Goal: Transaction & Acquisition: Purchase product/service

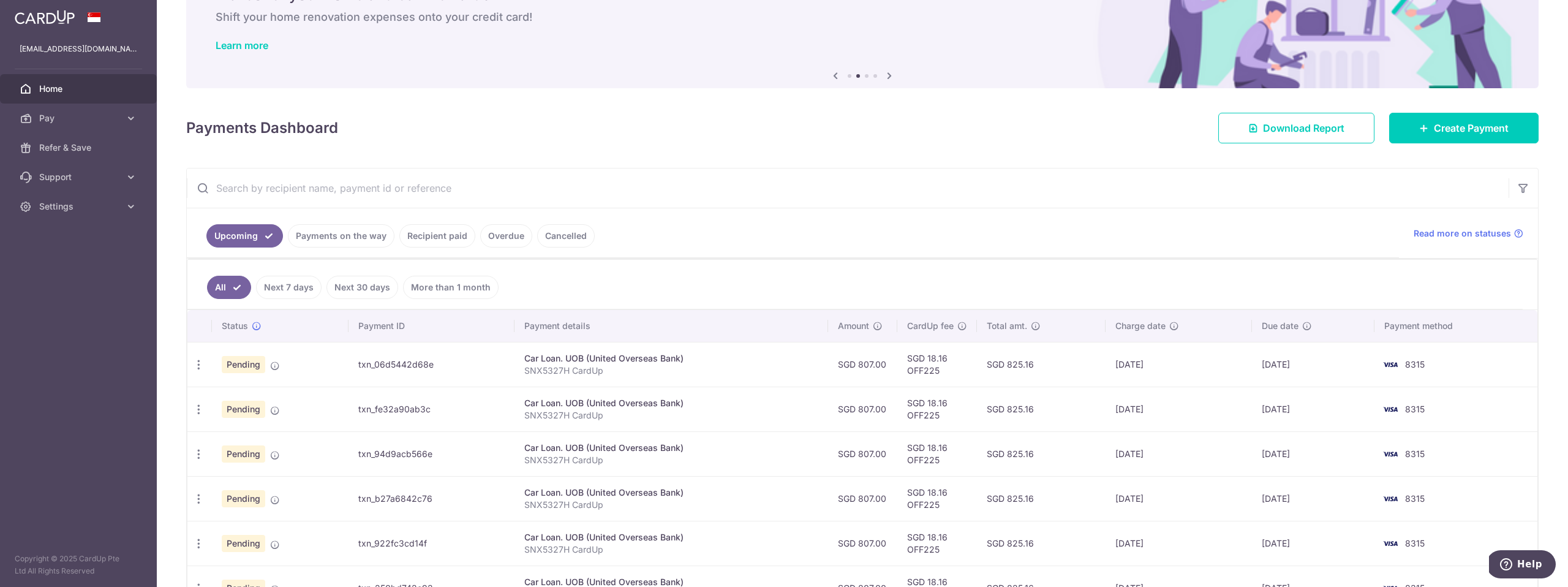
scroll to position [360, 0]
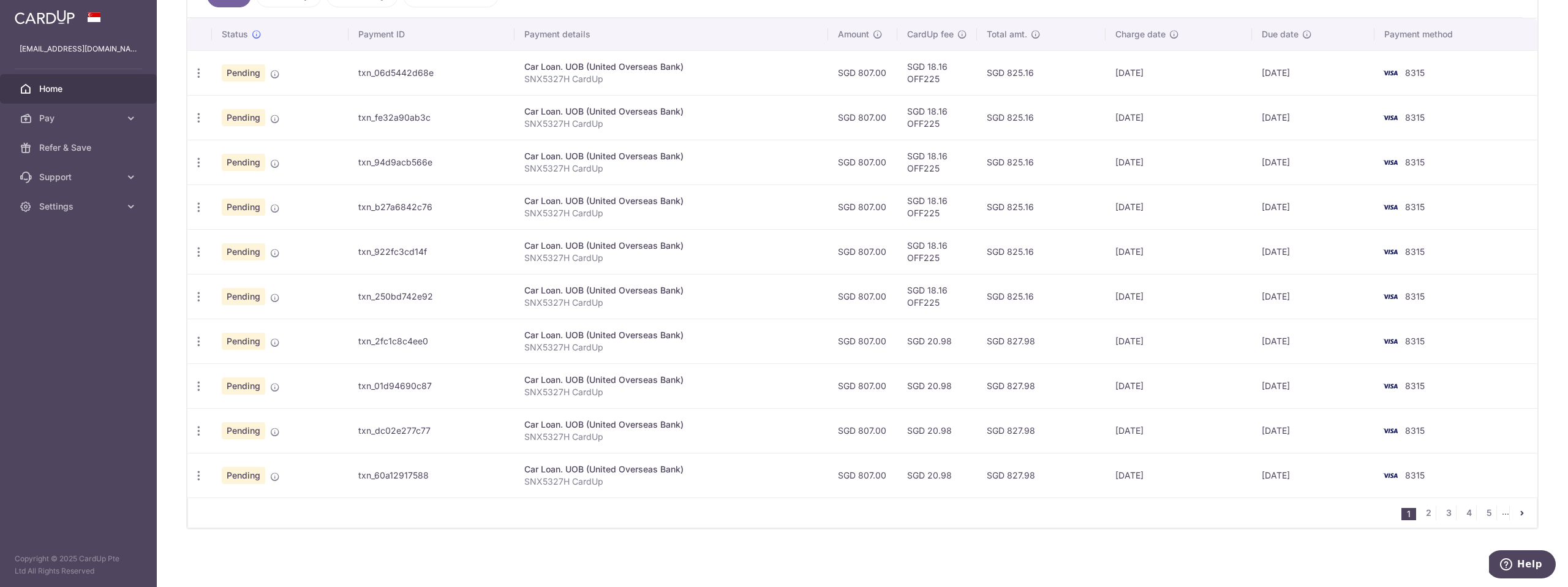
click at [917, 513] on li "..." at bounding box center [1506, 512] width 8 height 14
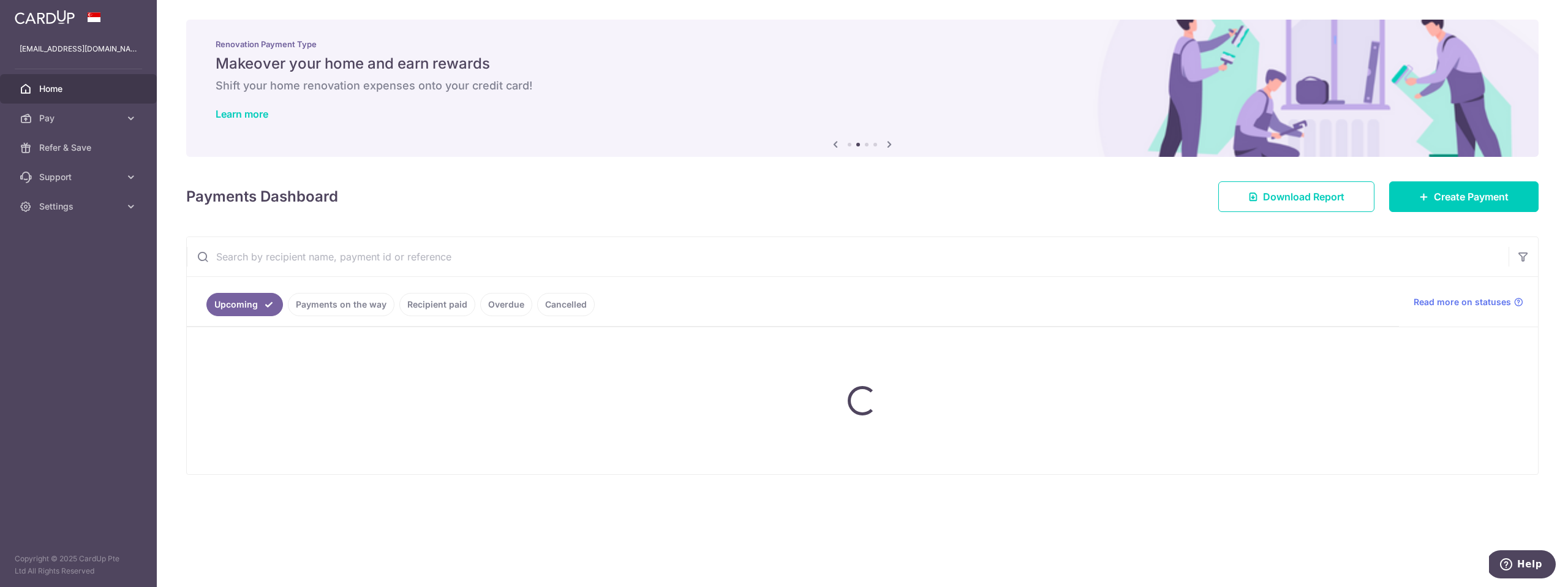
scroll to position [0, 0]
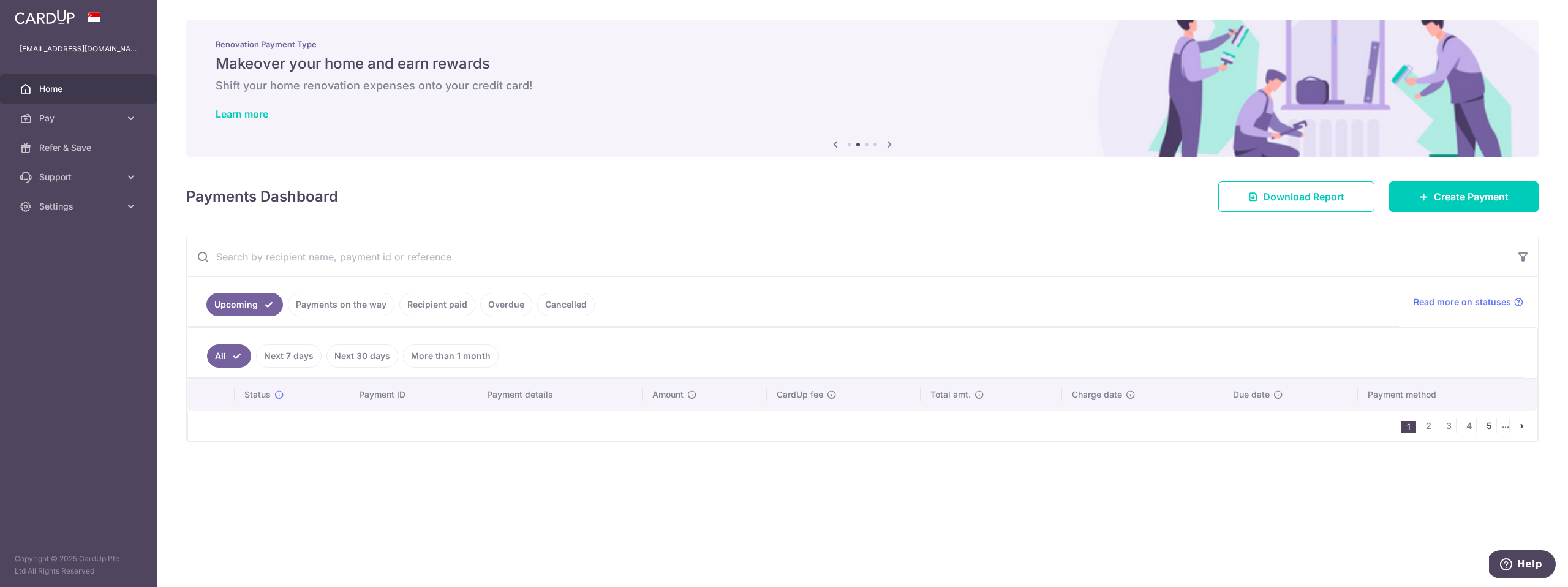
click at [917, 424] on link "5" at bounding box center [1488, 425] width 14 height 14
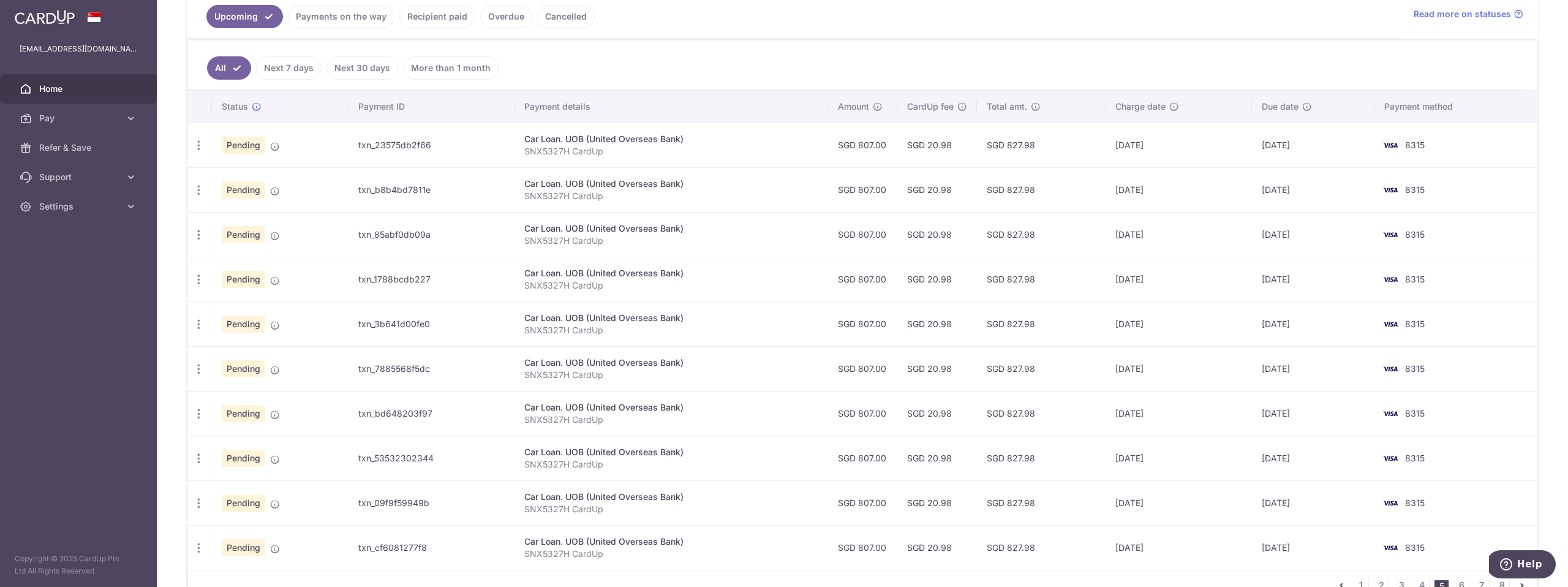
scroll to position [360, 0]
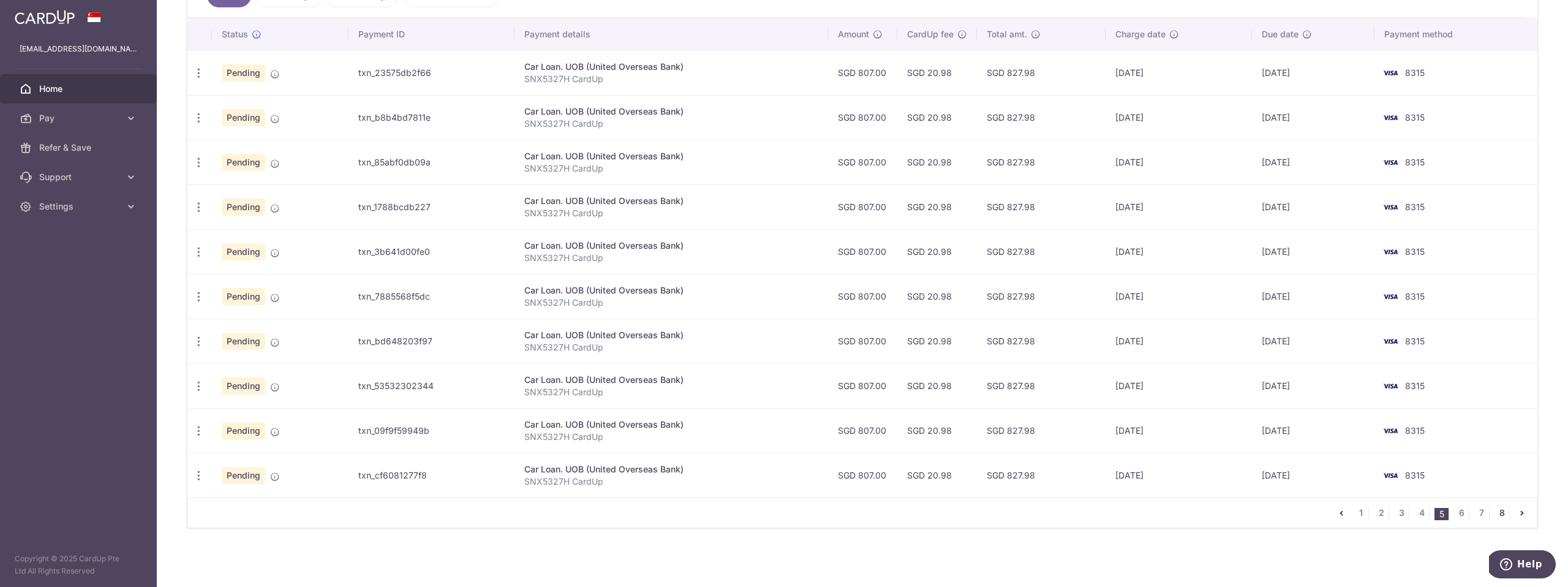
click at [917, 512] on link "8" at bounding box center [1501, 512] width 14 height 14
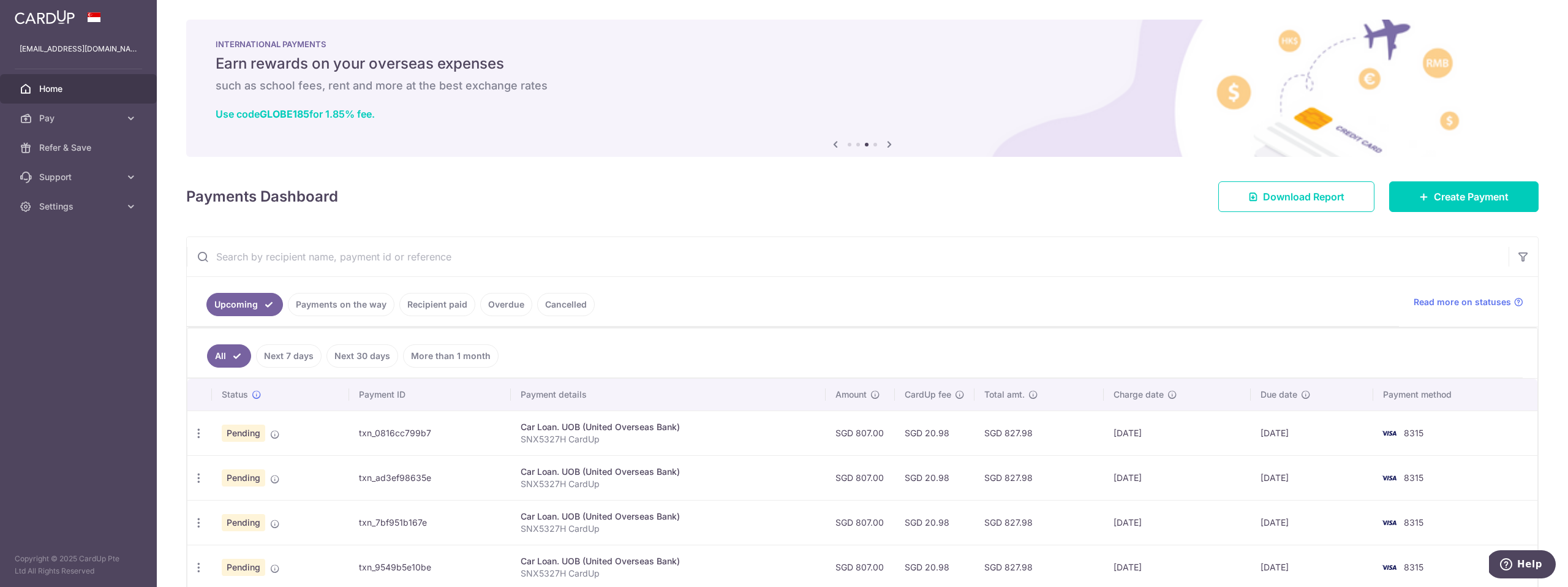
scroll to position [92, 0]
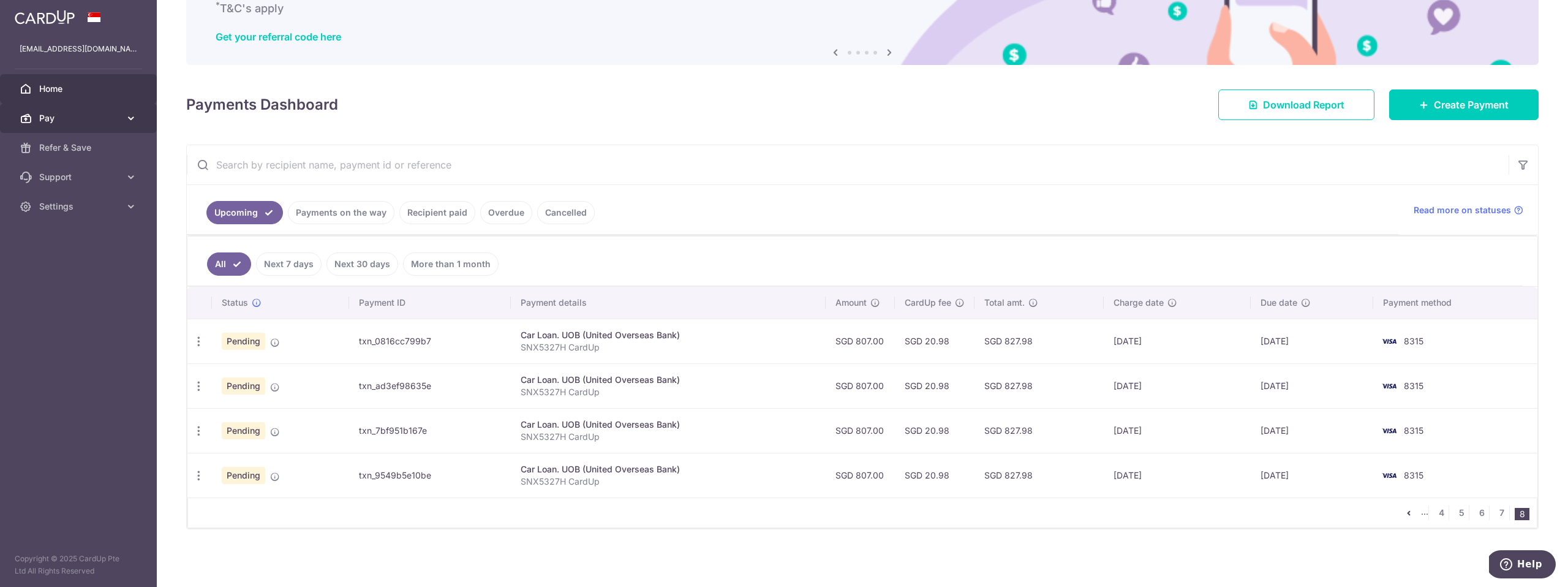
click at [90, 119] on span "Pay" at bounding box center [80, 118] width 81 height 12
click at [66, 146] on span "Payments" at bounding box center [80, 148] width 81 height 12
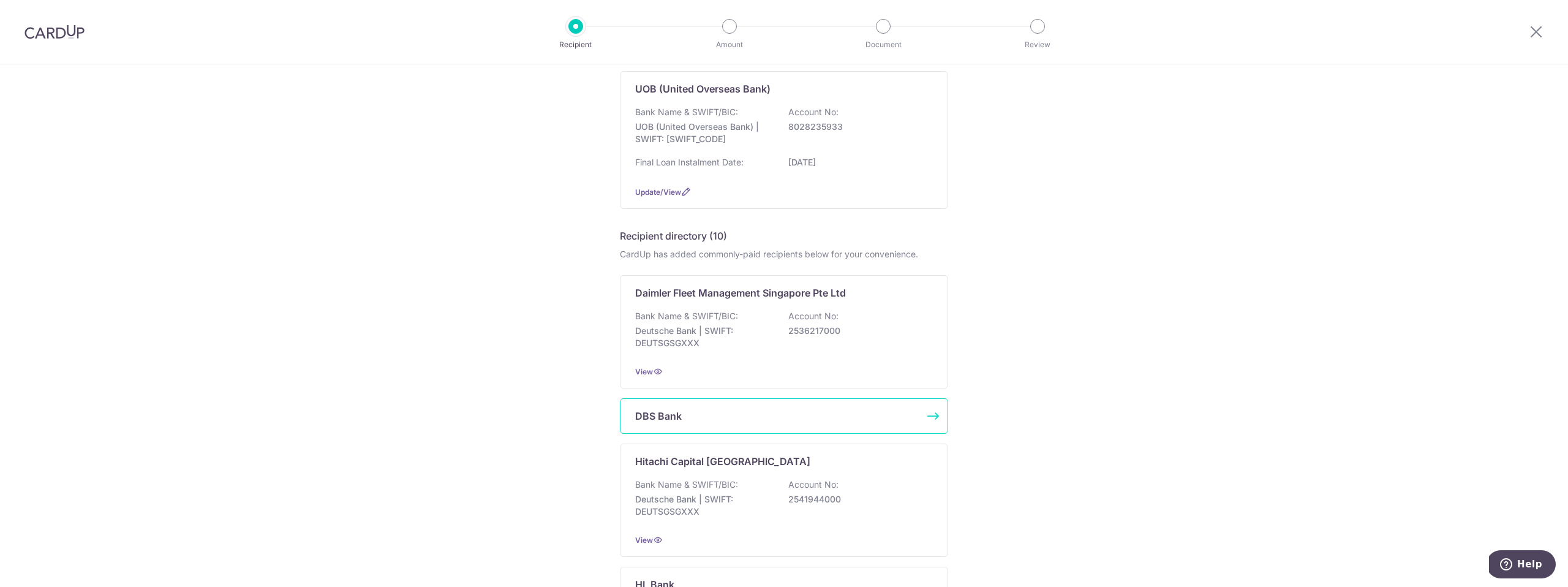
scroll to position [413, 0]
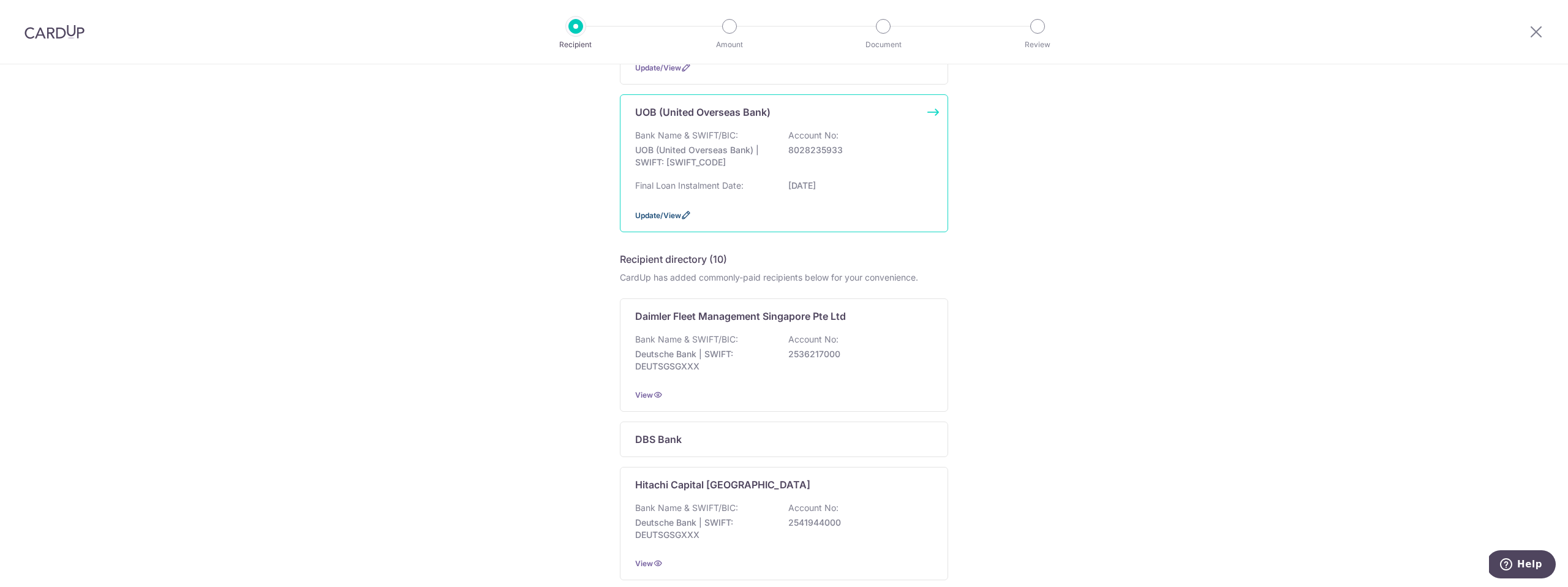
click at [649, 216] on span "Update/View" at bounding box center [658, 215] width 46 height 9
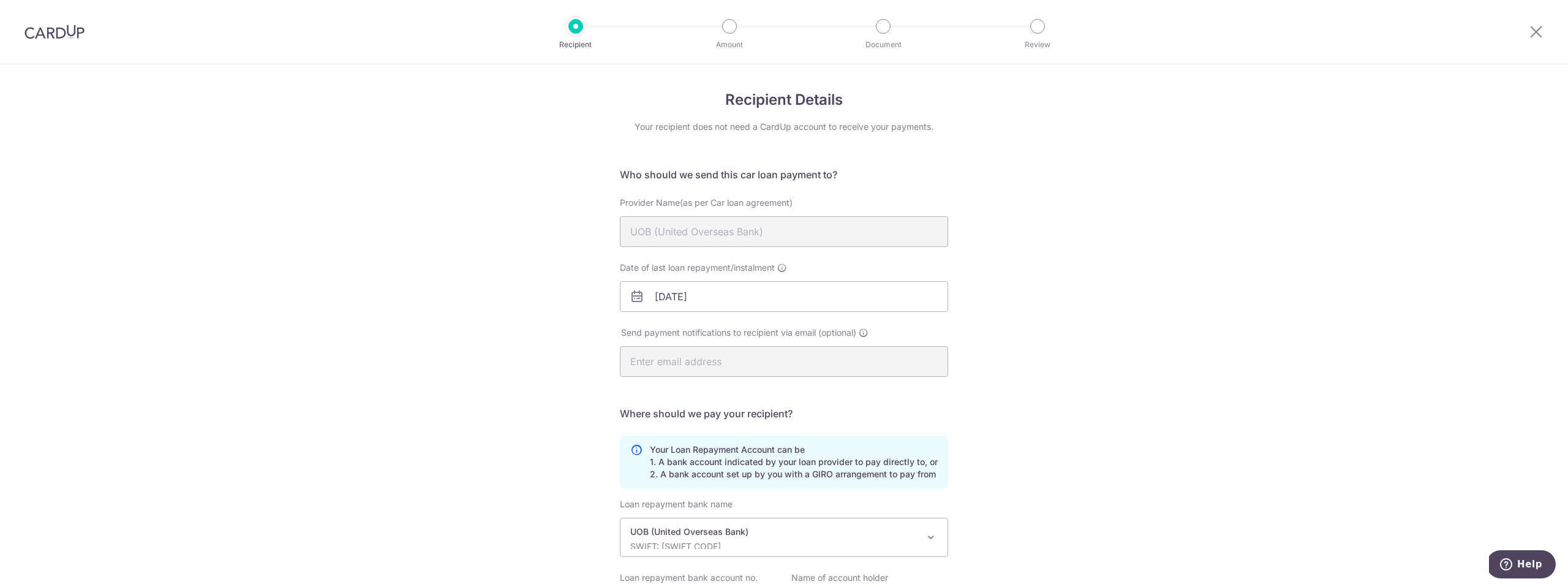
scroll to position [133, 0]
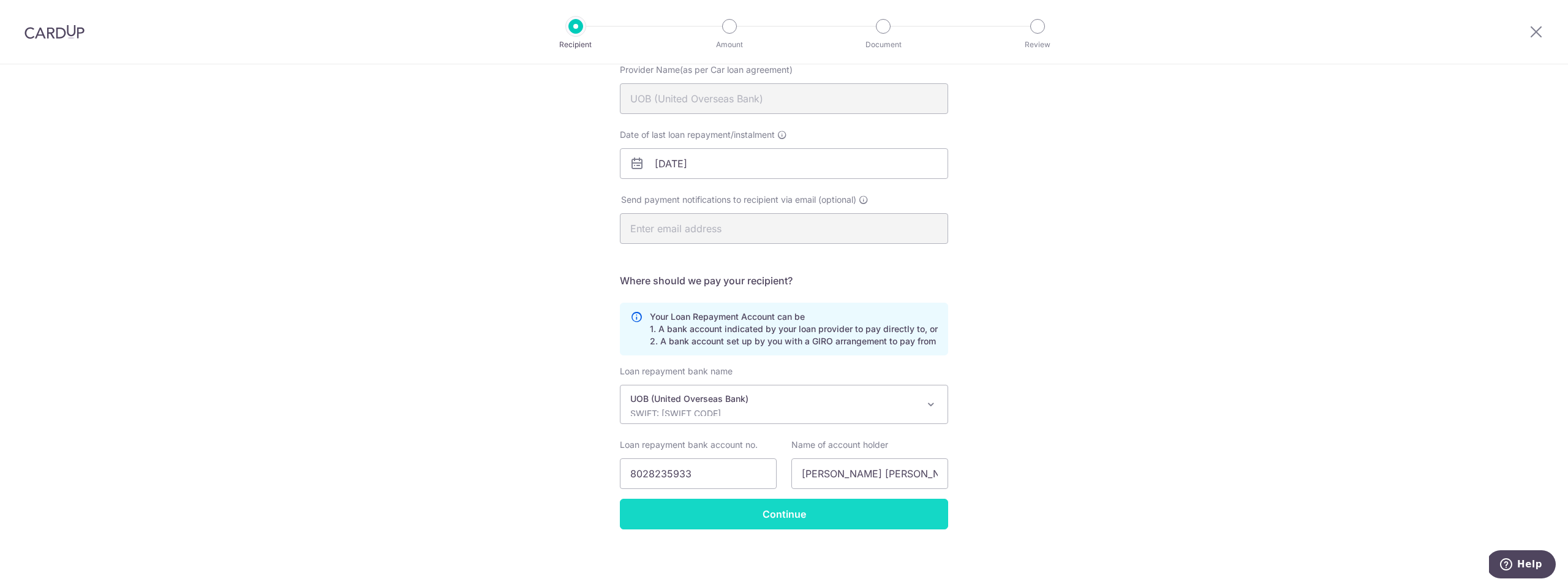
click at [752, 516] on input "Continue" at bounding box center [784, 514] width 328 height 30
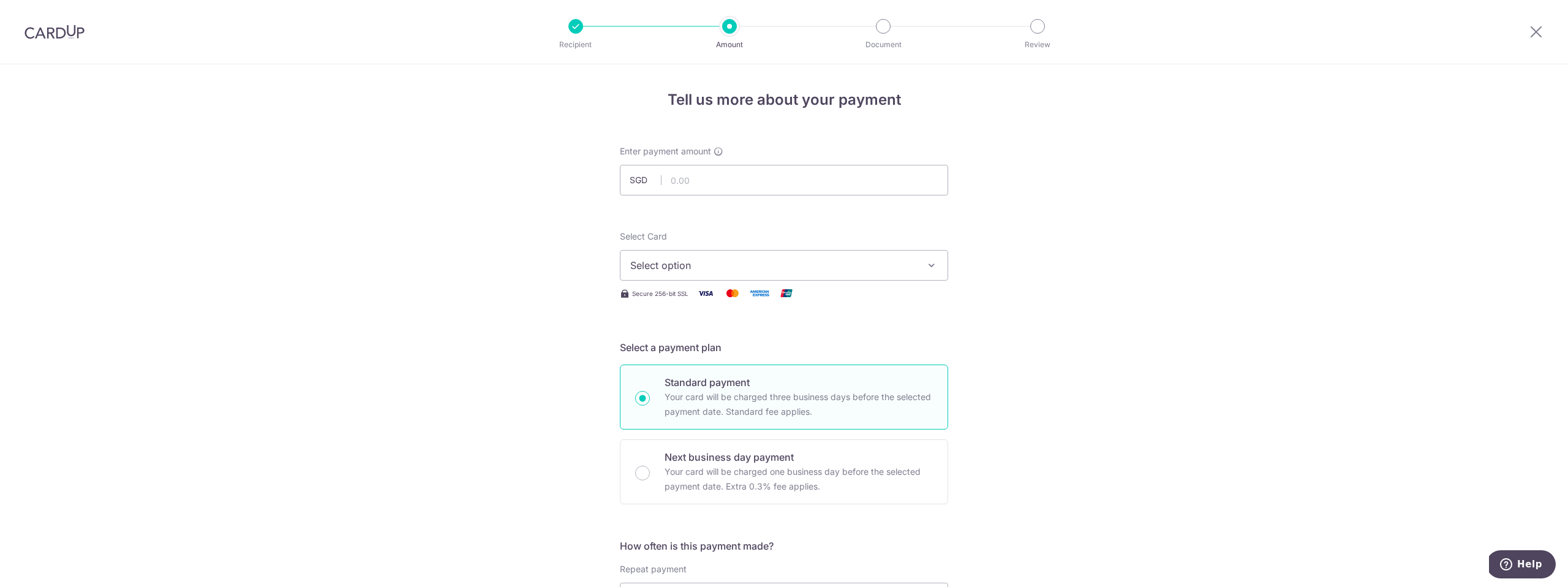
click at [695, 268] on span "Select option" at bounding box center [773, 265] width 286 height 14
click at [689, 297] on span "Add credit card" at bounding box center [795, 300] width 286 height 12
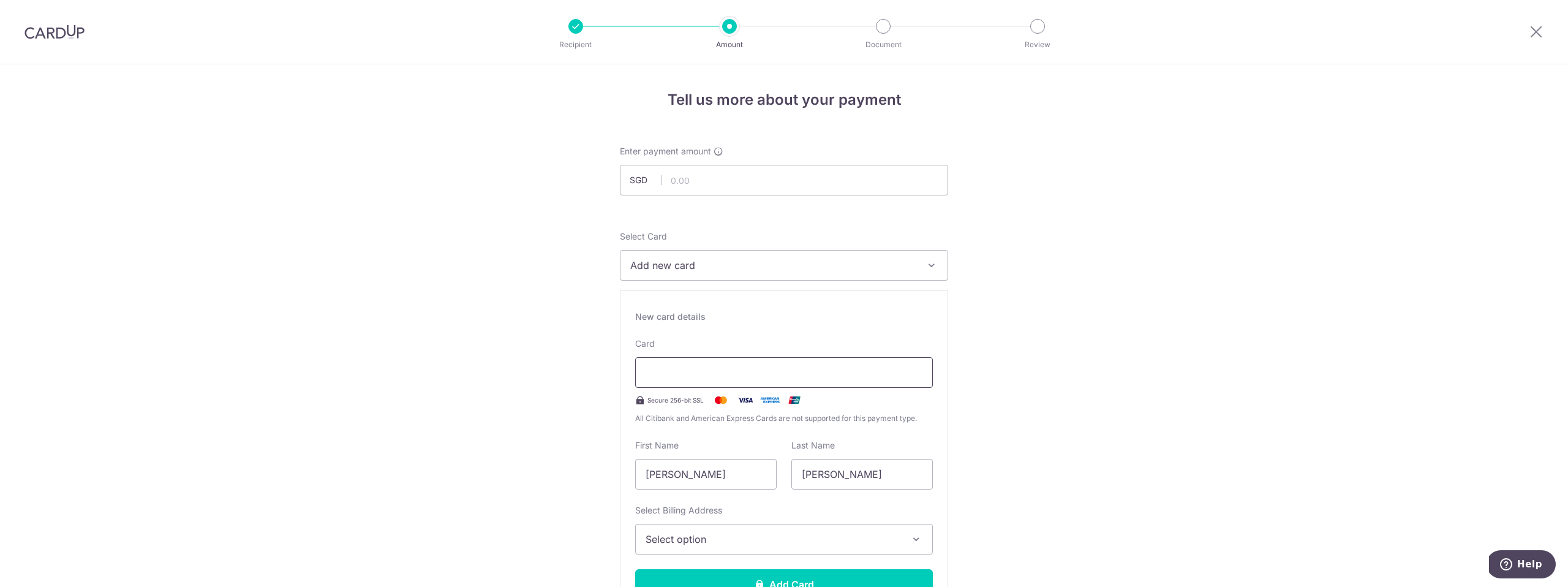
click at [679, 365] on iframe at bounding box center [784, 372] width 277 height 14
drag, startPoint x: 689, startPoint y: 193, endPoint x: 686, endPoint y: 188, distance: 5.8
click at [689, 192] on input "text" at bounding box center [784, 180] width 328 height 30
type input "807.00"
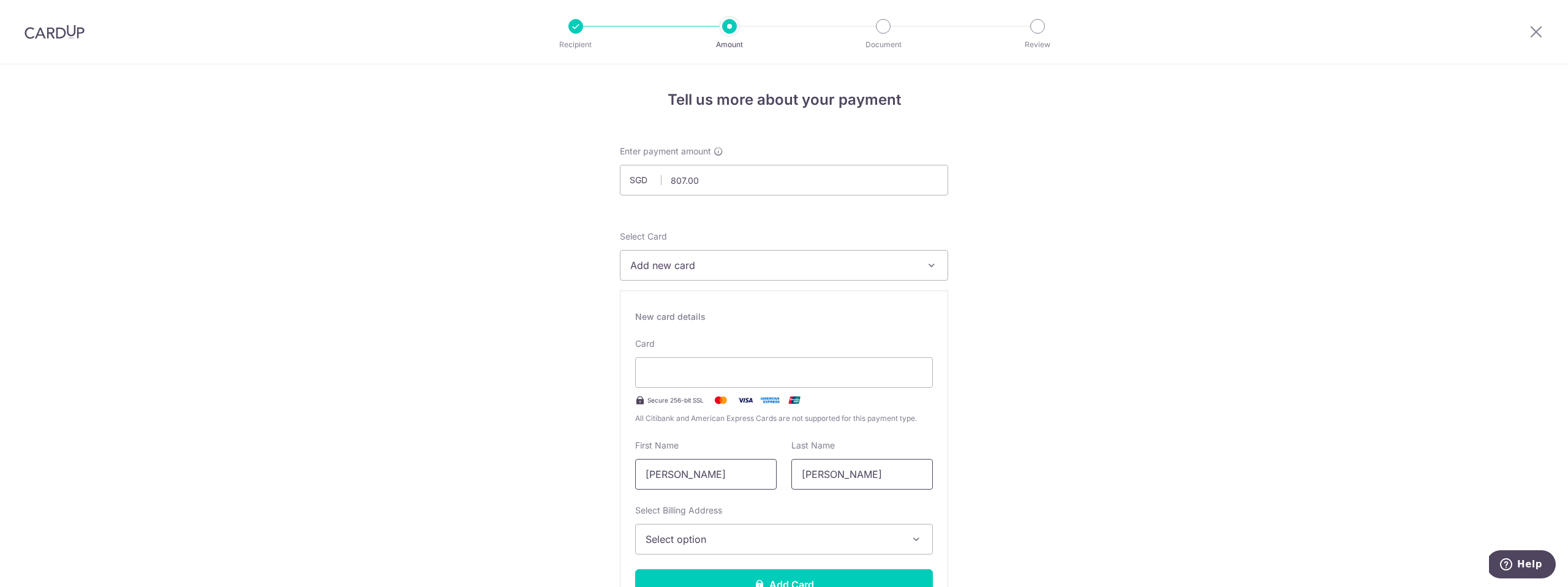
drag, startPoint x: 856, startPoint y: 478, endPoint x: 758, endPoint y: 473, distance: 98.1
click at [758, 473] on div "First Name Sharma Rajendra Last Name Arvind" at bounding box center [784, 465] width 312 height 50
drag, startPoint x: 724, startPoint y: 475, endPoint x: 640, endPoint y: 475, distance: 84.0
click at [640, 475] on input "Sharma Rajendra" at bounding box center [706, 474] width 141 height 30
paste input "Arvind"
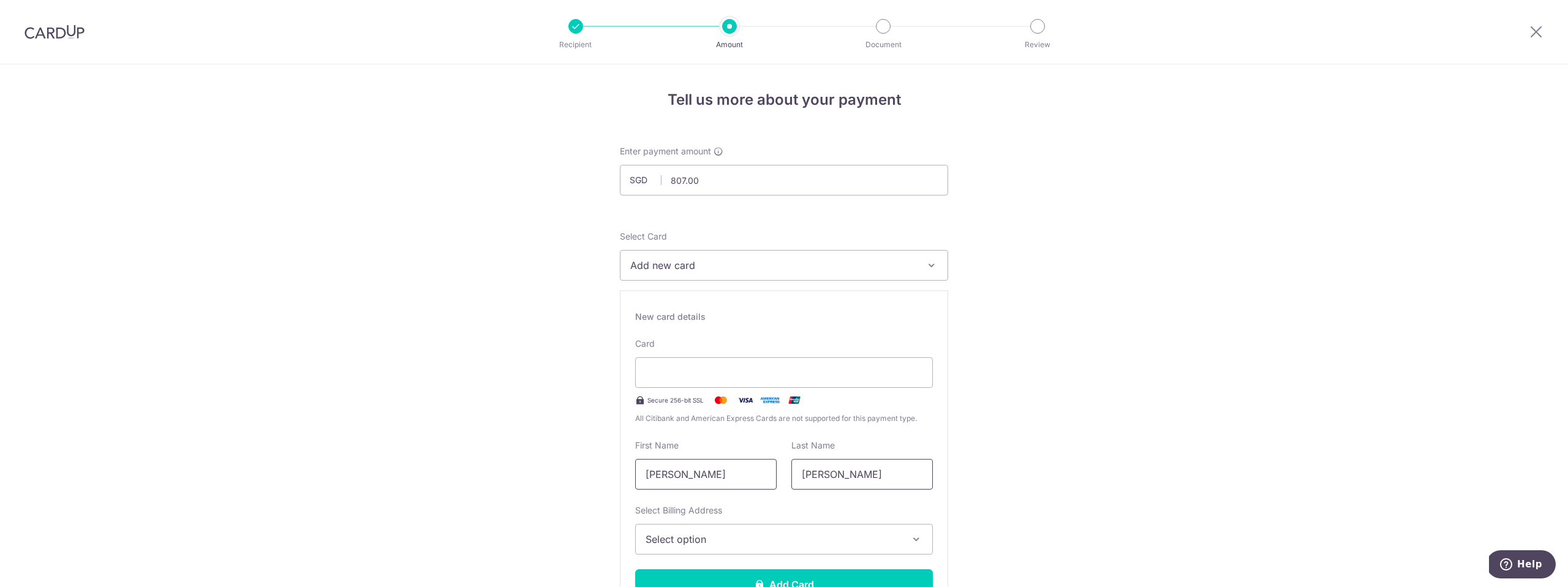
type input "Arvind"
click at [826, 478] on input "Arvind" at bounding box center [862, 474] width 141 height 30
drag, startPoint x: 841, startPoint y: 474, endPoint x: 765, endPoint y: 471, distance: 76.1
click at [765, 471] on div "First Name Arvind Last Name Arvind" at bounding box center [784, 465] width 312 height 50
type input "Sharma Rajendra"
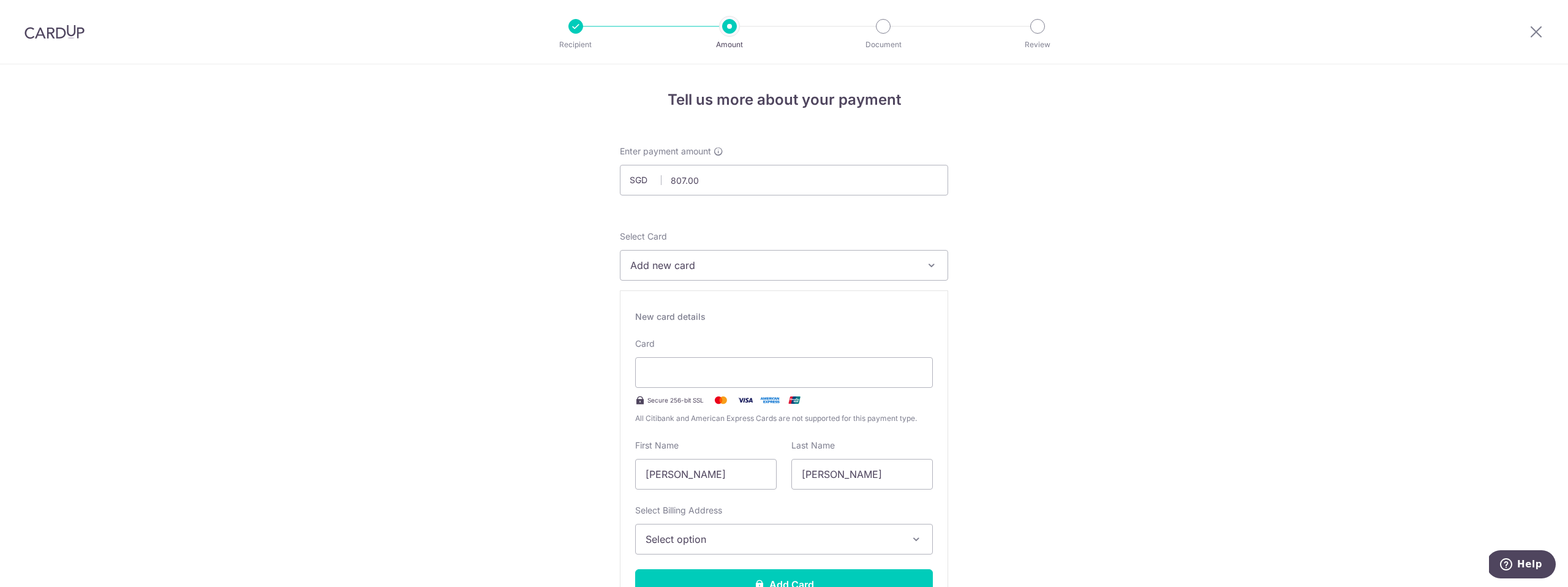
click at [694, 537] on span "Select option" at bounding box center [772, 539] width 255 height 14
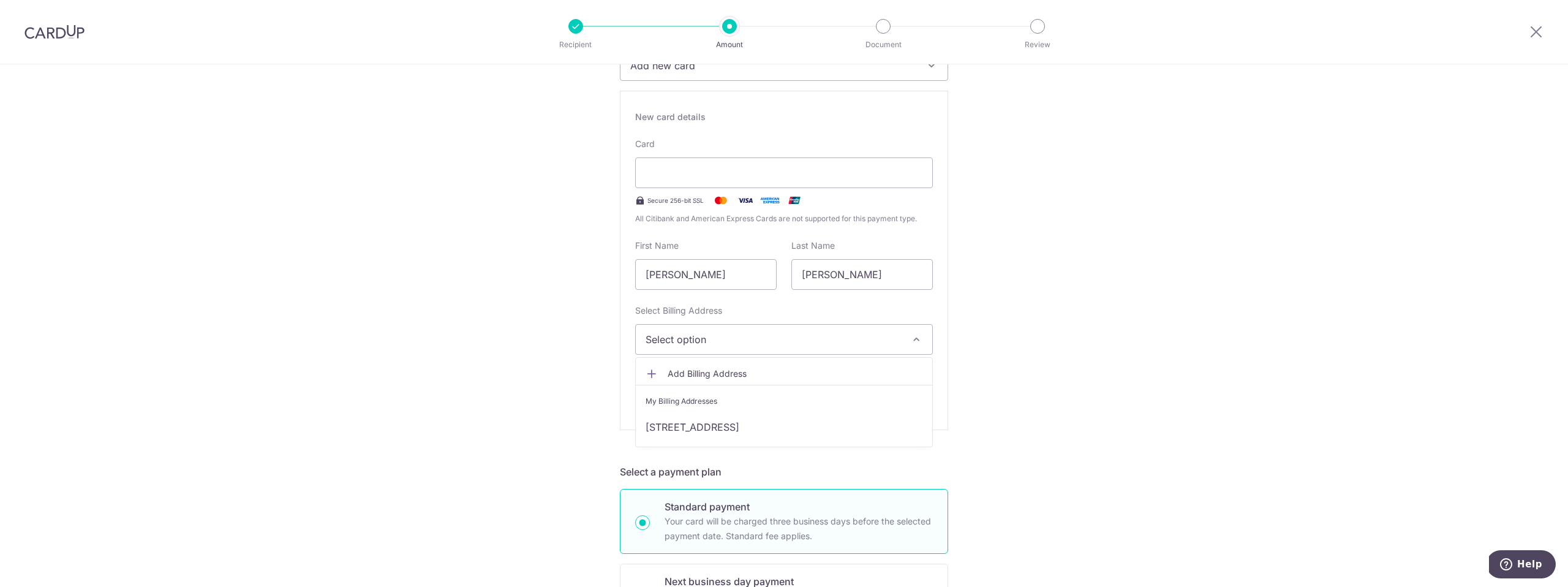
scroll to position [336, 0]
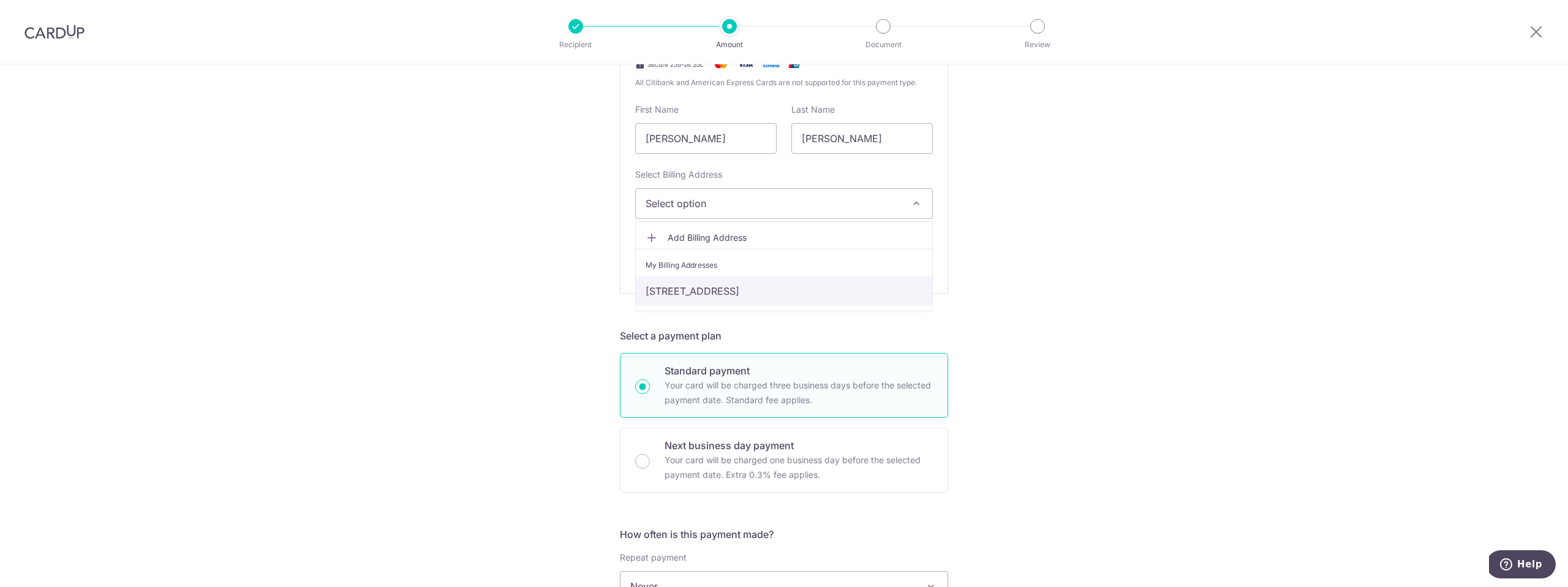
click at [750, 287] on link "507 Canberra Drive #01-16, Canberra Residences, Singapore, Singapore, Singapore…" at bounding box center [784, 290] width 296 height 30
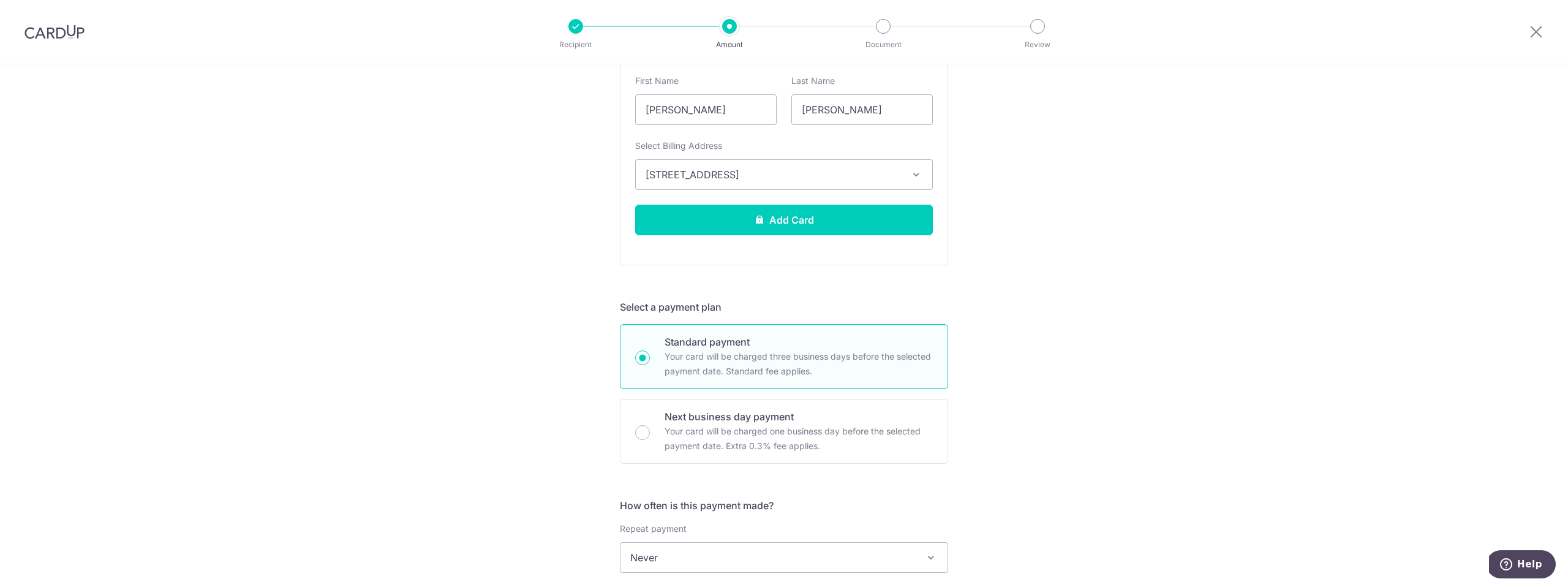
scroll to position [568, 0]
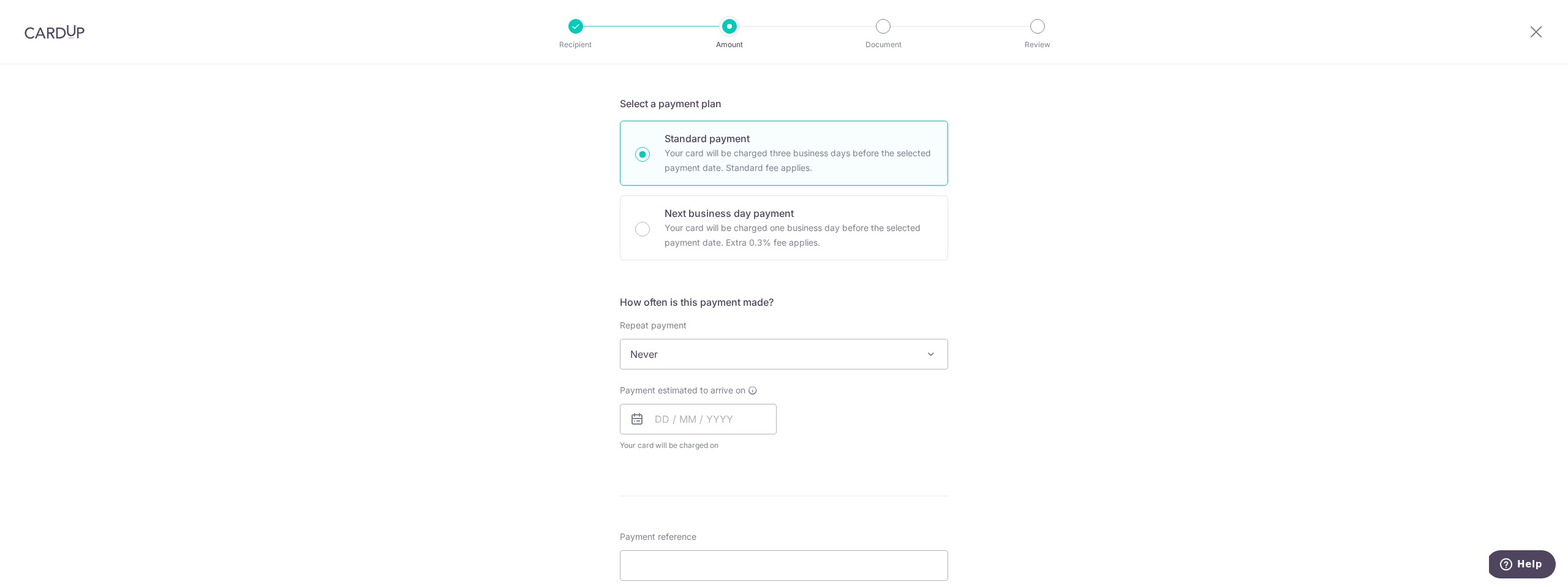
click at [759, 349] on span "Never" at bounding box center [784, 354] width 327 height 30
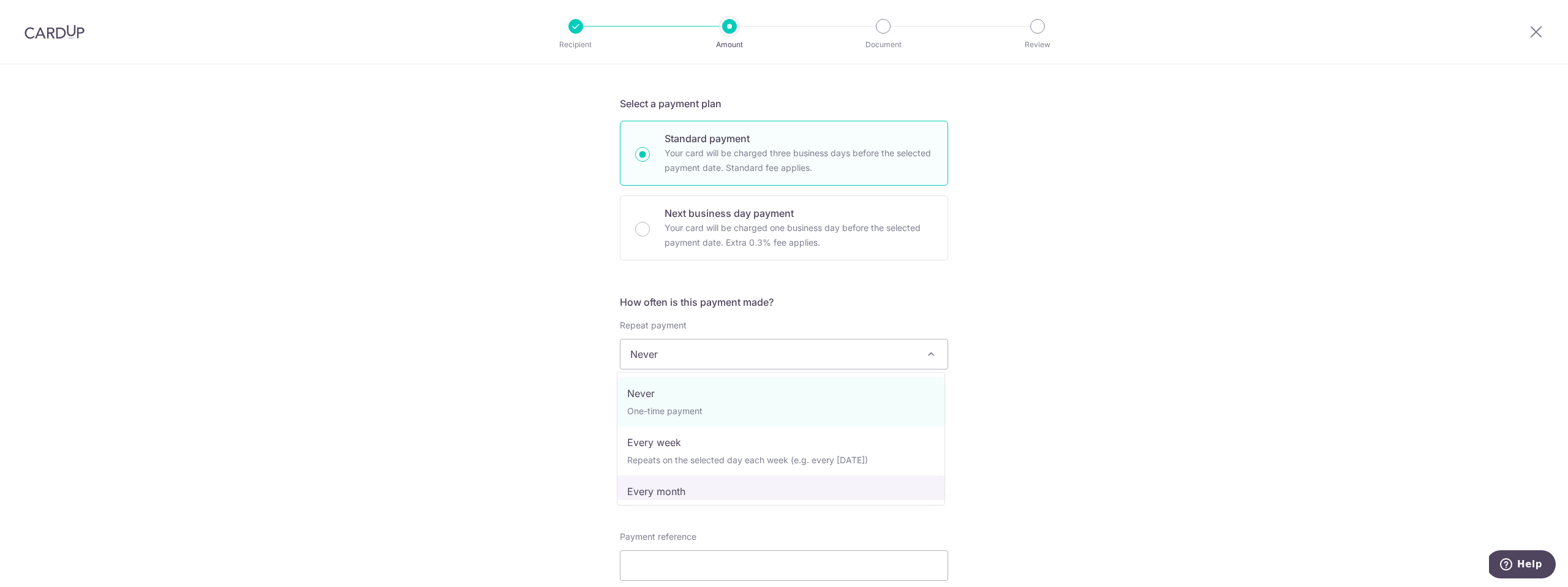
select select "3"
type input "[DATE]"
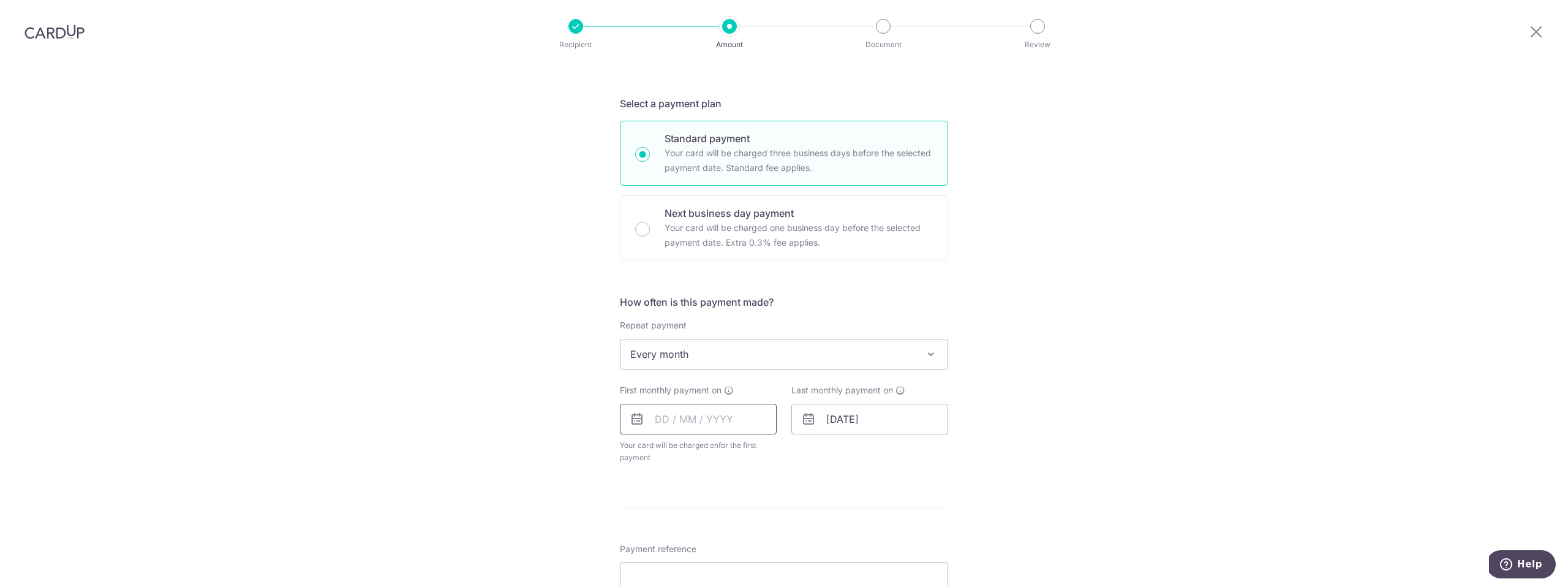
click at [667, 423] on input "text" at bounding box center [698, 419] width 157 height 30
click at [743, 504] on link "4" at bounding box center [743, 506] width 20 height 20
type input "[DATE]"
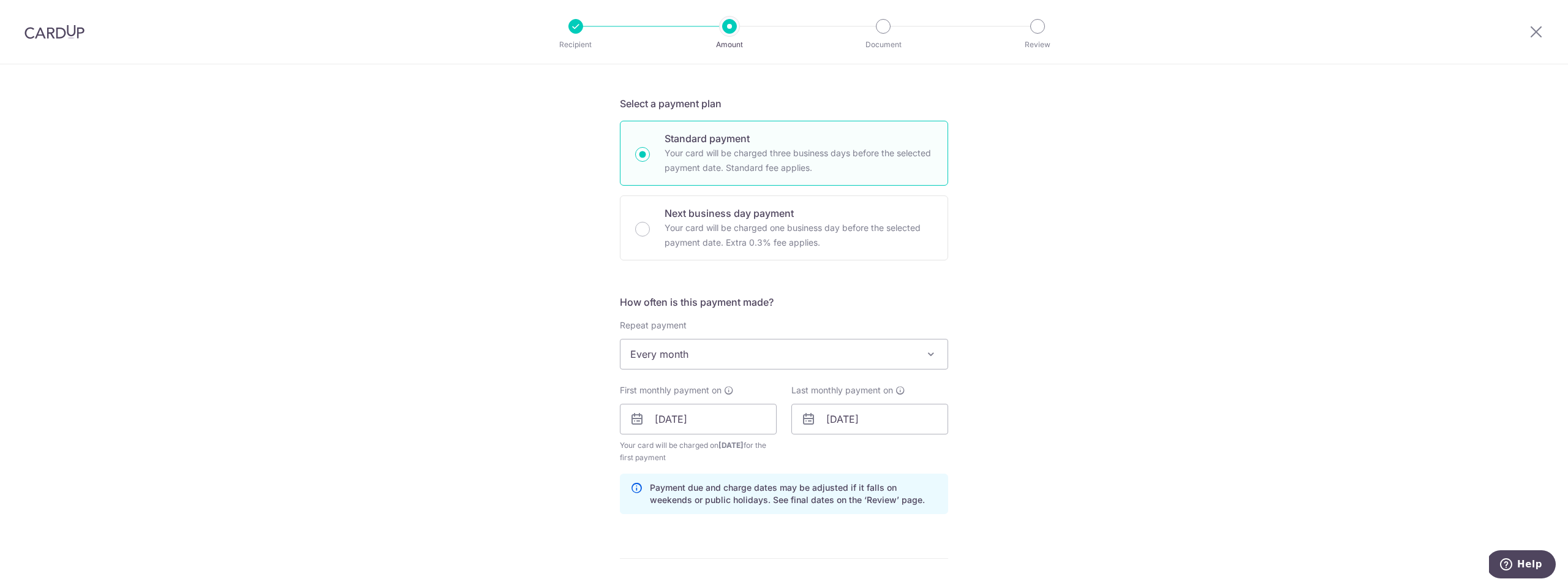
scroll to position [973, 0]
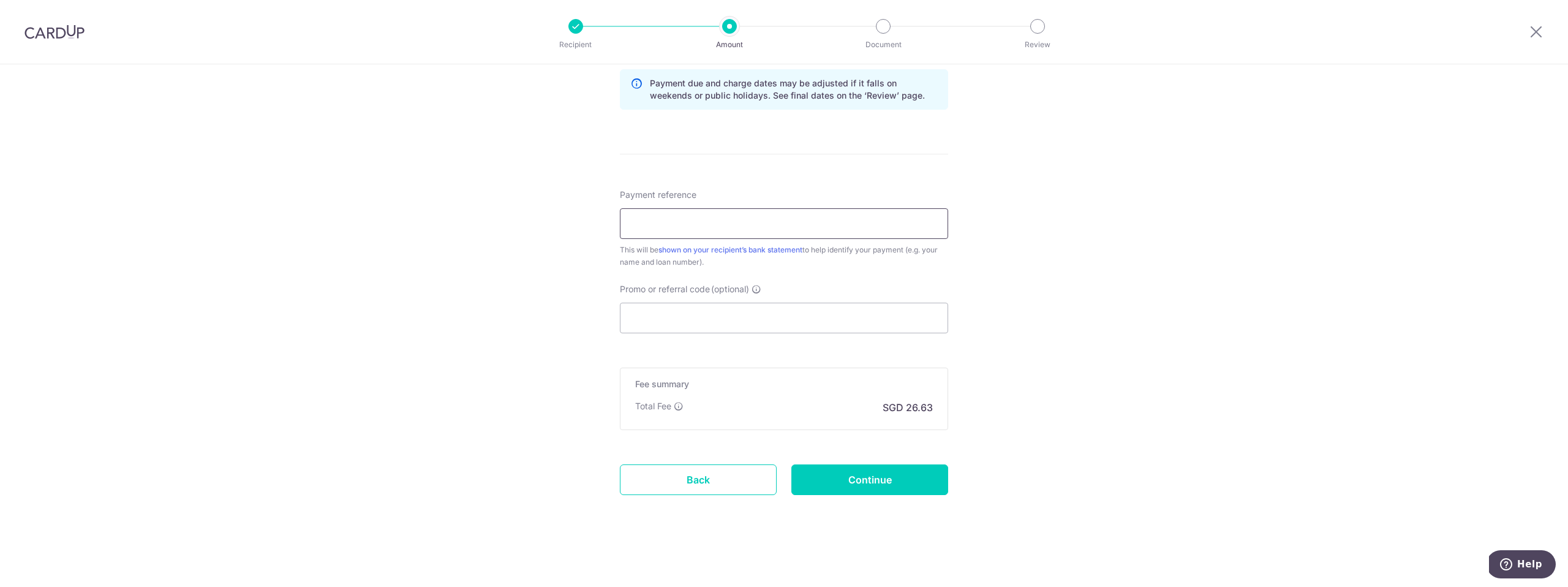
click at [649, 224] on input "Payment reference" at bounding box center [784, 224] width 328 height 30
type input "SNX5327H CardUp"
click at [857, 484] on input "Continue" at bounding box center [870, 480] width 157 height 30
type input "Create Schedule"
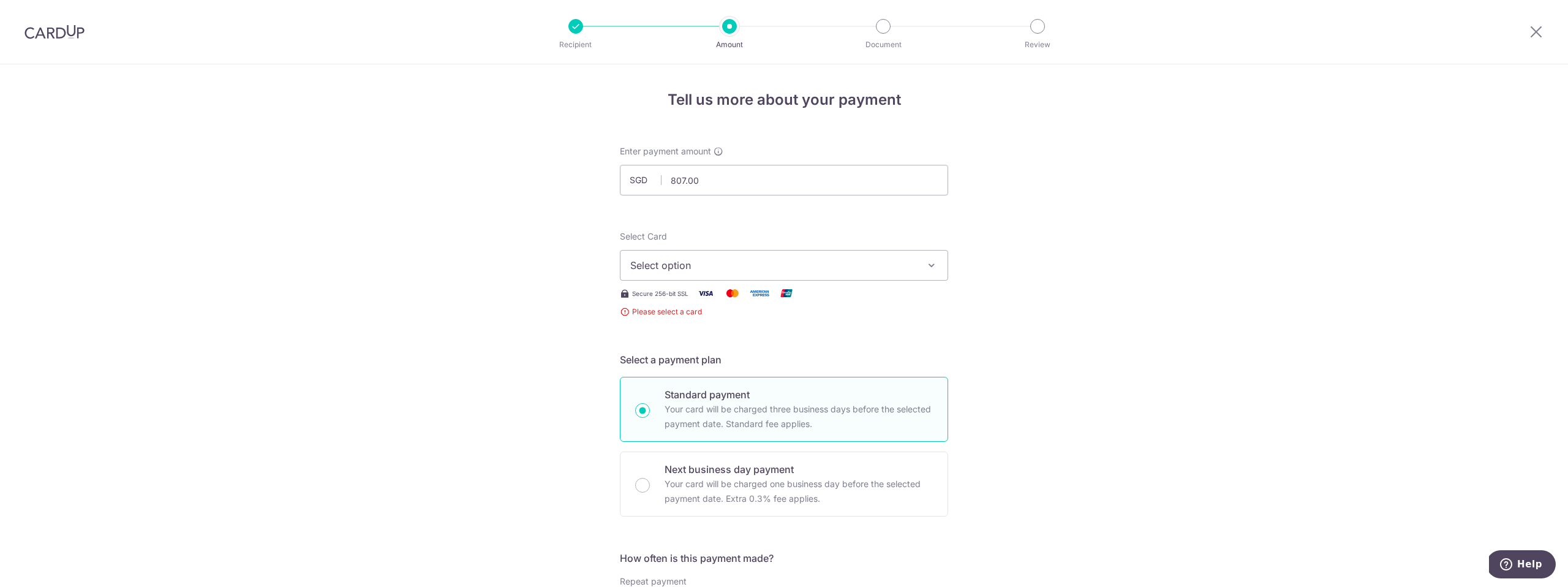
click at [664, 271] on span "Select option" at bounding box center [773, 265] width 286 height 14
click at [661, 304] on span "Add credit card" at bounding box center [795, 300] width 286 height 12
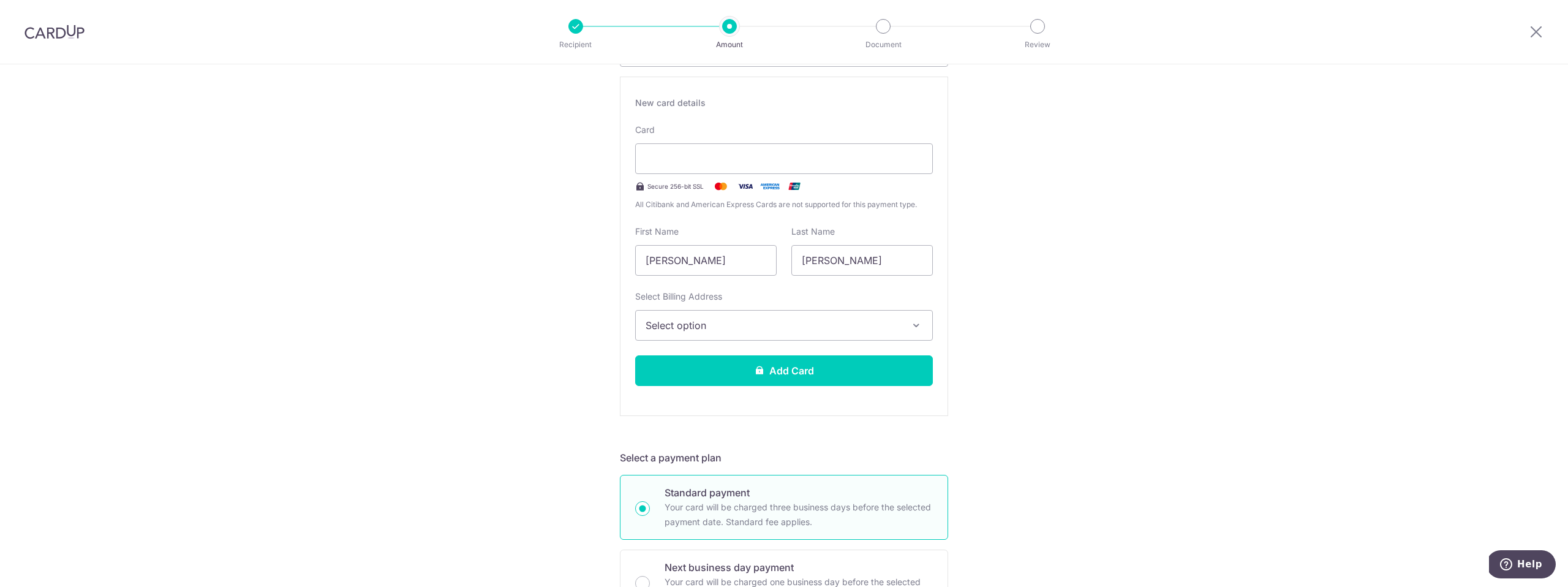
scroll to position [70, 0]
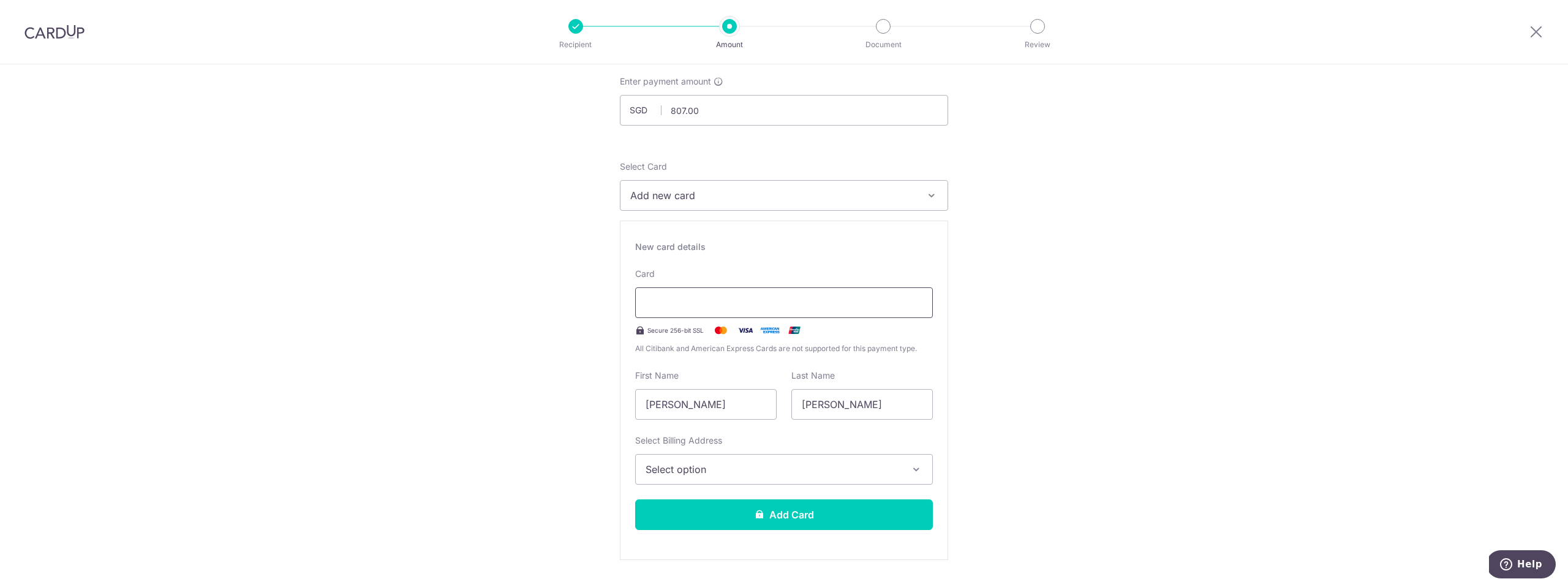
click at [685, 311] on div at bounding box center [784, 303] width 298 height 30
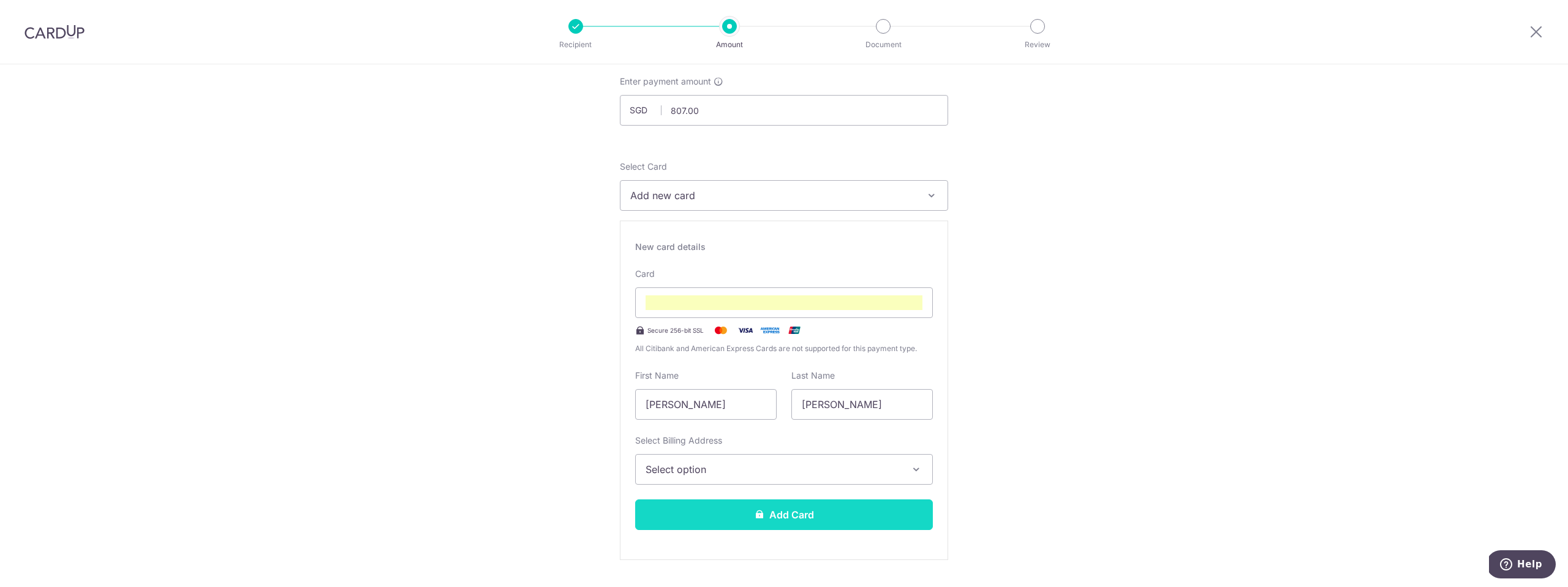
click at [738, 510] on button "Add Card" at bounding box center [784, 515] width 298 height 30
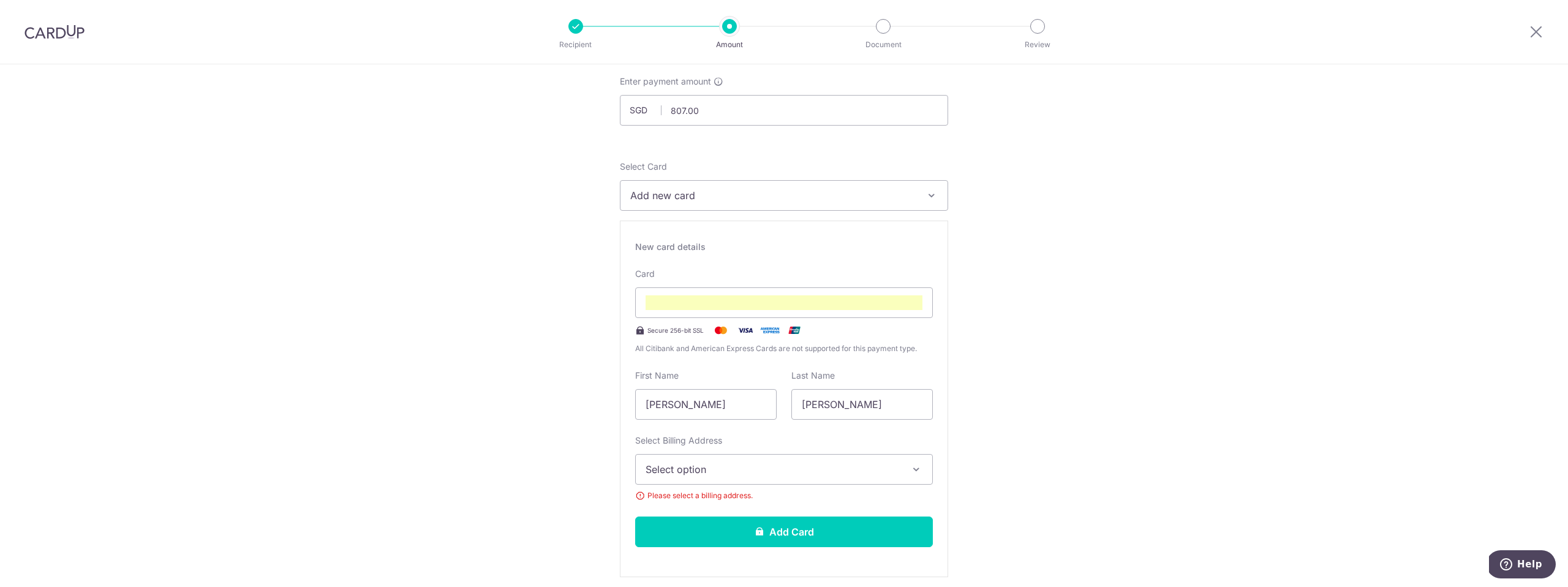
click at [740, 474] on span "Select option" at bounding box center [772, 469] width 255 height 14
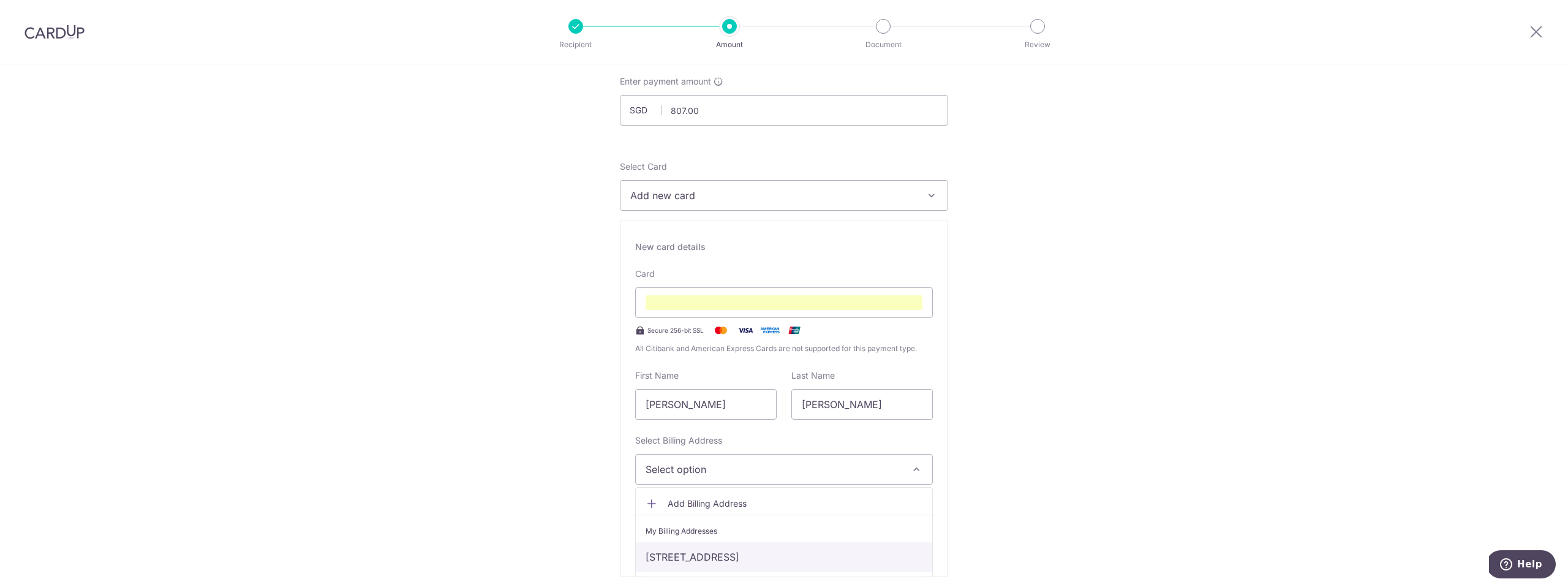
click at [699, 553] on link "507 Canberra Drive #01-16, Canberra Residences, Singapore, Singapore, Singapore…" at bounding box center [784, 557] width 296 height 30
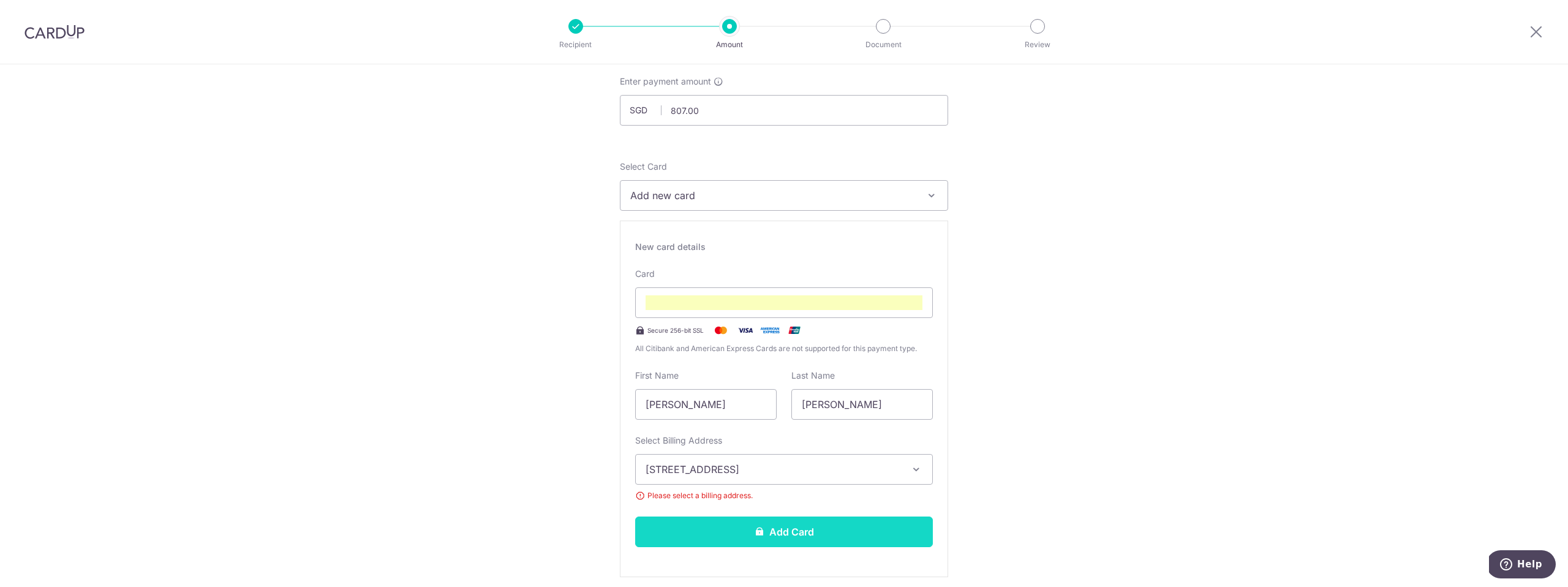
click at [714, 516] on button "Add Card" at bounding box center [784, 531] width 298 height 30
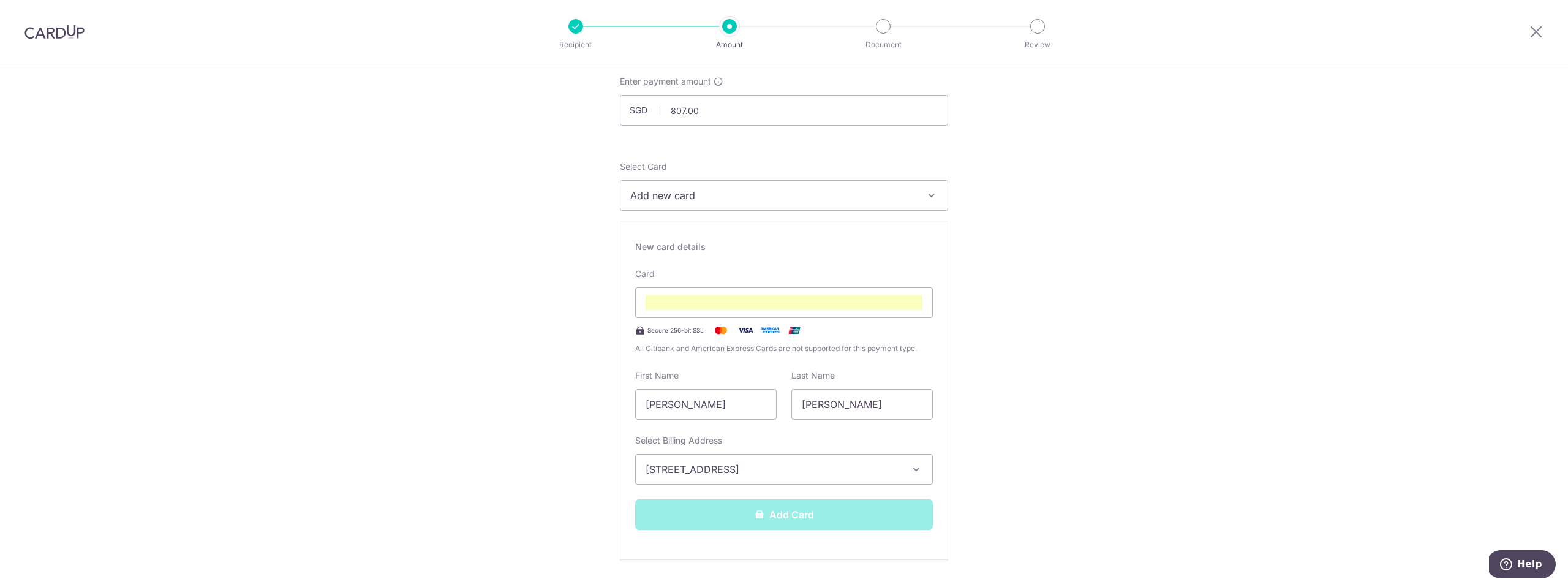
scroll to position [85, 0]
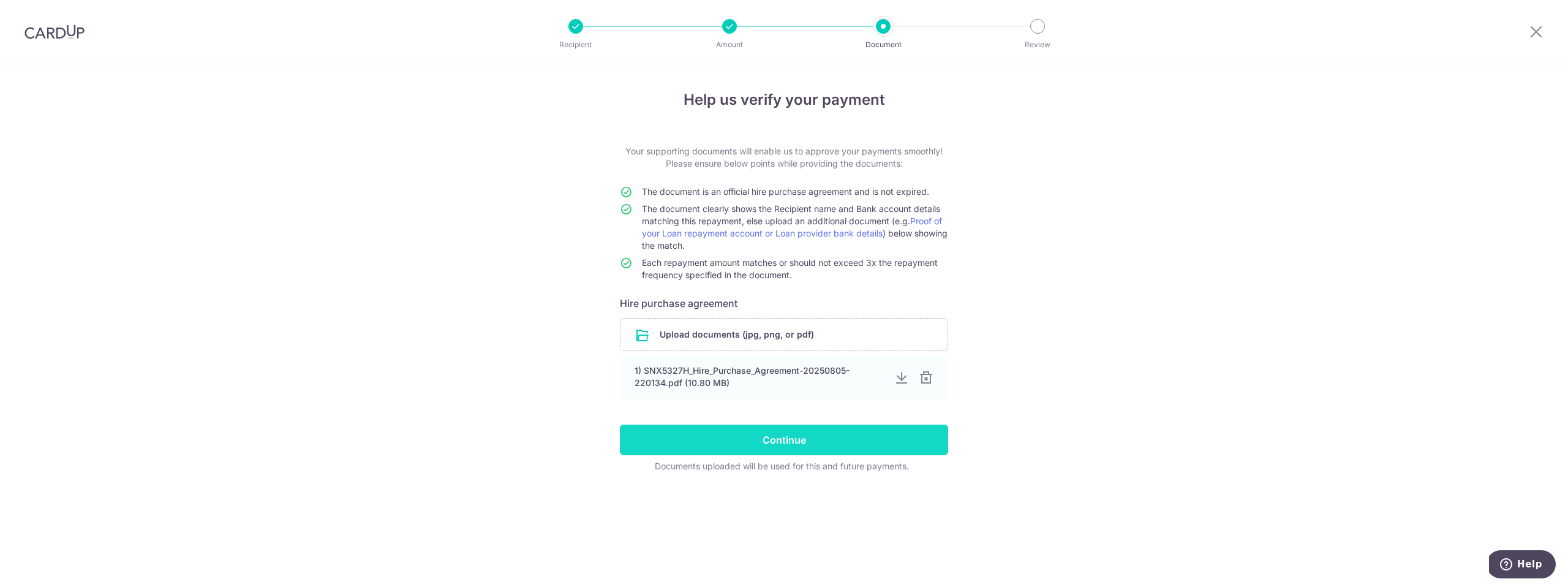
click at [812, 440] on input "Continue" at bounding box center [784, 439] width 328 height 30
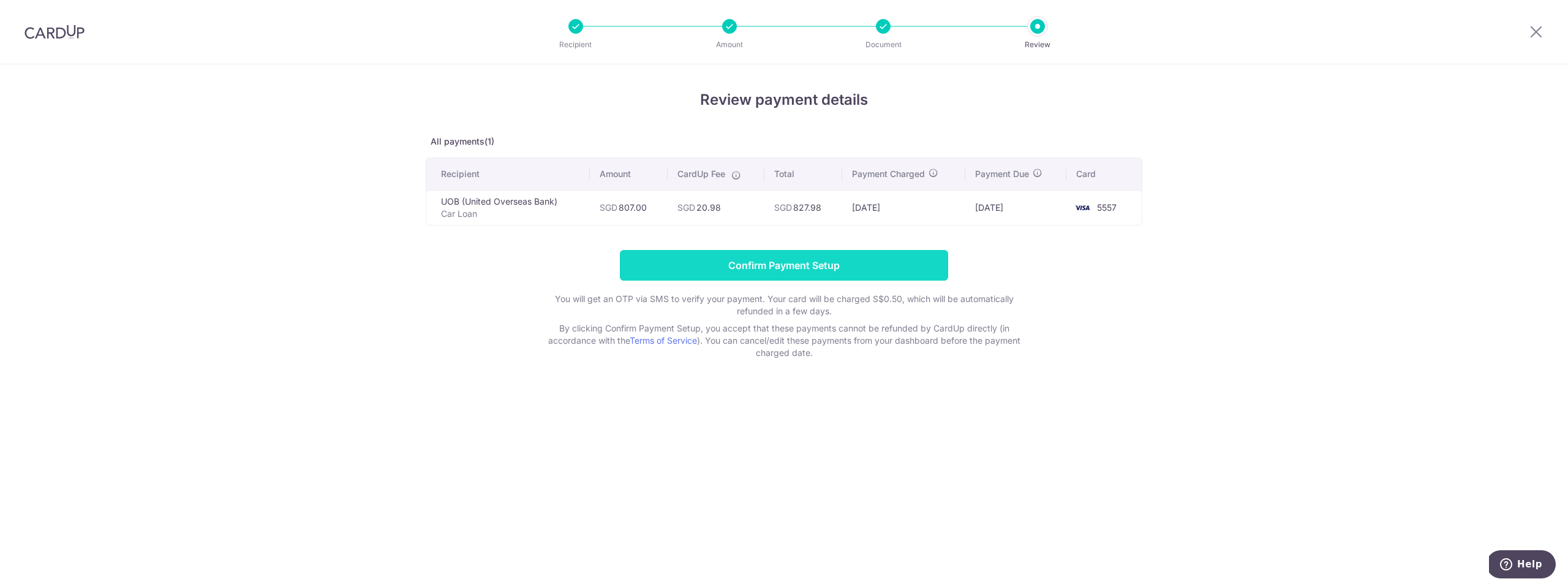
click at [784, 255] on input "Confirm Payment Setup" at bounding box center [784, 265] width 328 height 30
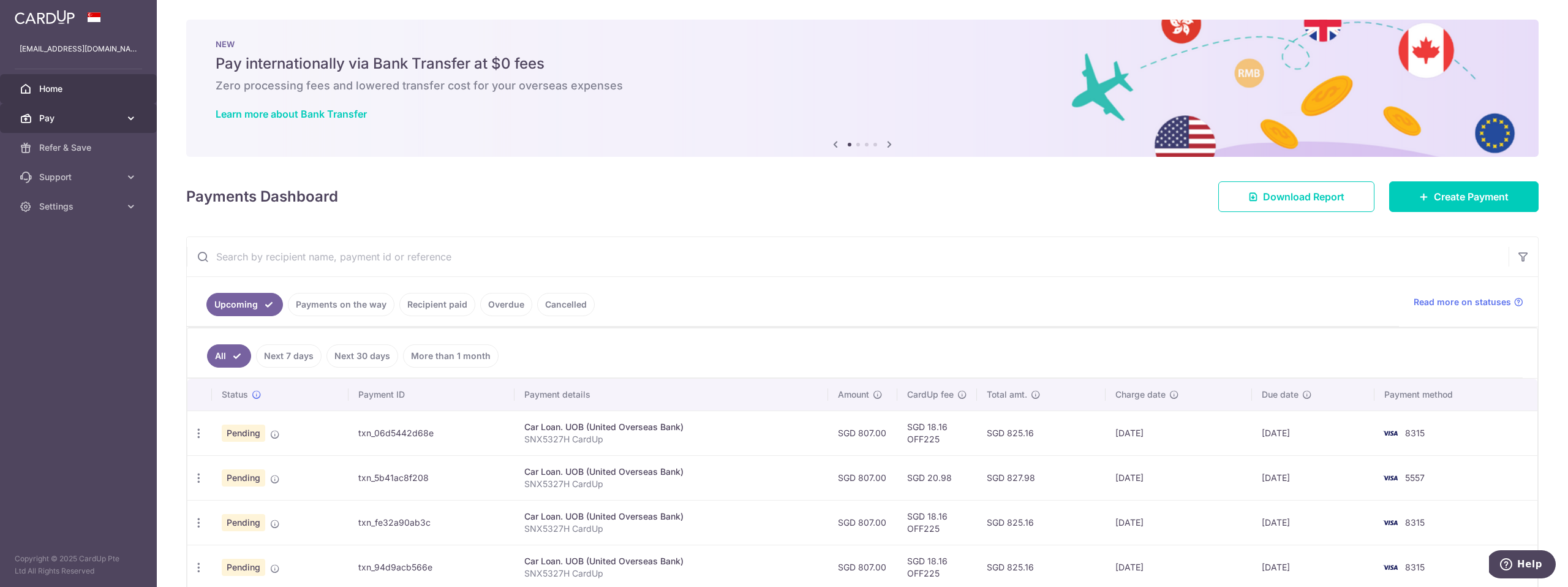
click at [87, 116] on span "Pay" at bounding box center [80, 118] width 81 height 12
click at [196, 430] on icon "button" at bounding box center [198, 433] width 13 height 13
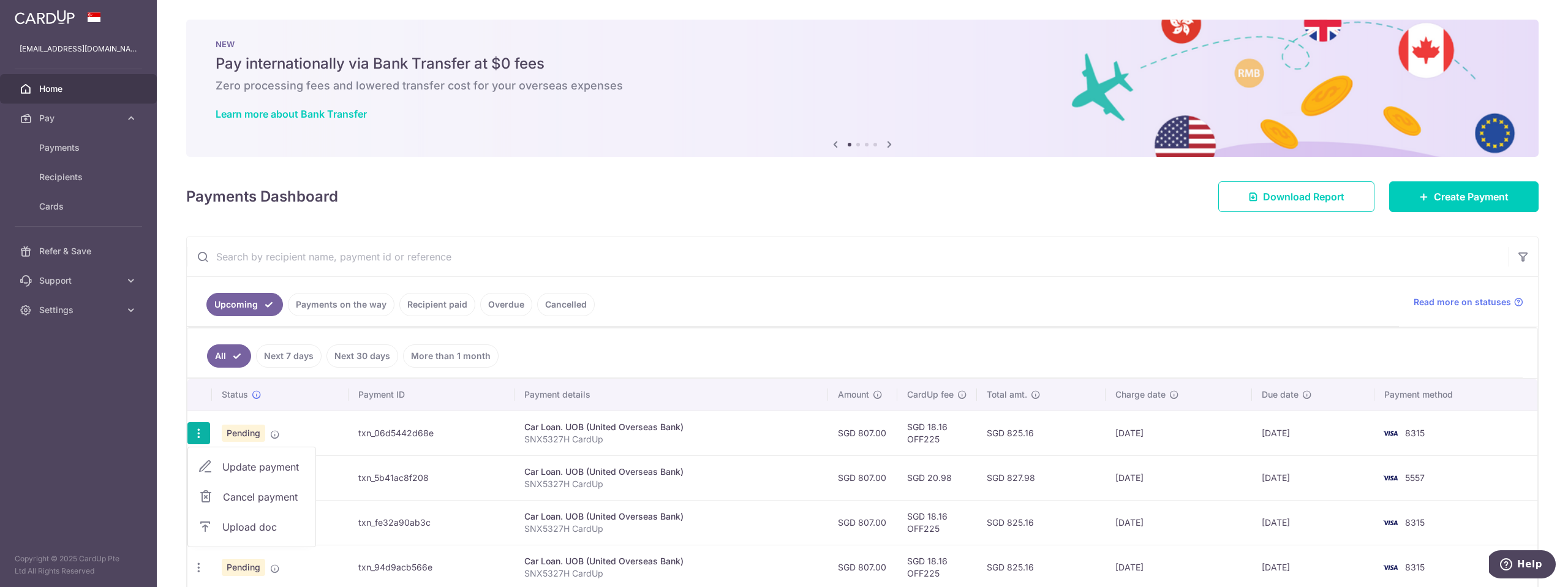
click at [255, 495] on span "Cancel payment" at bounding box center [264, 497] width 82 height 14
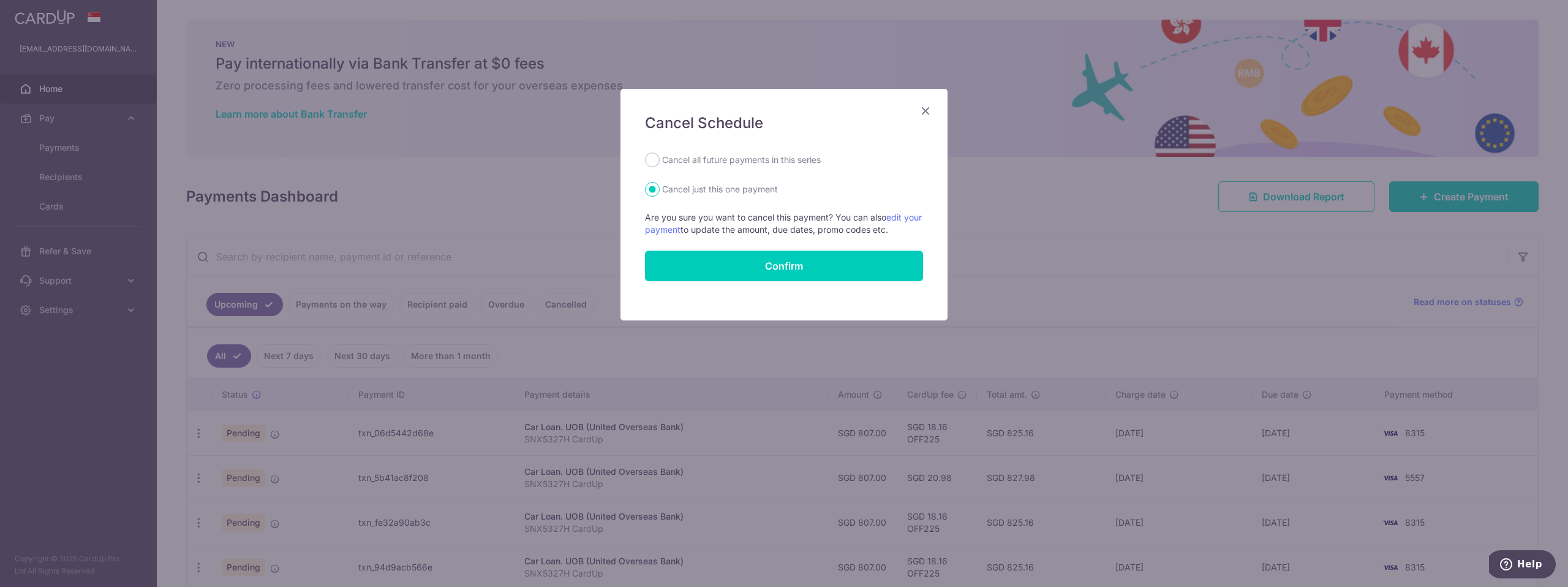
click at [711, 162] on label "Cancel all future payments in this series" at bounding box center [741, 160] width 159 height 14
click at [660, 162] on input "Cancel all future payments in this series" at bounding box center [652, 160] width 14 height 14
radio input "true"
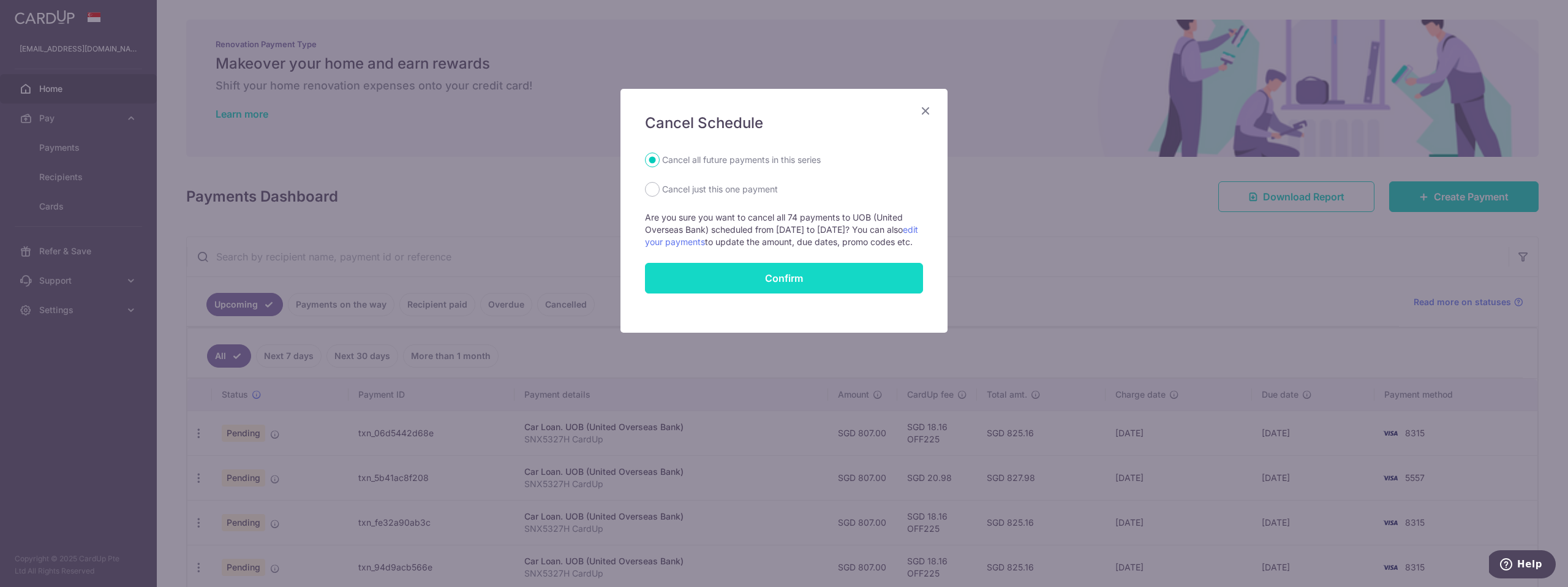
click at [746, 287] on button "Confirm" at bounding box center [784, 278] width 278 height 30
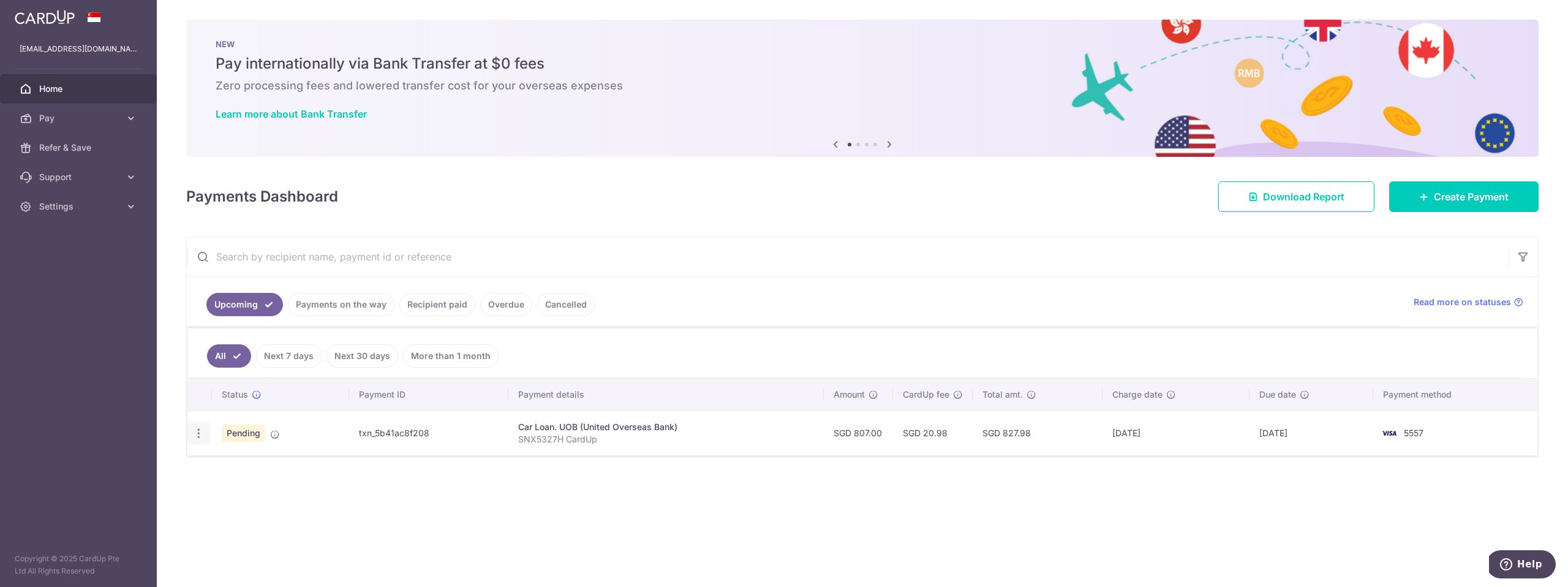
click at [199, 436] on icon "button" at bounding box center [198, 433] width 13 height 13
click at [245, 467] on span "Update payment" at bounding box center [265, 466] width 84 height 14
radio input "true"
type input "807.00"
type input "04/09/2025"
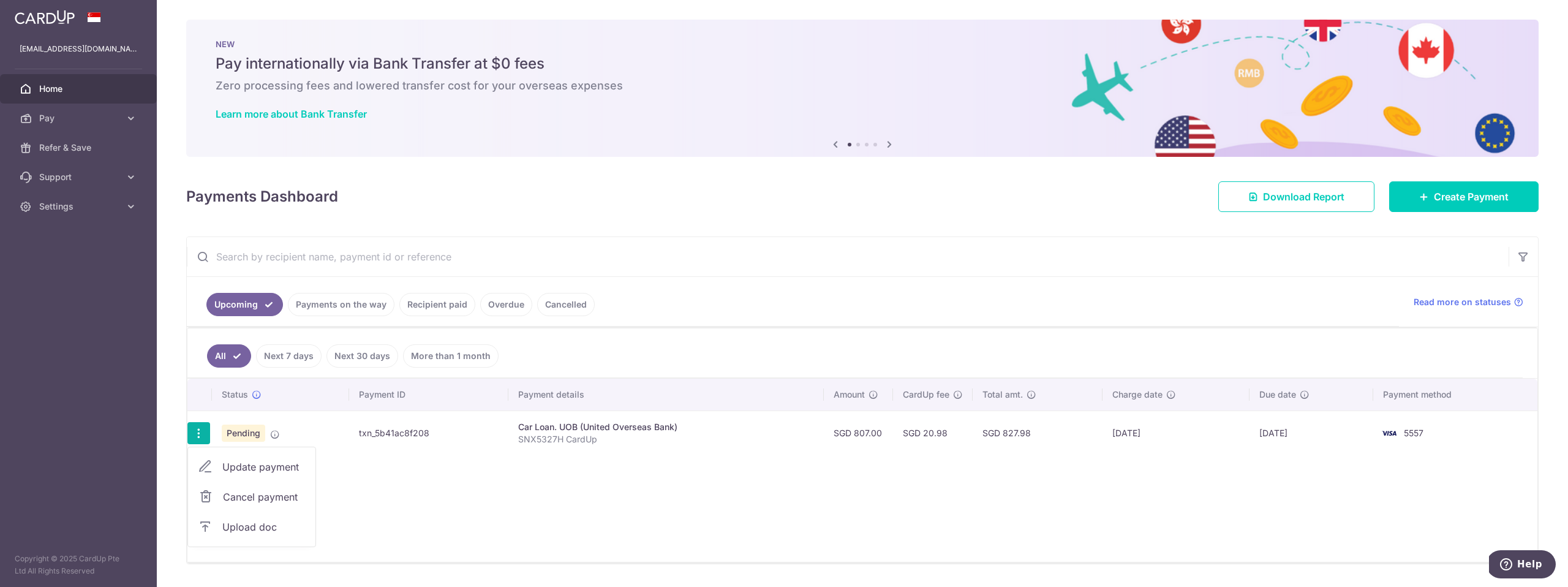
type input "SNX5327H CardUp"
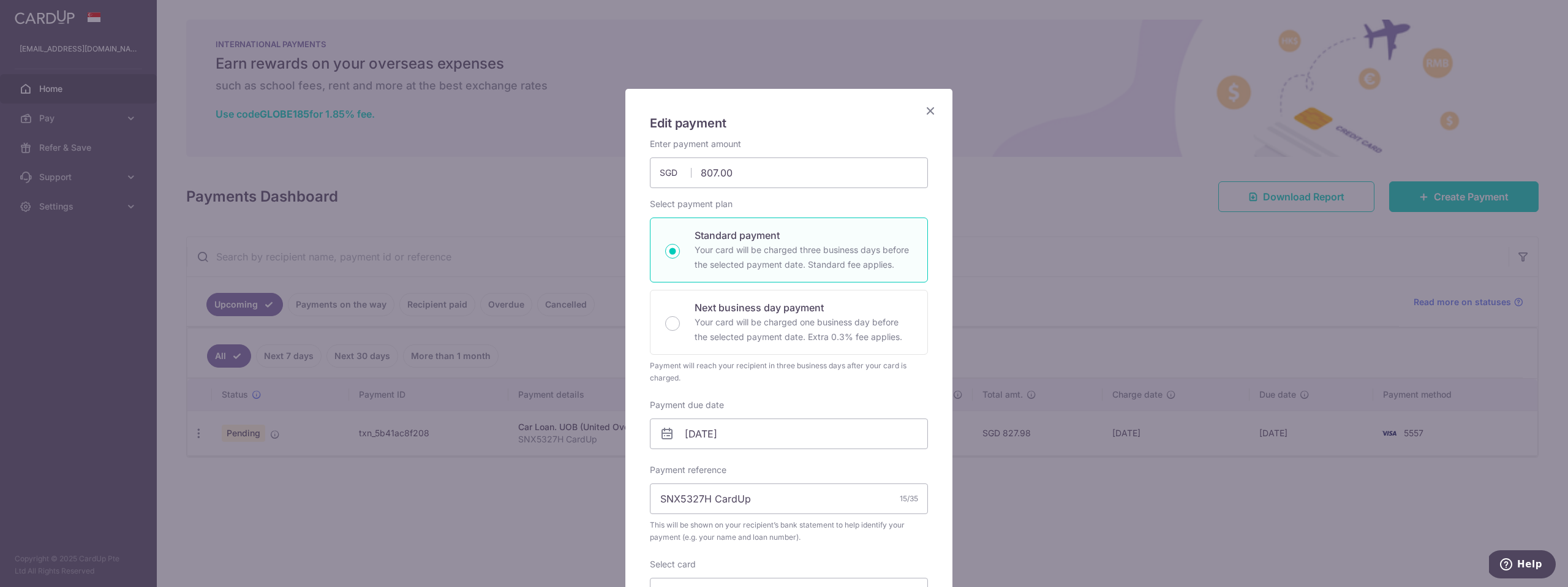
click at [1046, 139] on div "Edit payment By clicking apply, you will make changes to all payments to UOB (U…" at bounding box center [784, 294] width 1568 height 587
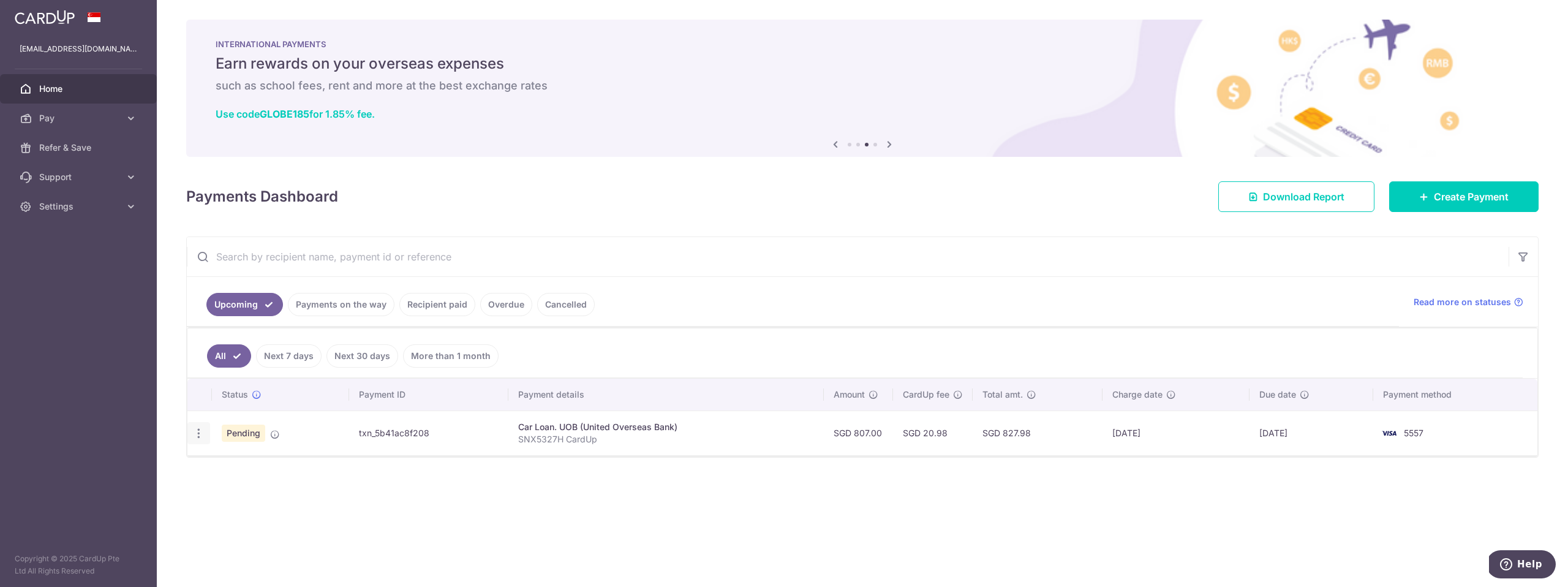
click at [195, 435] on icon "button" at bounding box center [198, 433] width 13 height 13
click at [259, 498] on span "Cancel payment" at bounding box center [264, 497] width 82 height 14
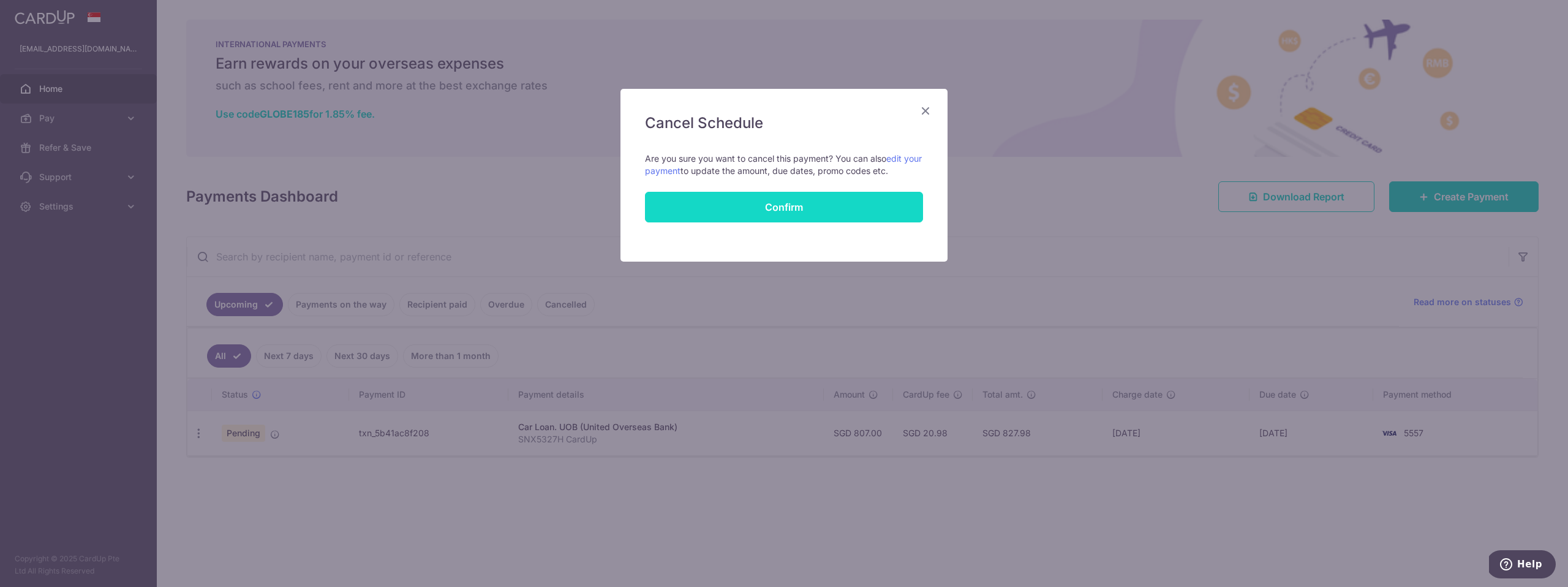
click at [754, 197] on button "Confirm" at bounding box center [784, 207] width 278 height 30
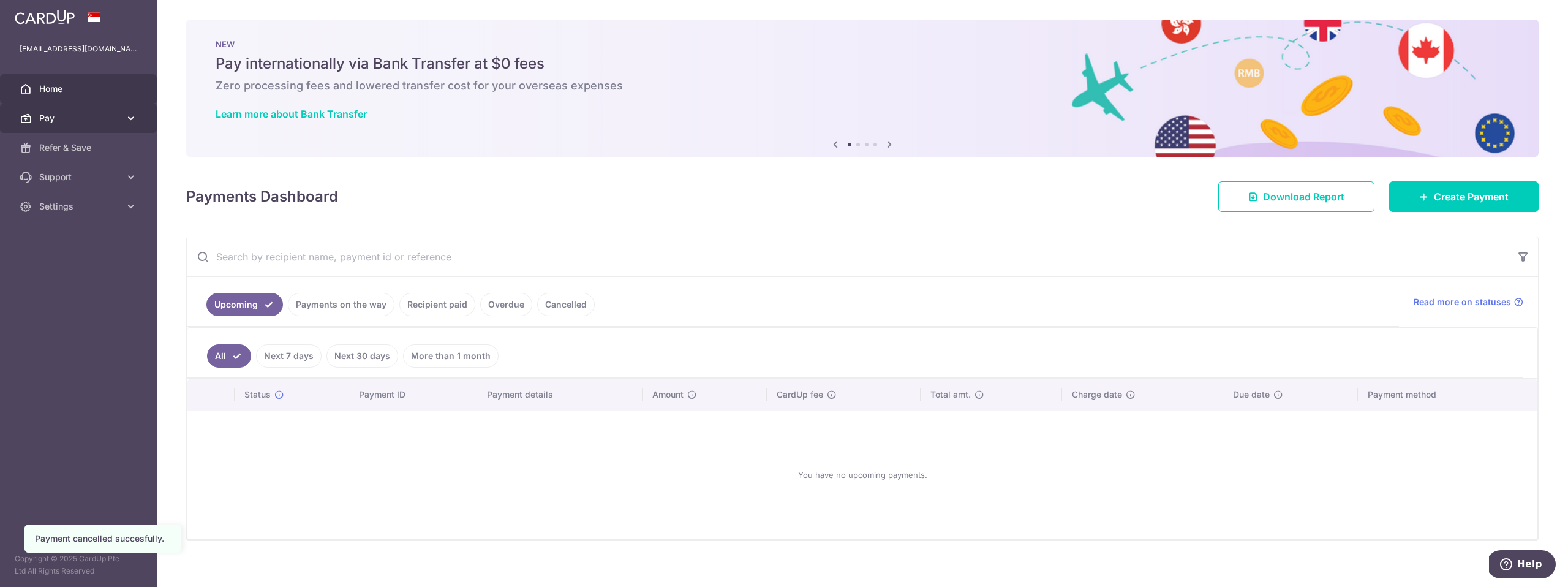
click at [78, 123] on span "Pay" at bounding box center [80, 118] width 81 height 12
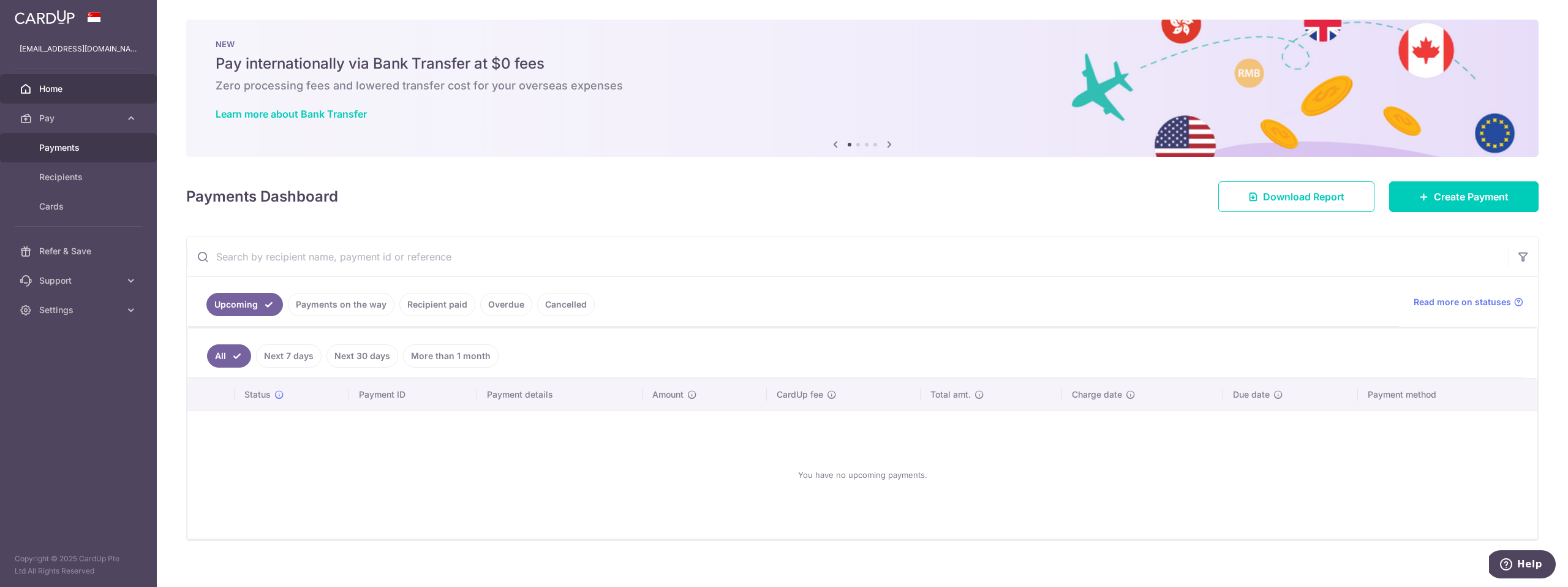
click at [68, 148] on span "Payments" at bounding box center [80, 148] width 81 height 12
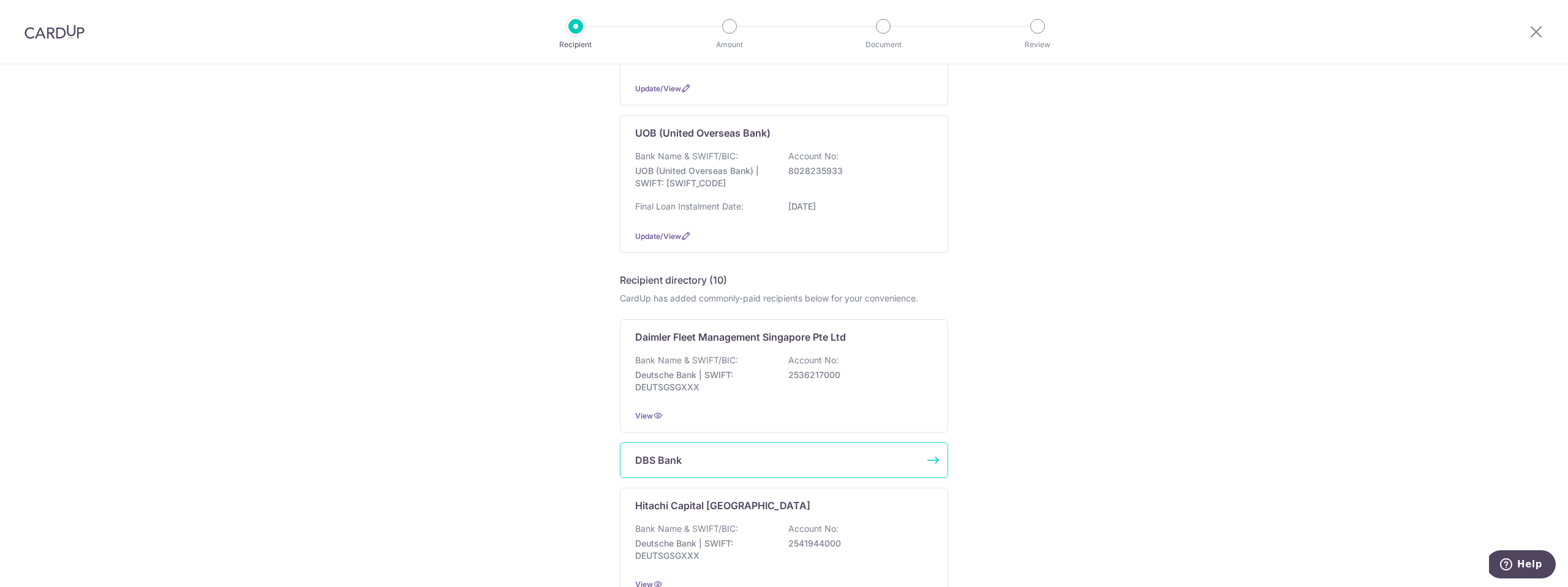
scroll to position [400, 0]
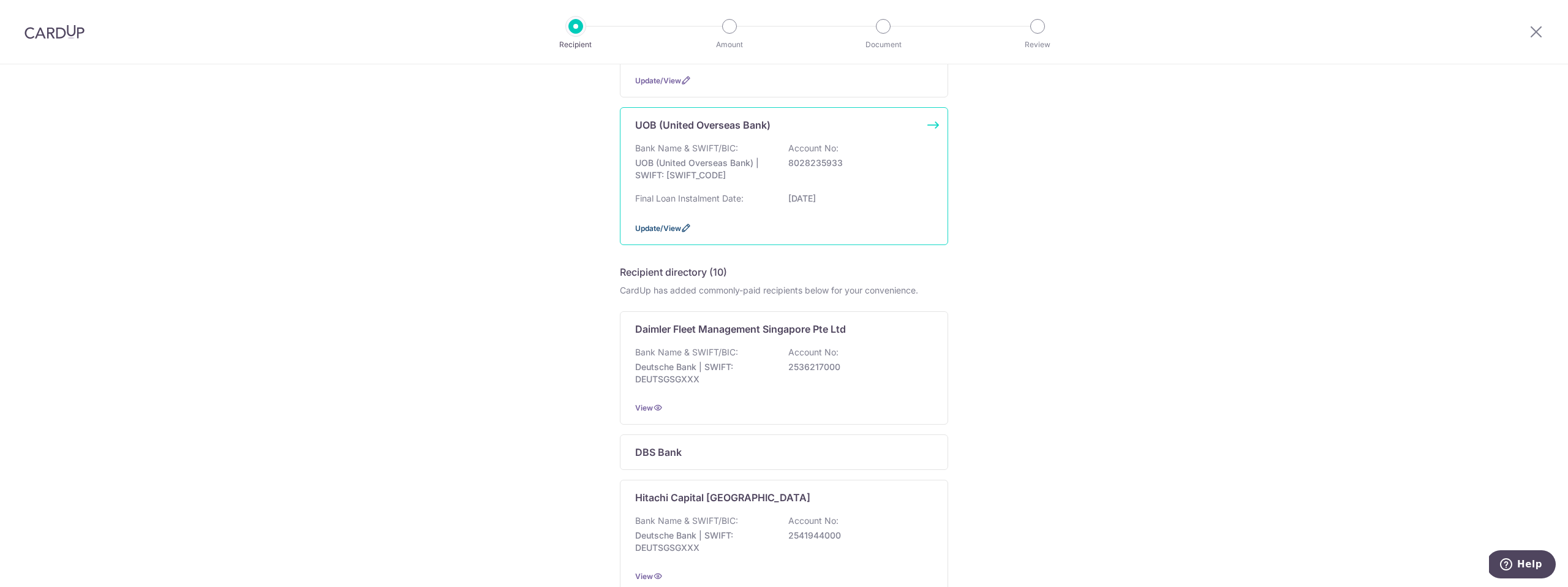
click at [650, 230] on span "Update/View" at bounding box center [658, 228] width 46 height 9
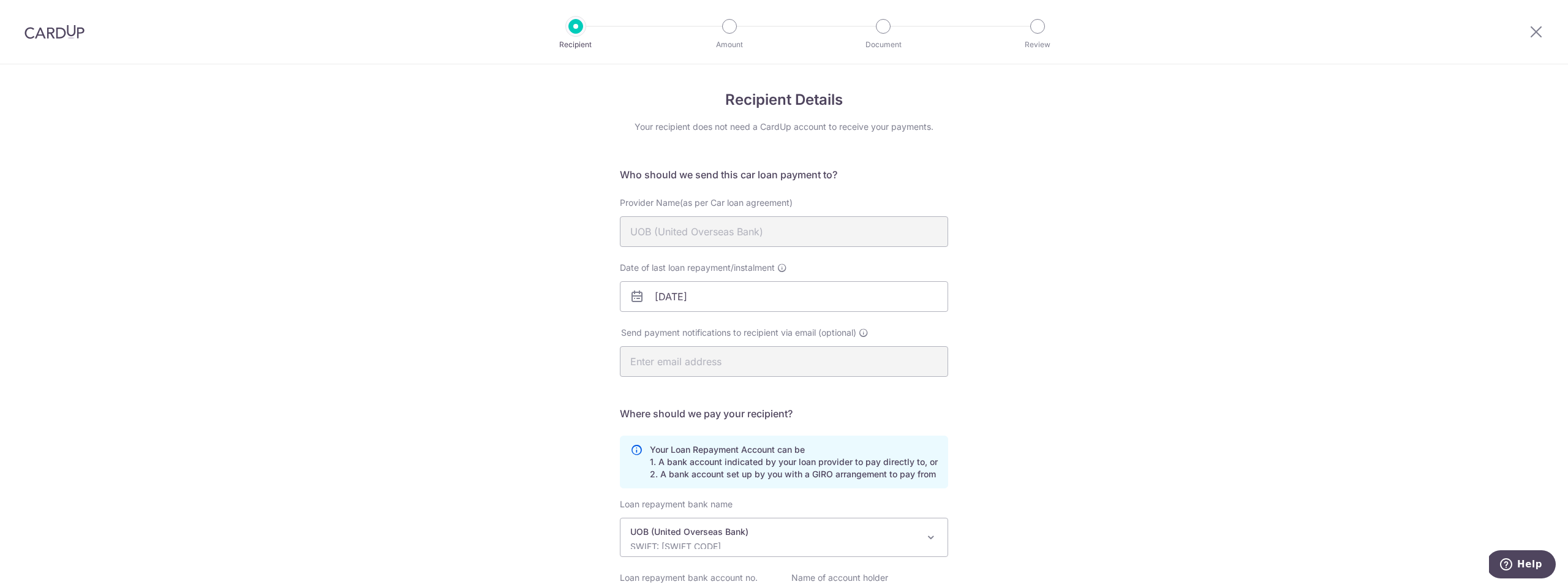
scroll to position [133, 0]
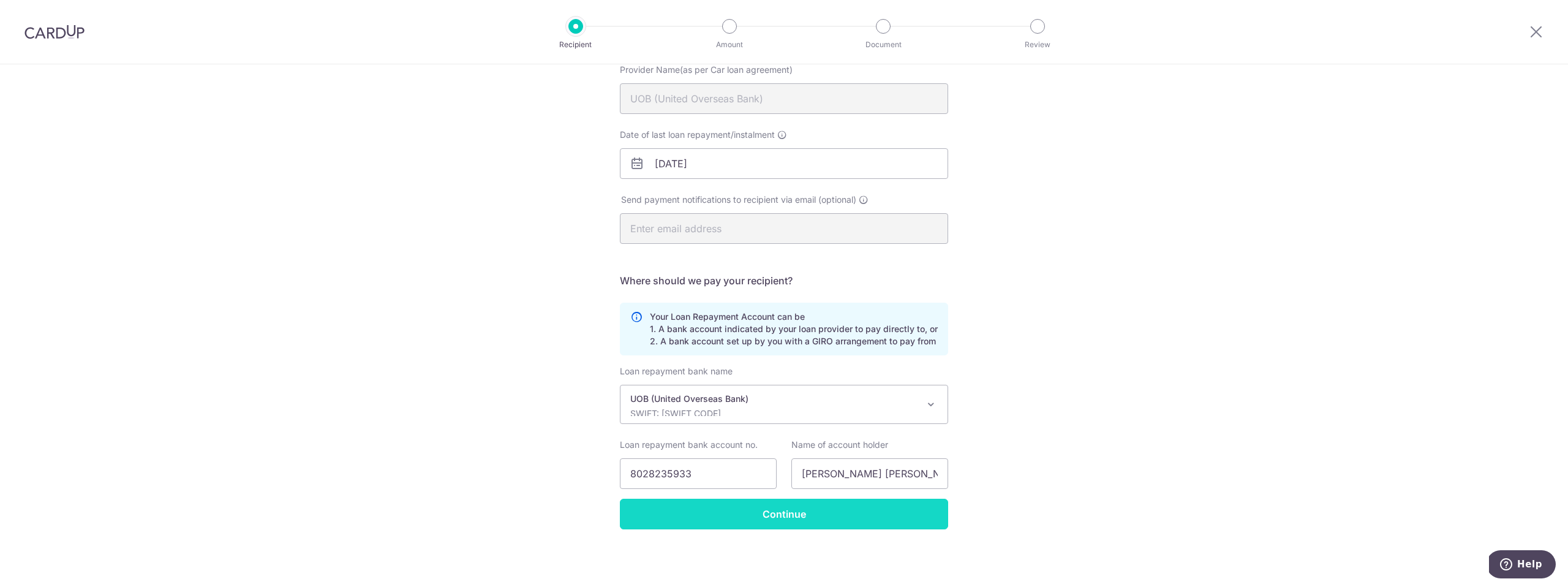
click at [733, 517] on input "Continue" at bounding box center [784, 514] width 328 height 30
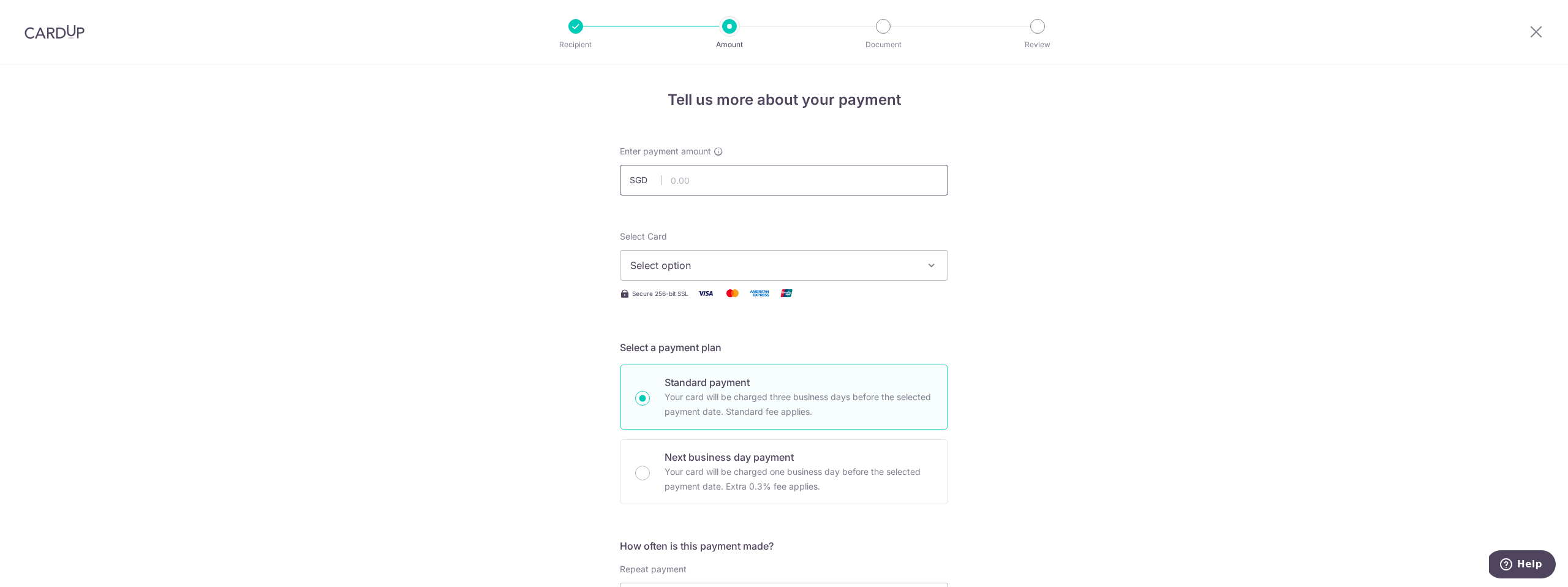
click at [695, 179] on input "text" at bounding box center [784, 180] width 328 height 30
type input "807.00"
click at [702, 273] on button "Select option" at bounding box center [784, 265] width 328 height 30
click at [695, 376] on span "**** 5557" at bounding box center [683, 382] width 46 height 14
type input "[DATE]"
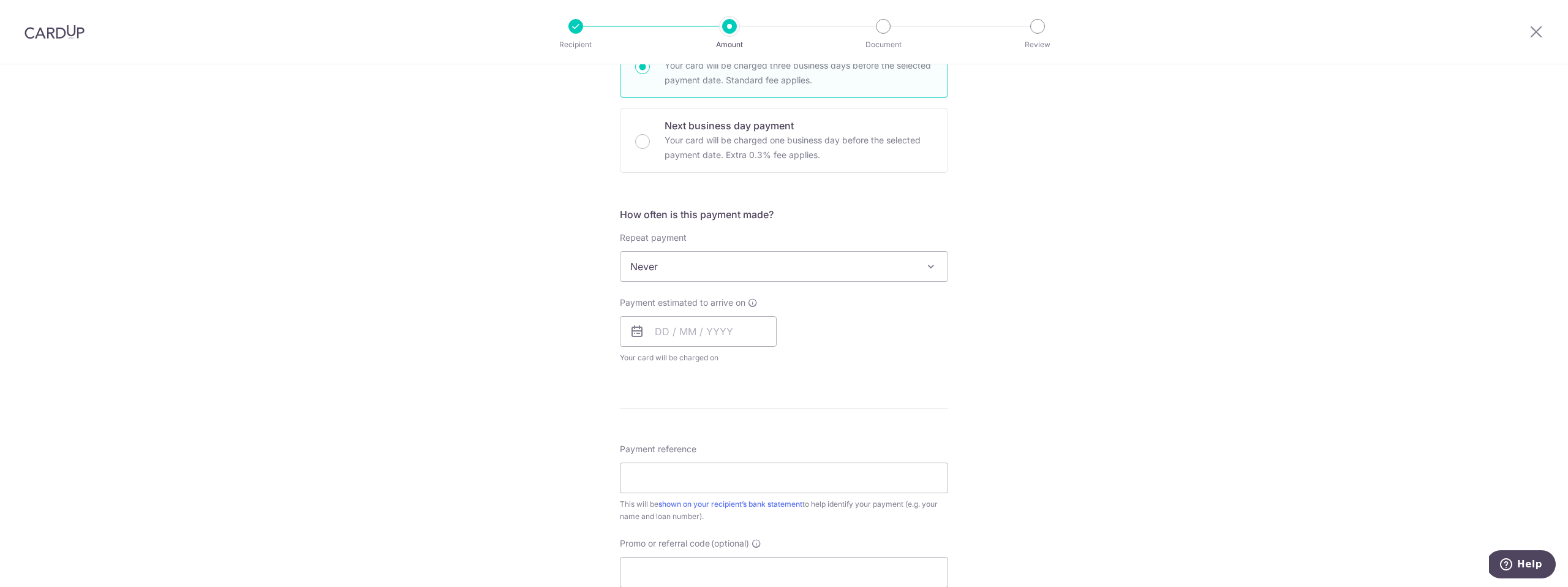
scroll to position [399, 0]
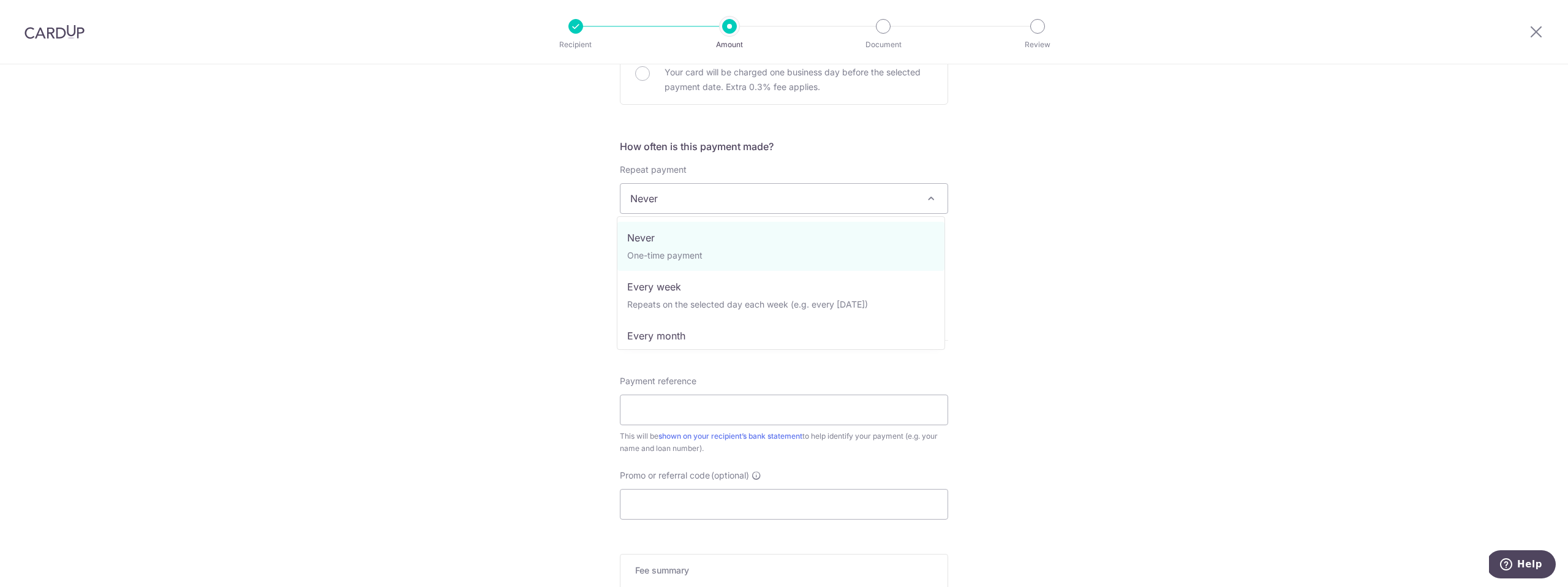
click at [677, 202] on span "Never" at bounding box center [784, 198] width 327 height 30
select select "3"
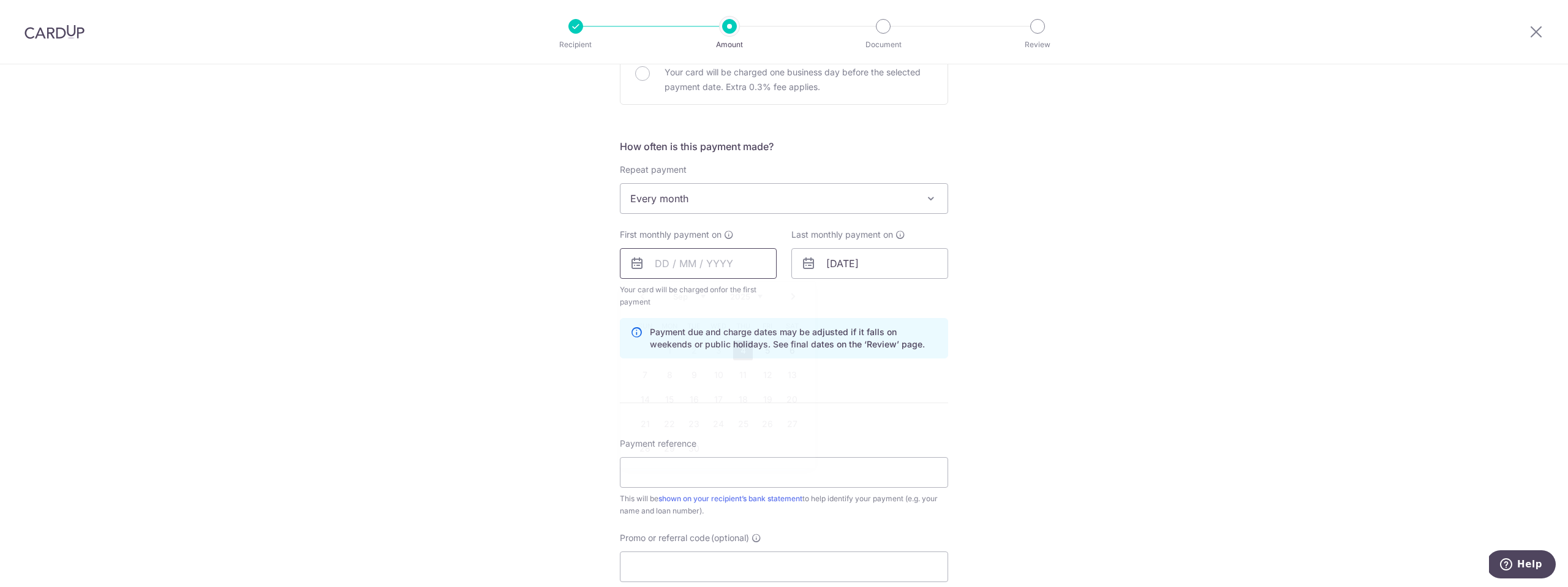
click at [689, 269] on input "text" at bounding box center [698, 263] width 157 height 30
click at [638, 347] on table "Sun Mon Tue Wed Thu Fri Sat 1 2 3 4 5 6 7 8 9 10 11 12 13 14 15 16 17 18 19 20 …" at bounding box center [718, 387] width 172 height 147
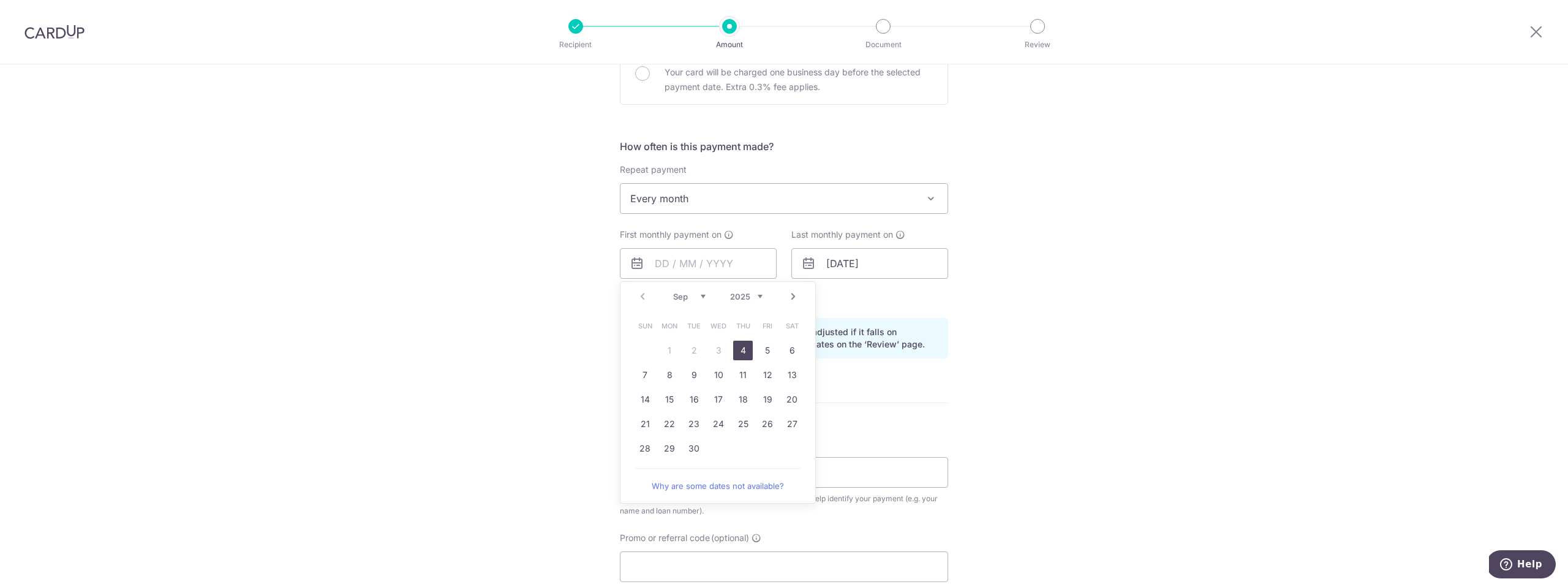
click at [740, 354] on link "4" at bounding box center [743, 351] width 20 height 20
type input "[DATE]"
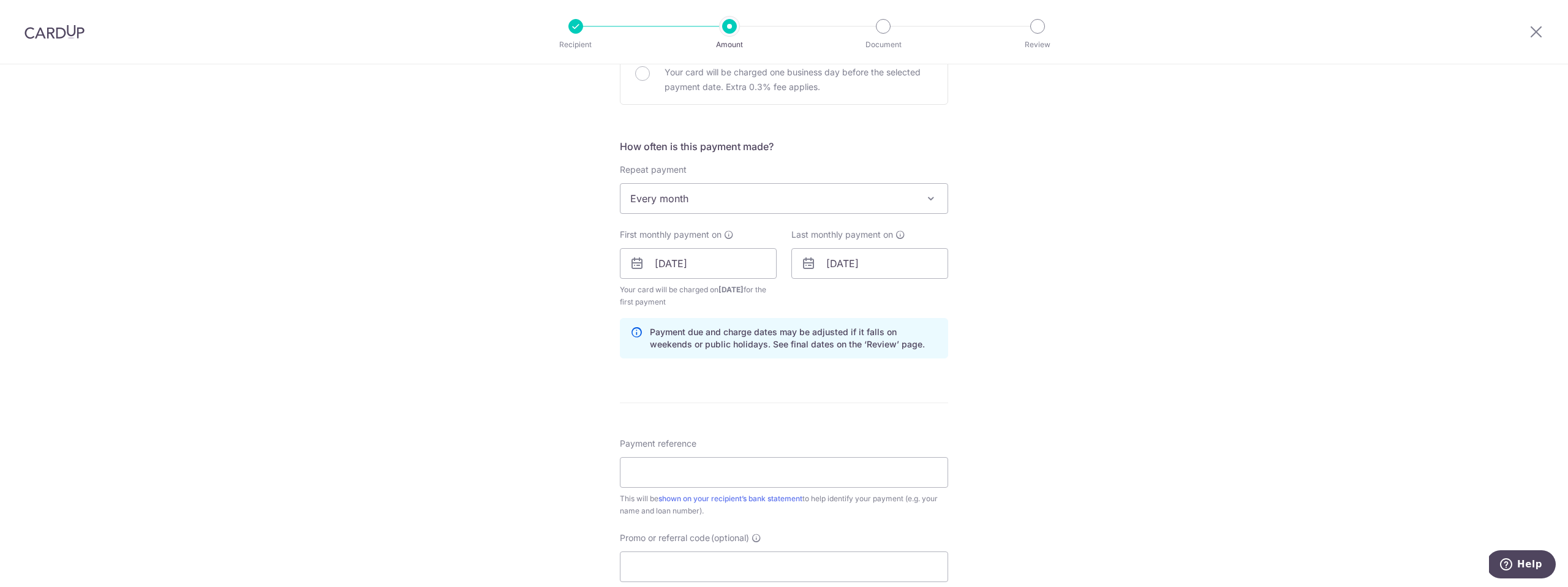
click at [1105, 314] on div "Tell us more about your payment Enter payment amount SGD 807.00 807.00 Select C…" at bounding box center [784, 250] width 1568 height 1171
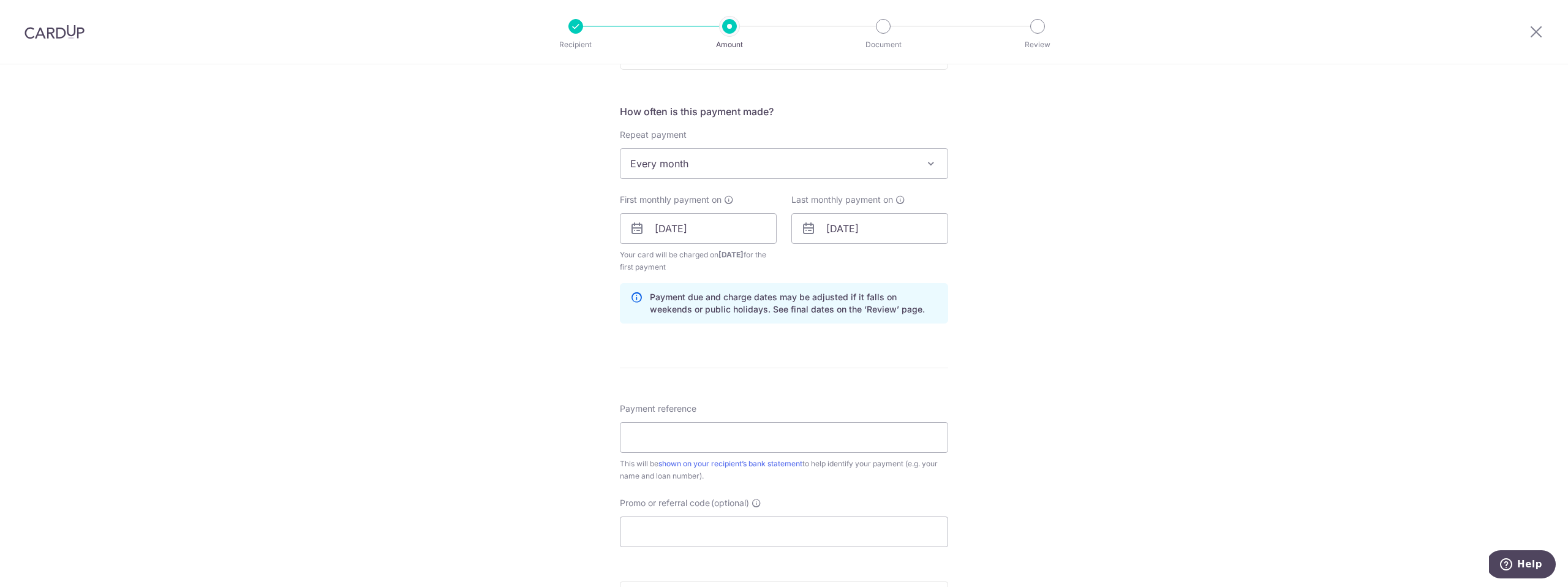
scroll to position [595, 0]
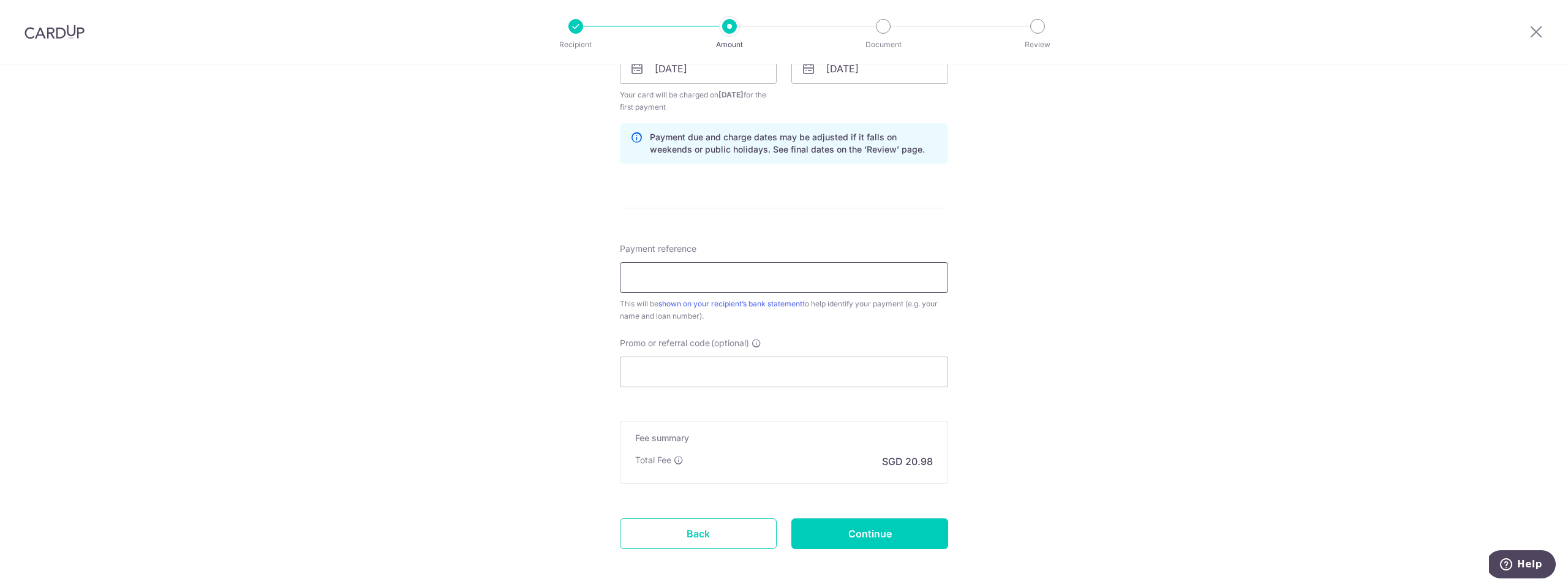
click at [673, 283] on input "Payment reference" at bounding box center [784, 278] width 328 height 30
type input "SNX5327H CardUp"
click at [879, 535] on input "Continue" at bounding box center [870, 534] width 157 height 30
type input "Create Schedule"
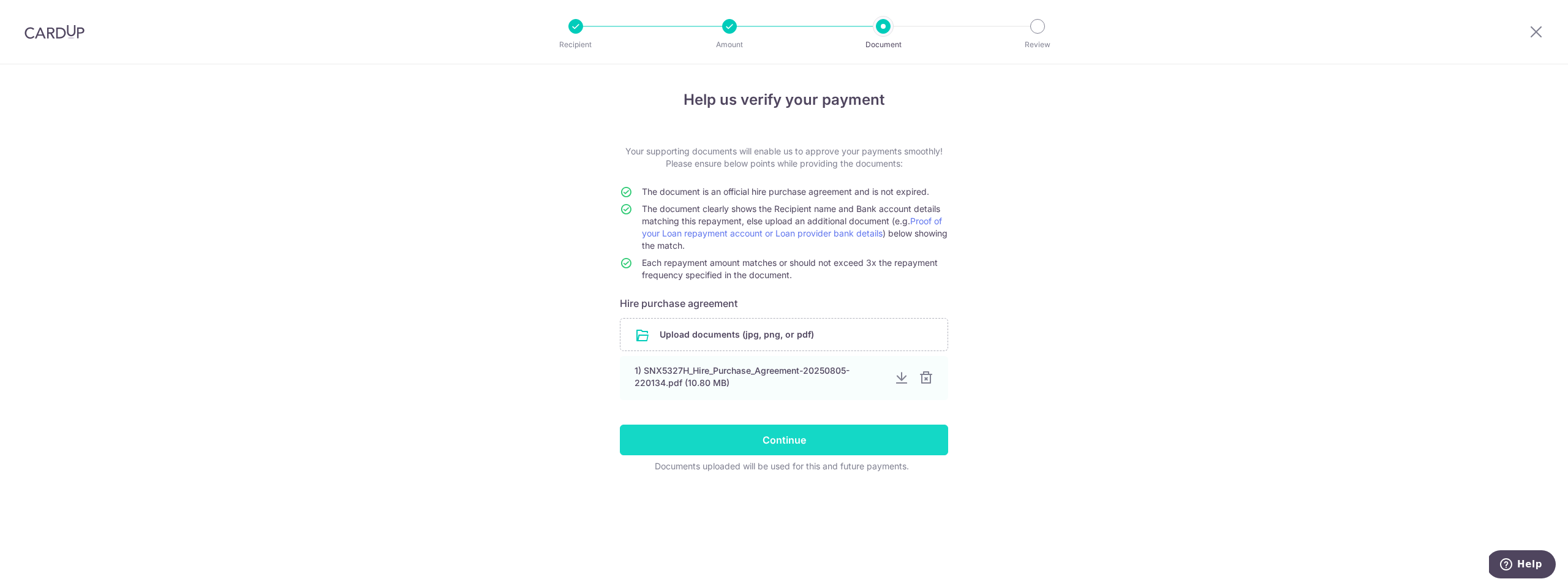
click at [813, 448] on input "Continue" at bounding box center [784, 439] width 328 height 30
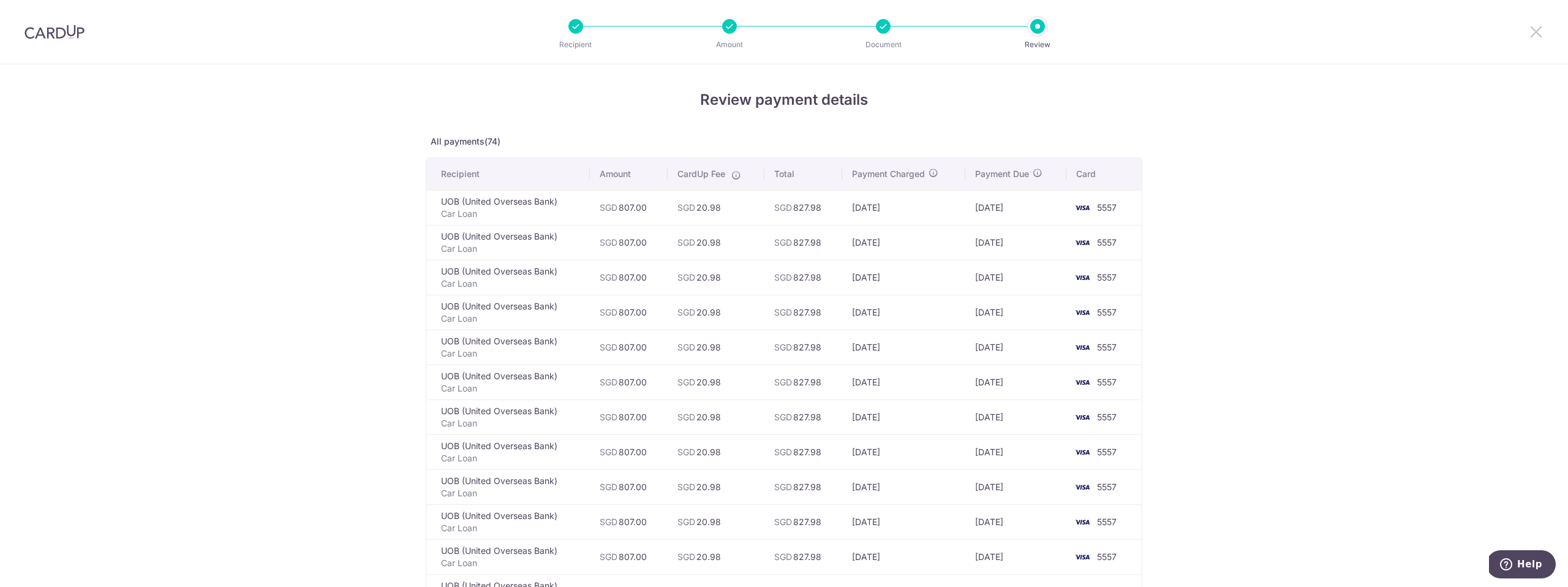
click at [1532, 35] on icon at bounding box center [1535, 31] width 14 height 15
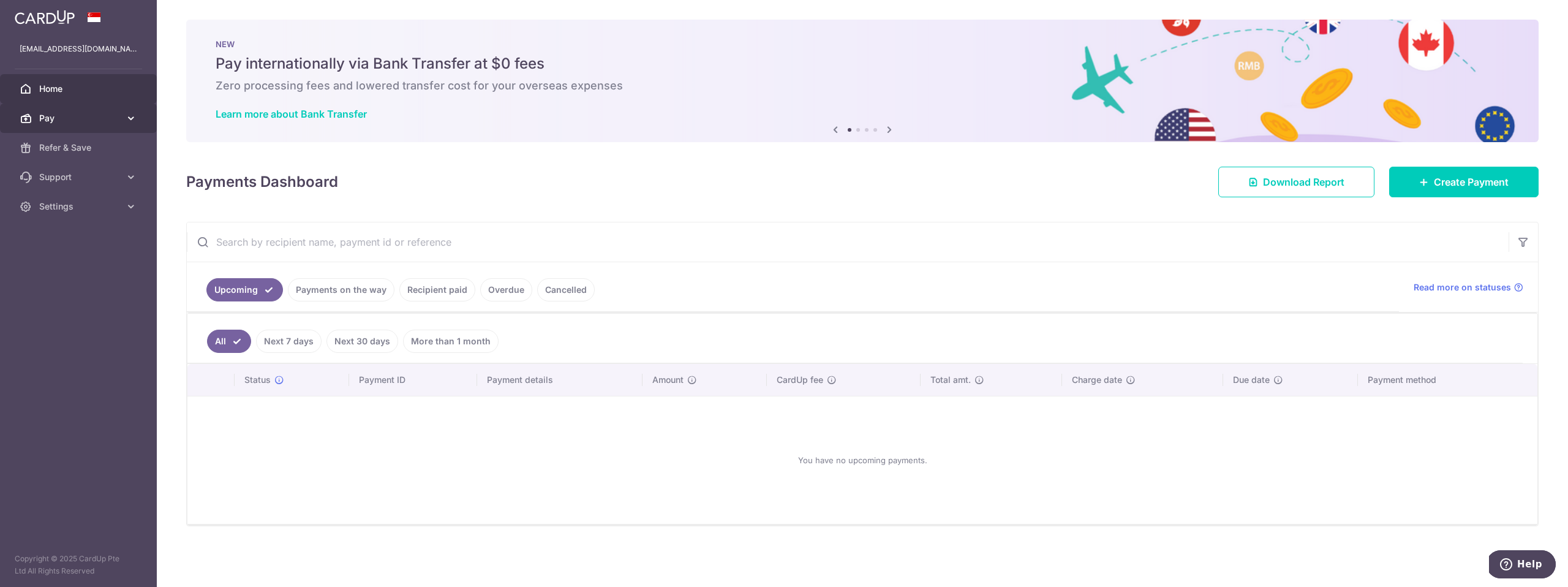
click at [36, 116] on link "Pay" at bounding box center [78, 118] width 157 height 30
click at [72, 149] on span "Payments" at bounding box center [80, 148] width 81 height 12
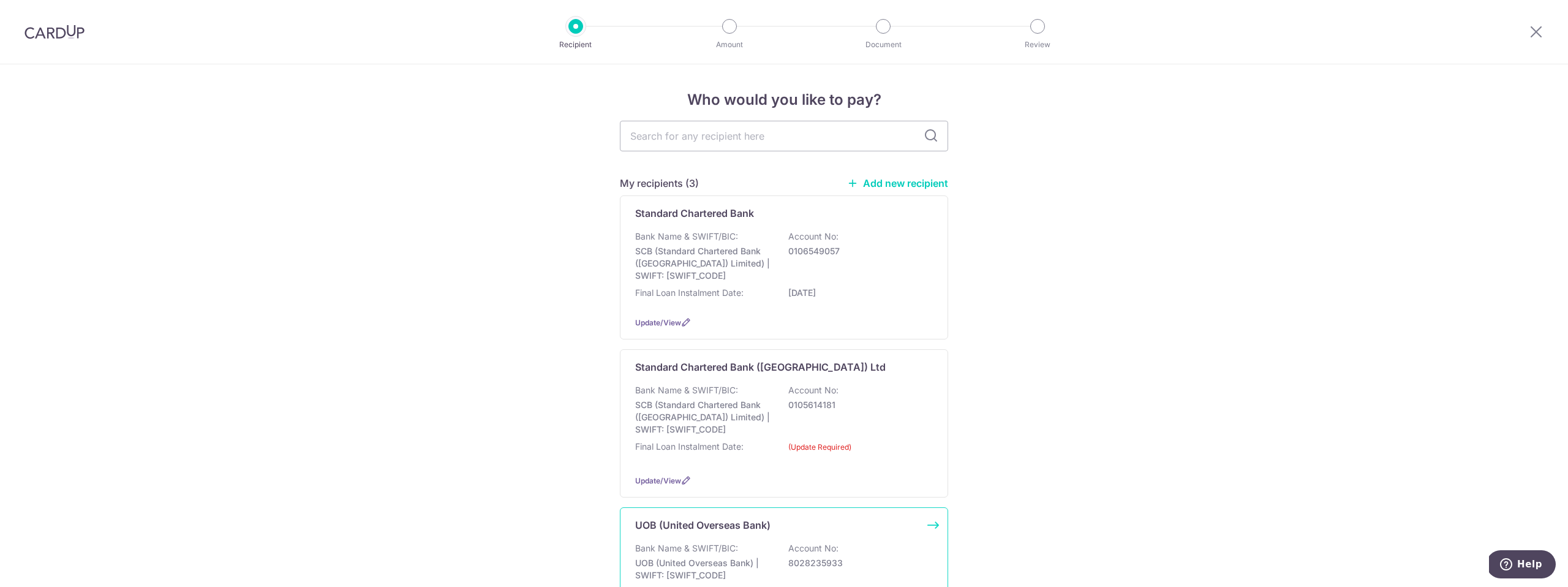
scroll to position [127, 0]
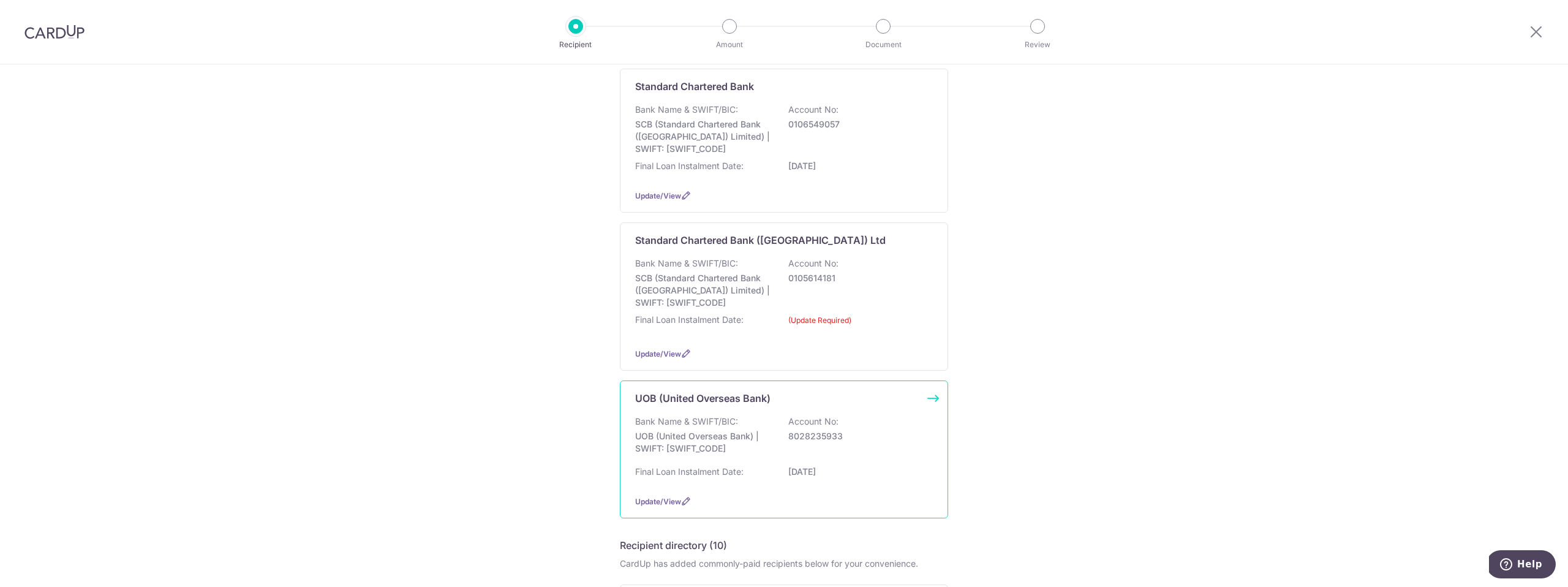
click at [853, 449] on div "Bank Name & SWIFT/BIC: UOB (United Overseas Bank) | SWIFT: UOVBSGSGXXX Account …" at bounding box center [784, 438] width 298 height 46
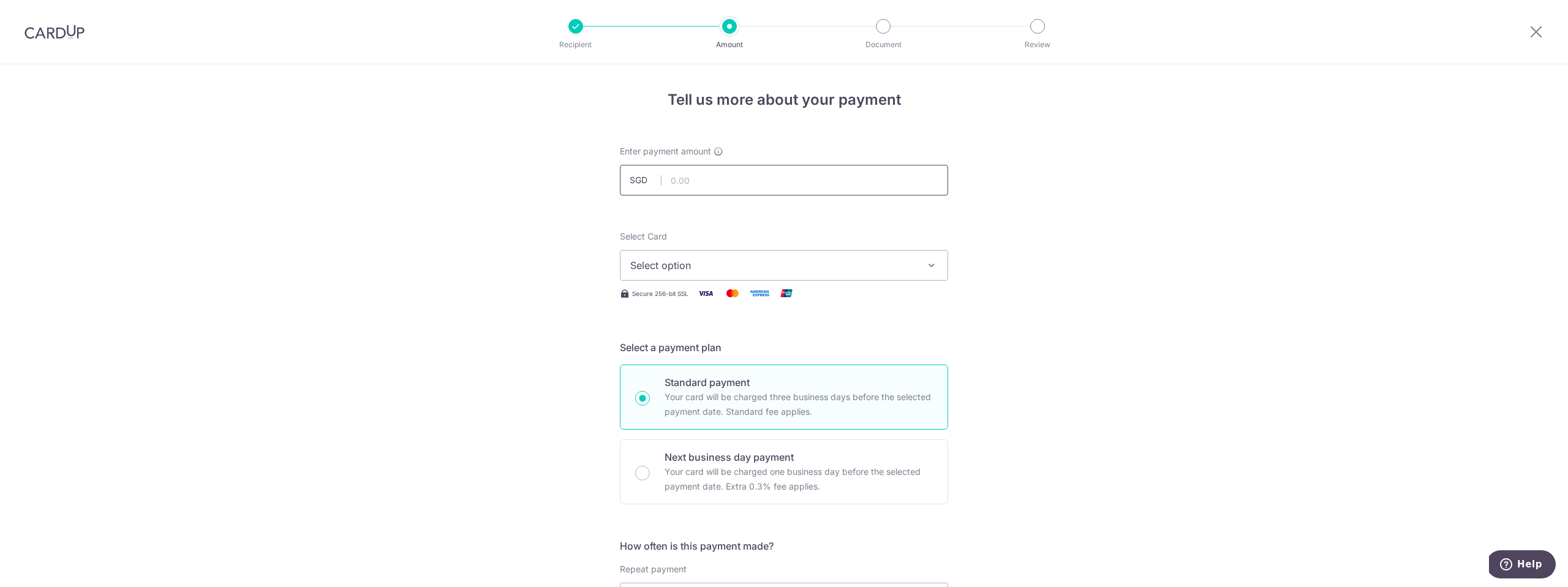
click at [708, 181] on input "text" at bounding box center [784, 180] width 328 height 30
type input "807.00"
click at [713, 254] on button "Select option" at bounding box center [784, 265] width 328 height 30
click at [695, 379] on span "**** 5557" at bounding box center [683, 382] width 46 height 14
type input "04/10/2031"
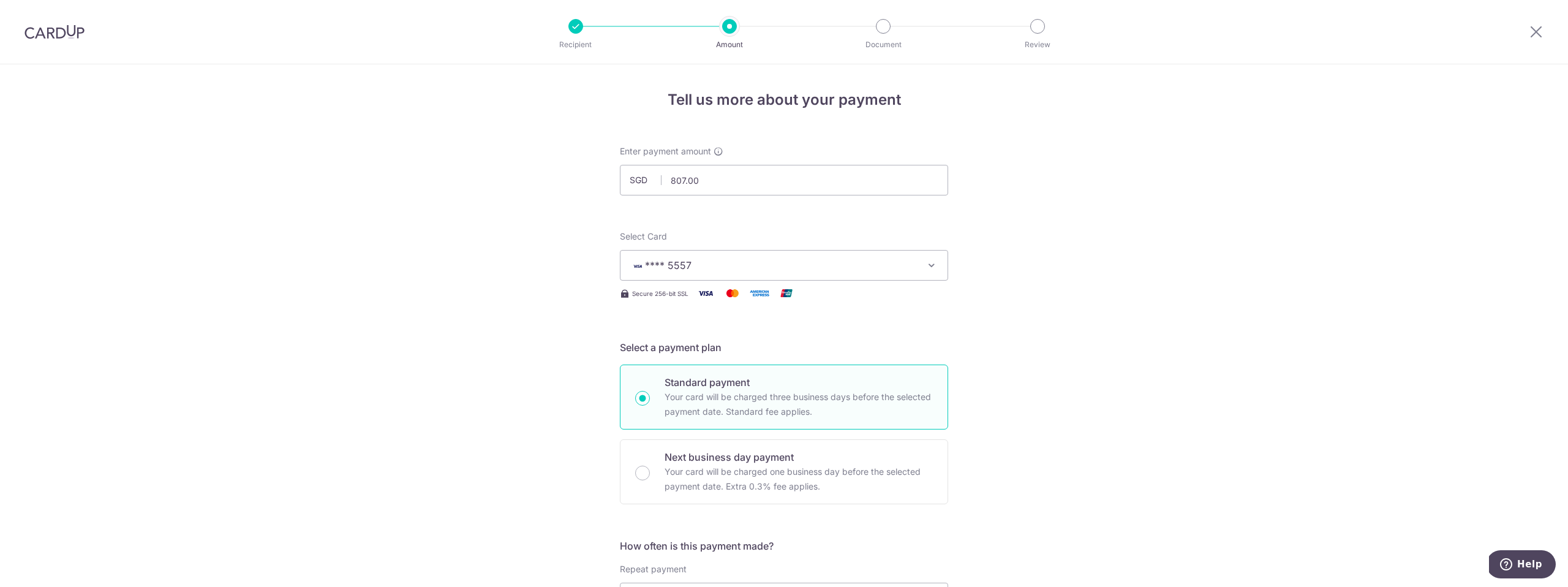
scroll to position [260, 0]
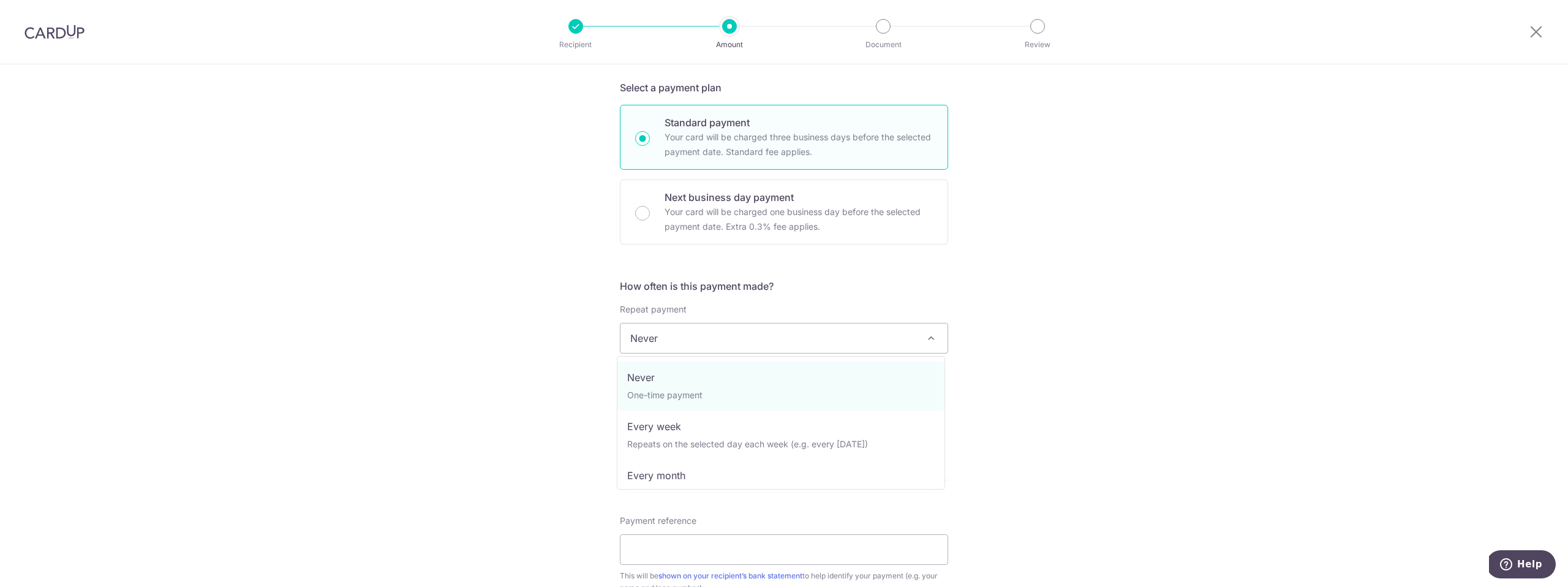
click at [695, 341] on span "Never" at bounding box center [784, 338] width 327 height 30
select select "3"
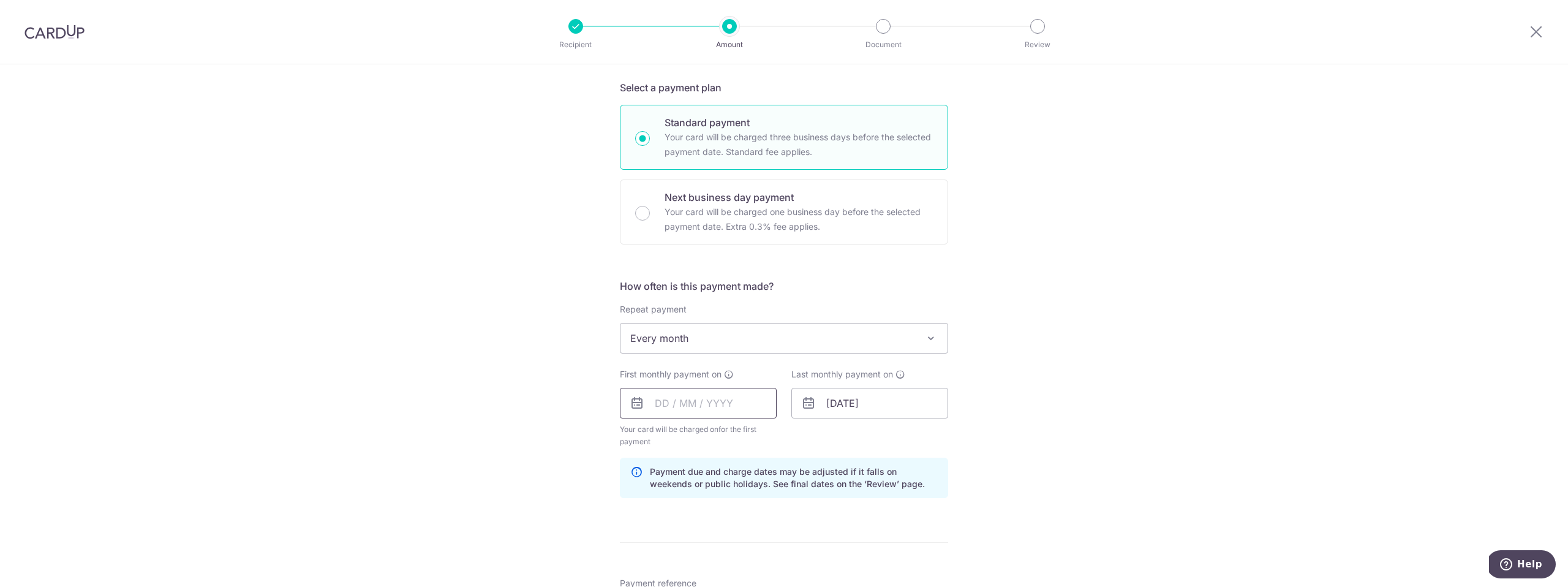
click at [674, 405] on input "text" at bounding box center [698, 403] width 157 height 30
click at [625, 493] on div "Prev Next Sep Oct Nov Dec 2025 2026 2027 2028 2029 2030 2031 2032 2033 2034 203…" at bounding box center [718, 532] width 196 height 223
click at [745, 489] on link "4" at bounding box center [743, 490] width 20 height 20
type input "[DATE]"
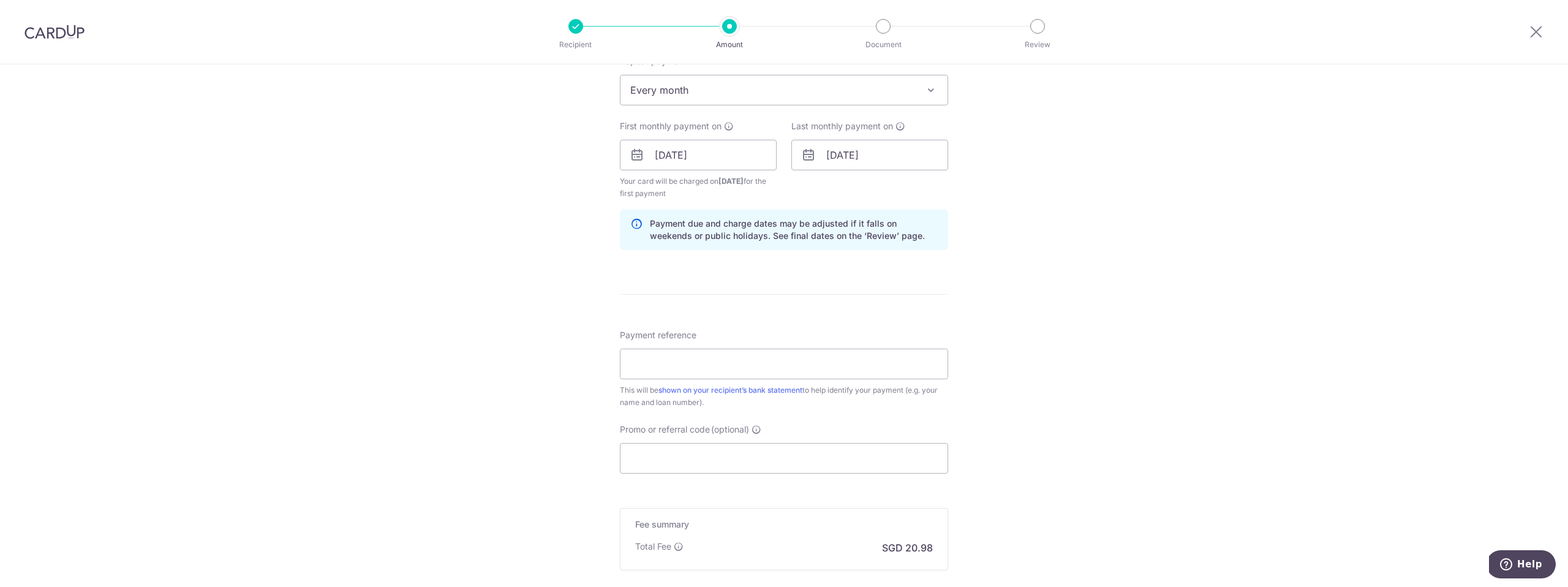
scroll to position [576, 0]
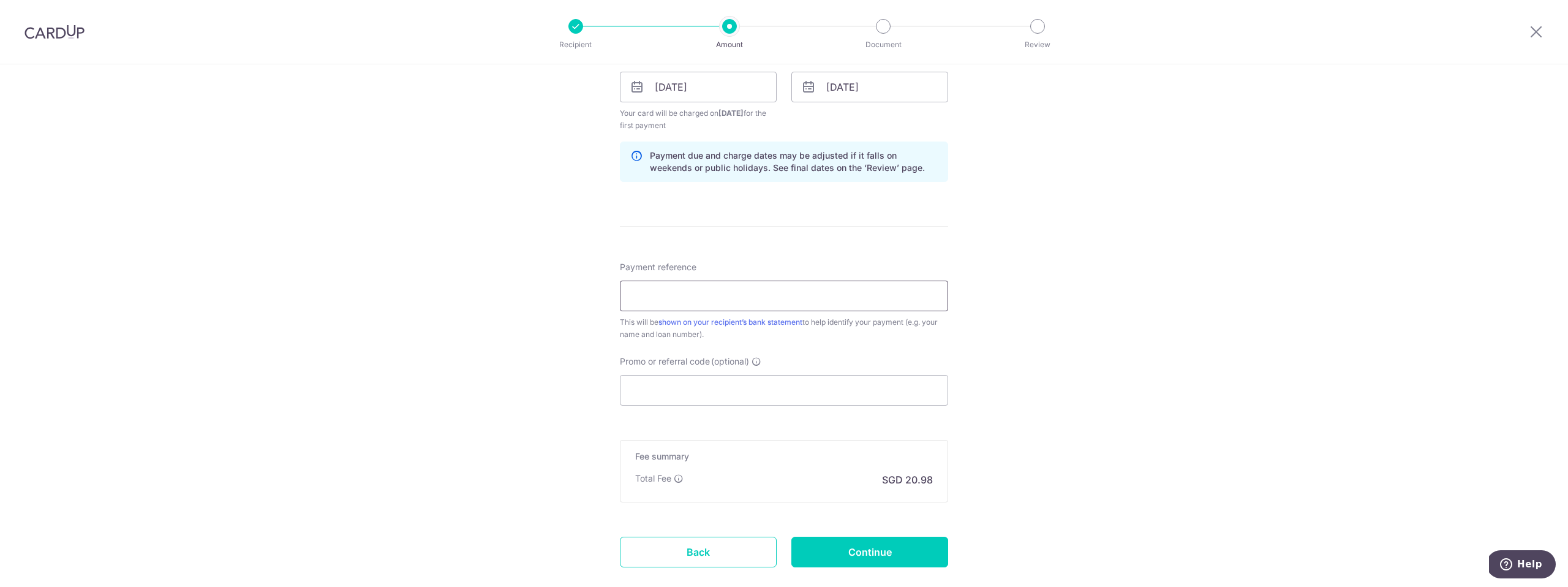
click at [730, 293] on input "Payment reference" at bounding box center [784, 296] width 328 height 30
type input "SNX5327H CardUp"
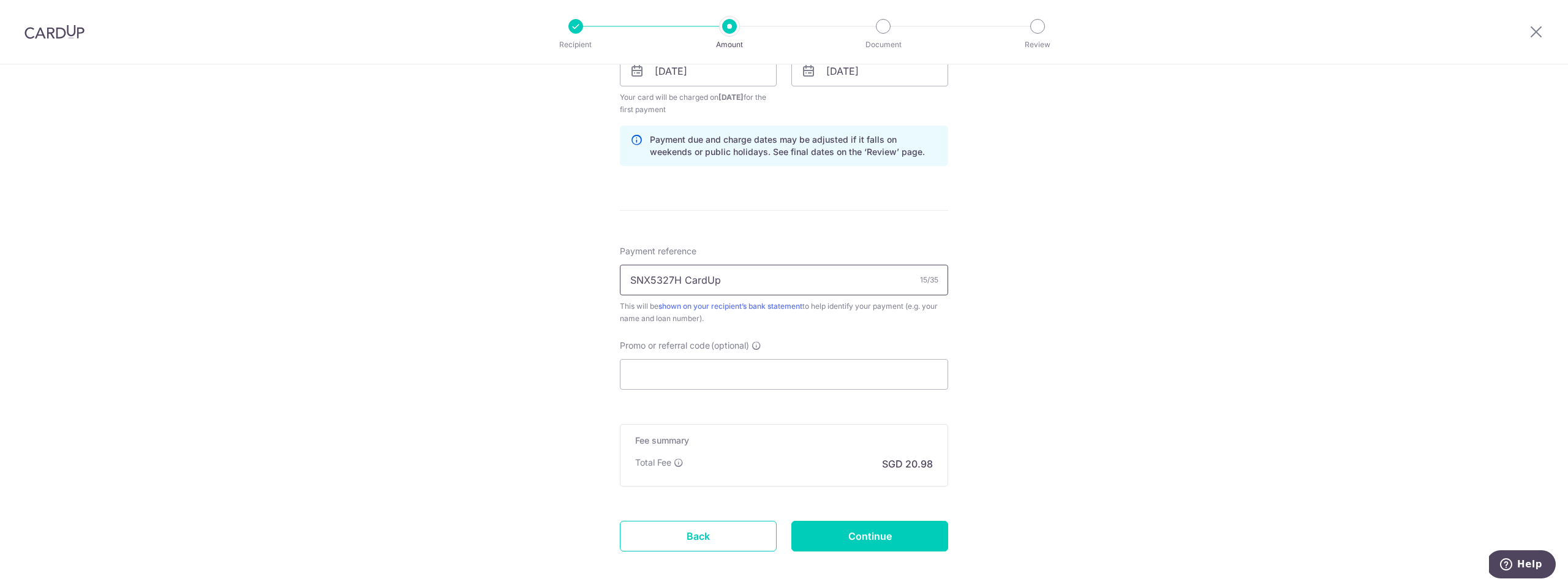
scroll to position [649, 0]
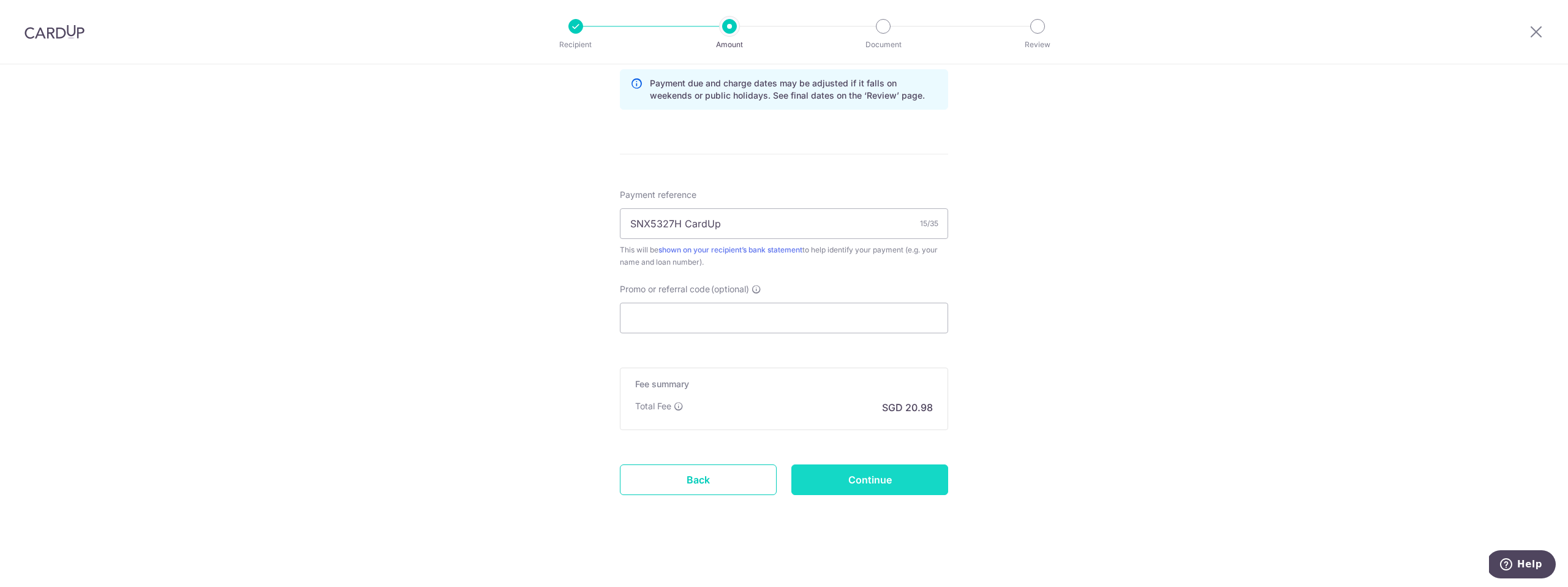
click at [866, 475] on input "Continue" at bounding box center [870, 480] width 157 height 30
type input "Create Schedule"
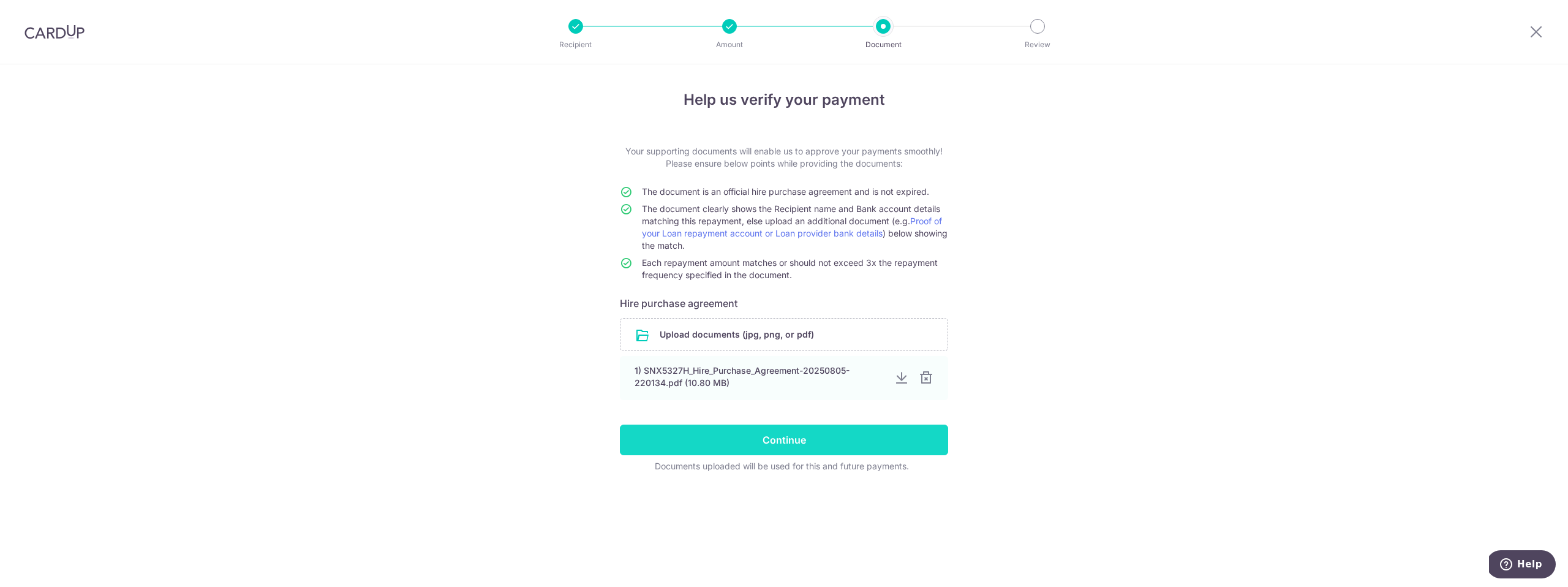
click at [776, 436] on input "Continue" at bounding box center [784, 439] width 328 height 30
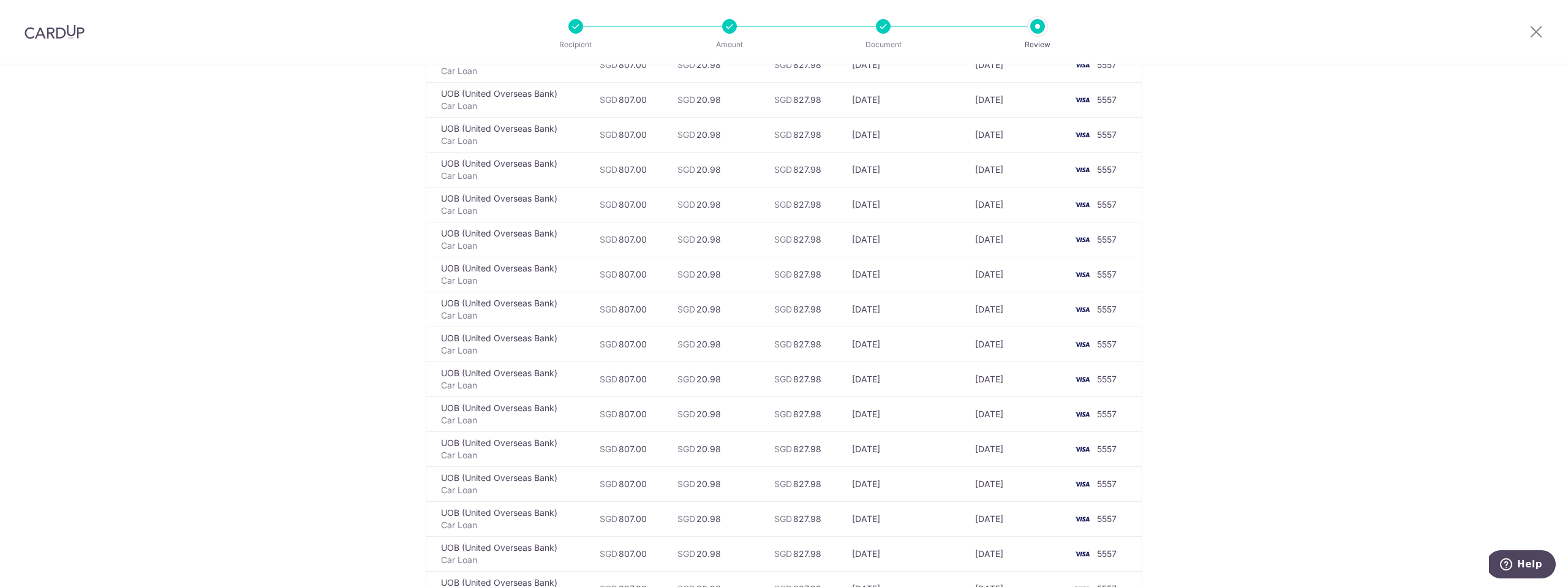
scroll to position [2394, 0]
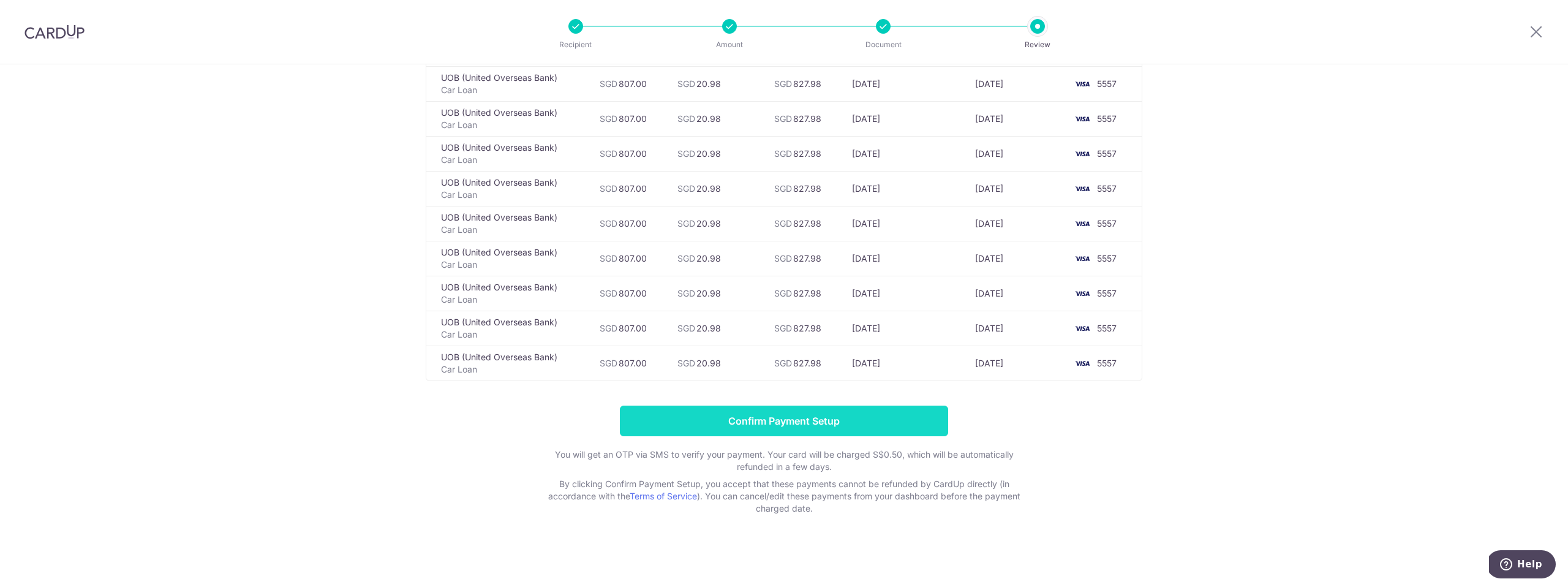
click at [803, 430] on input "Confirm Payment Setup" at bounding box center [784, 420] width 328 height 30
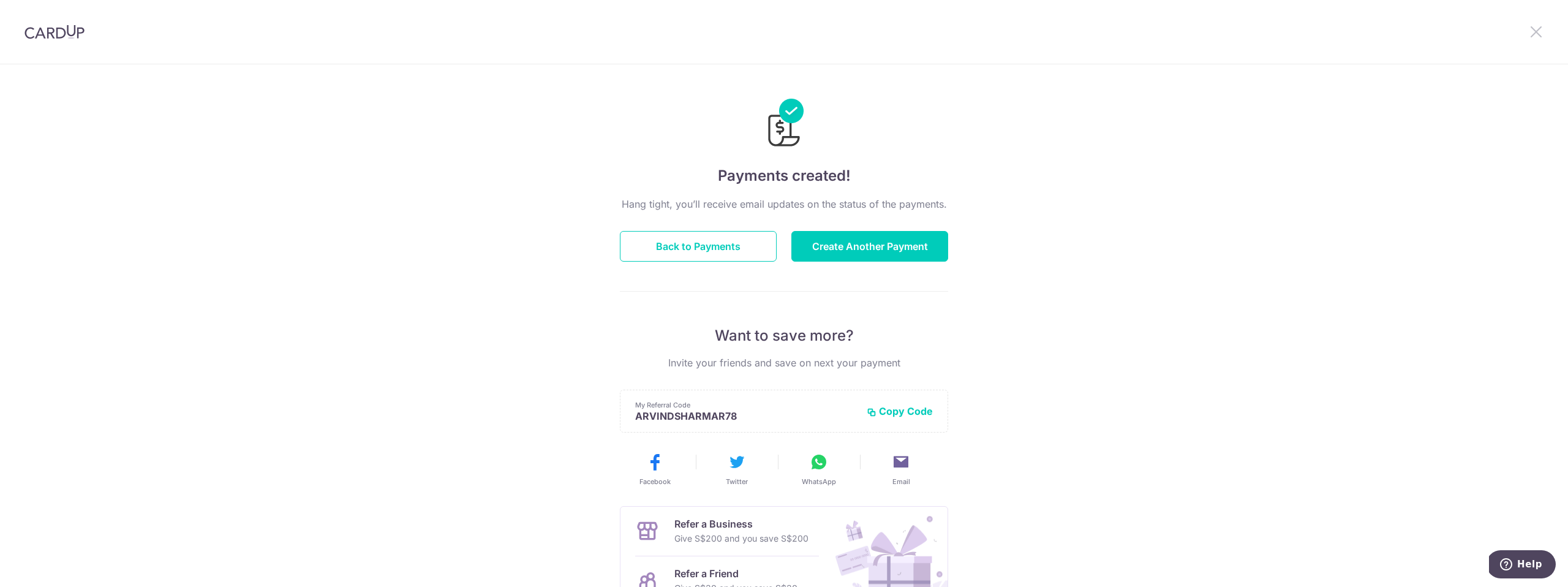
click at [1541, 34] on icon at bounding box center [1535, 31] width 14 height 15
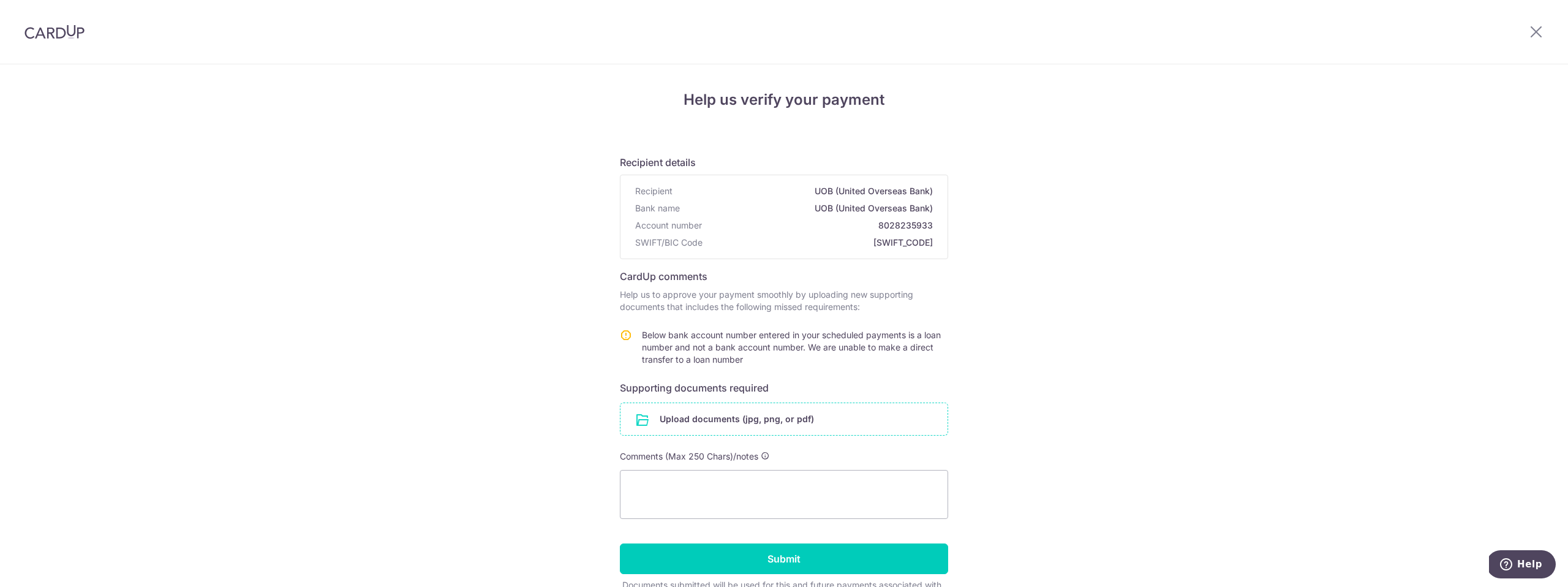
scroll to position [75, 0]
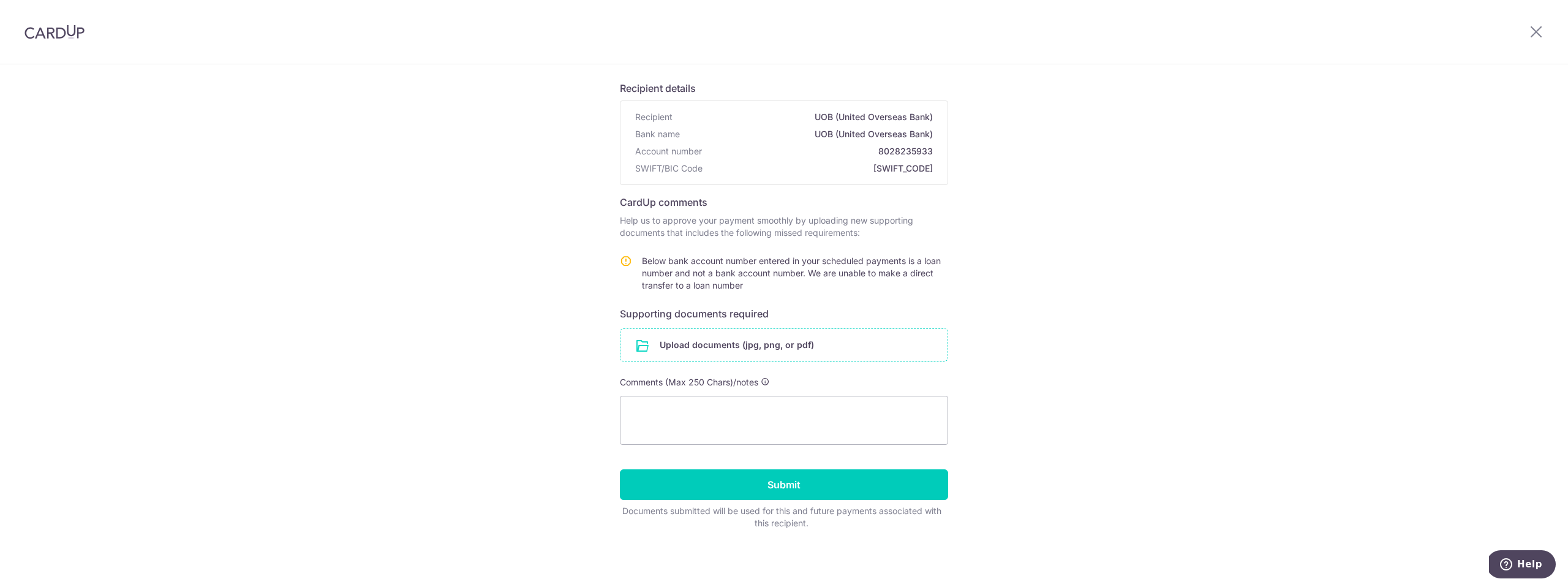
click at [716, 351] on input "file" at bounding box center [784, 345] width 327 height 32
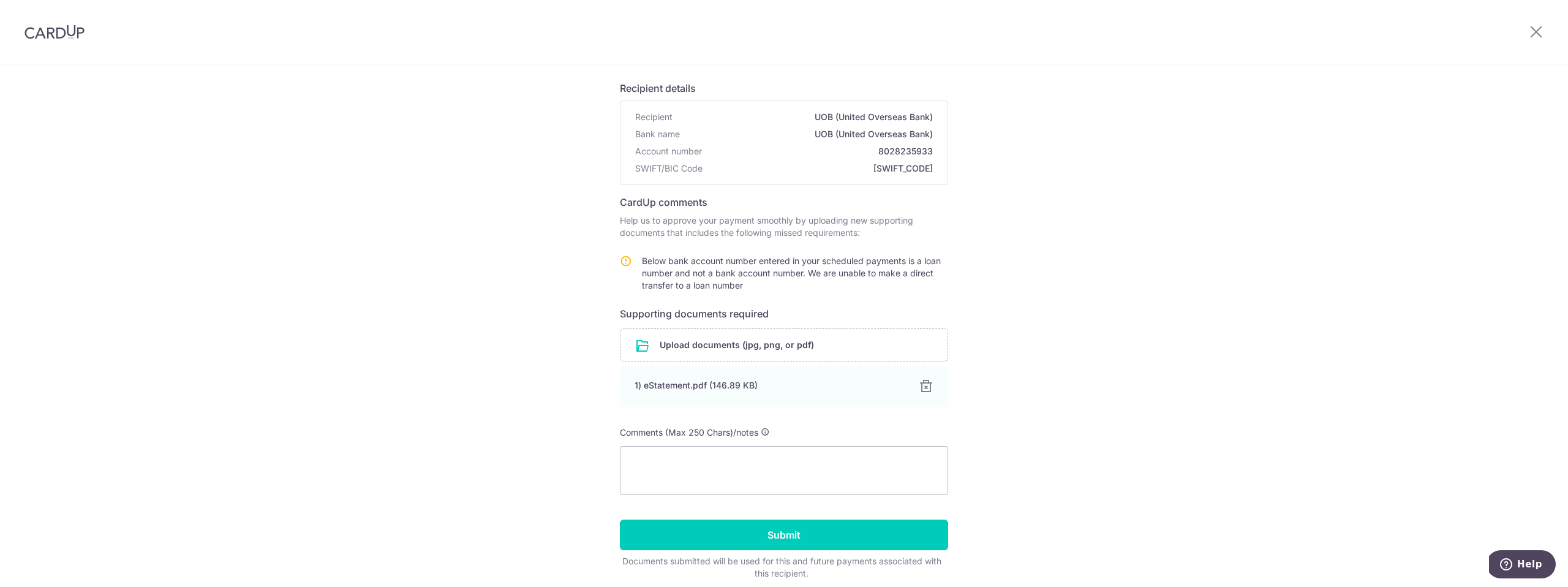
scroll to position [125, 0]
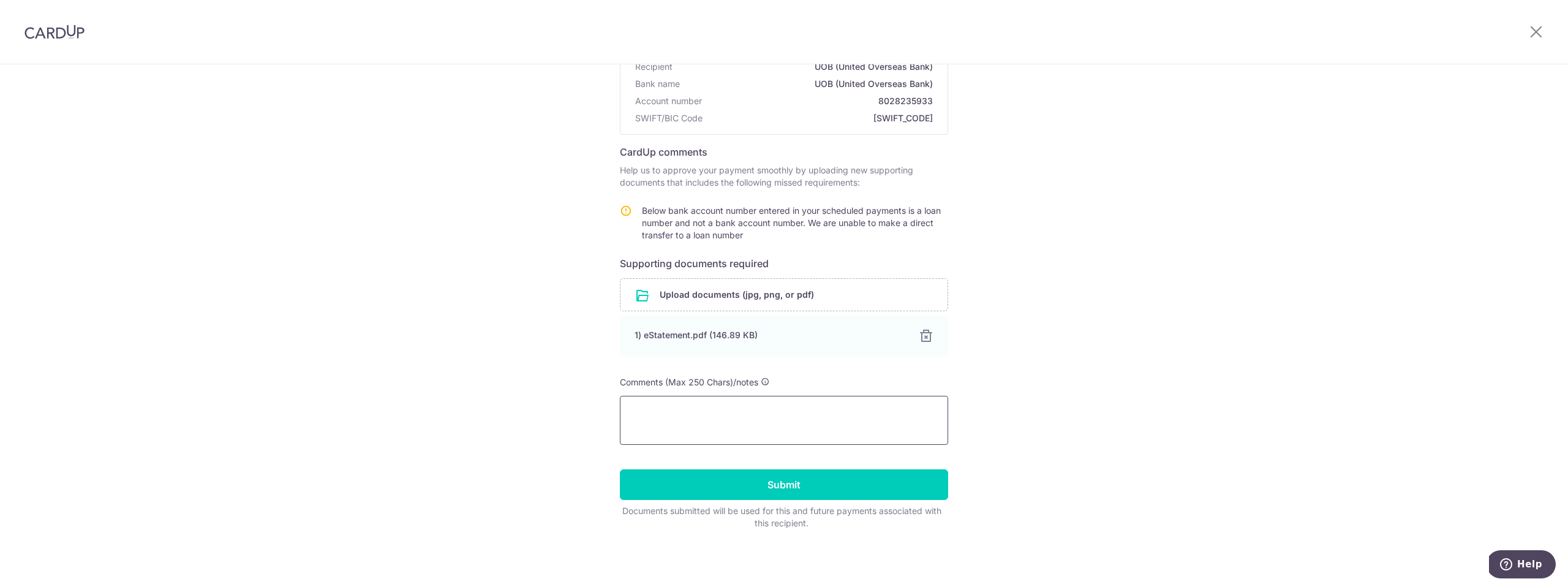
click at [659, 418] on textarea at bounding box center [784, 420] width 328 height 49
click at [764, 484] on input "Submit" at bounding box center [784, 484] width 328 height 30
